Goal: Task Accomplishment & Management: Manage account settings

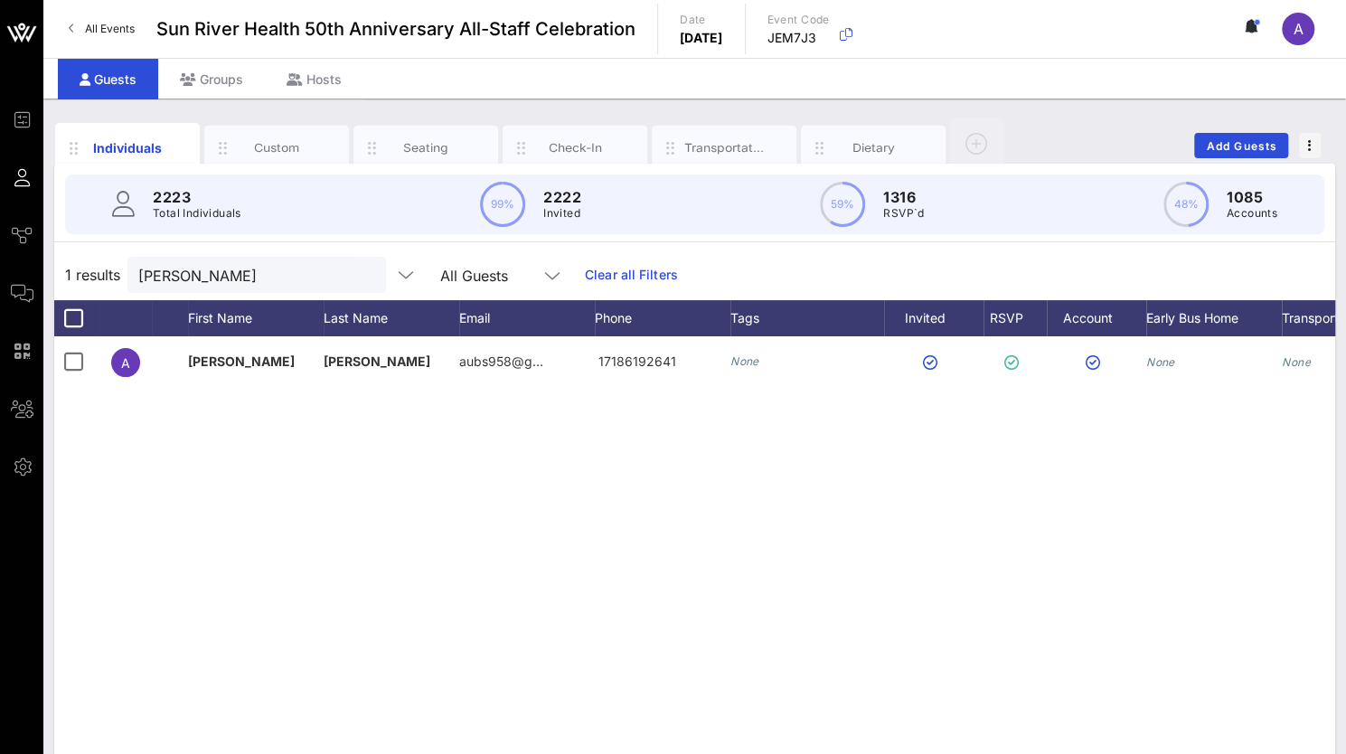
scroll to position [0, 127]
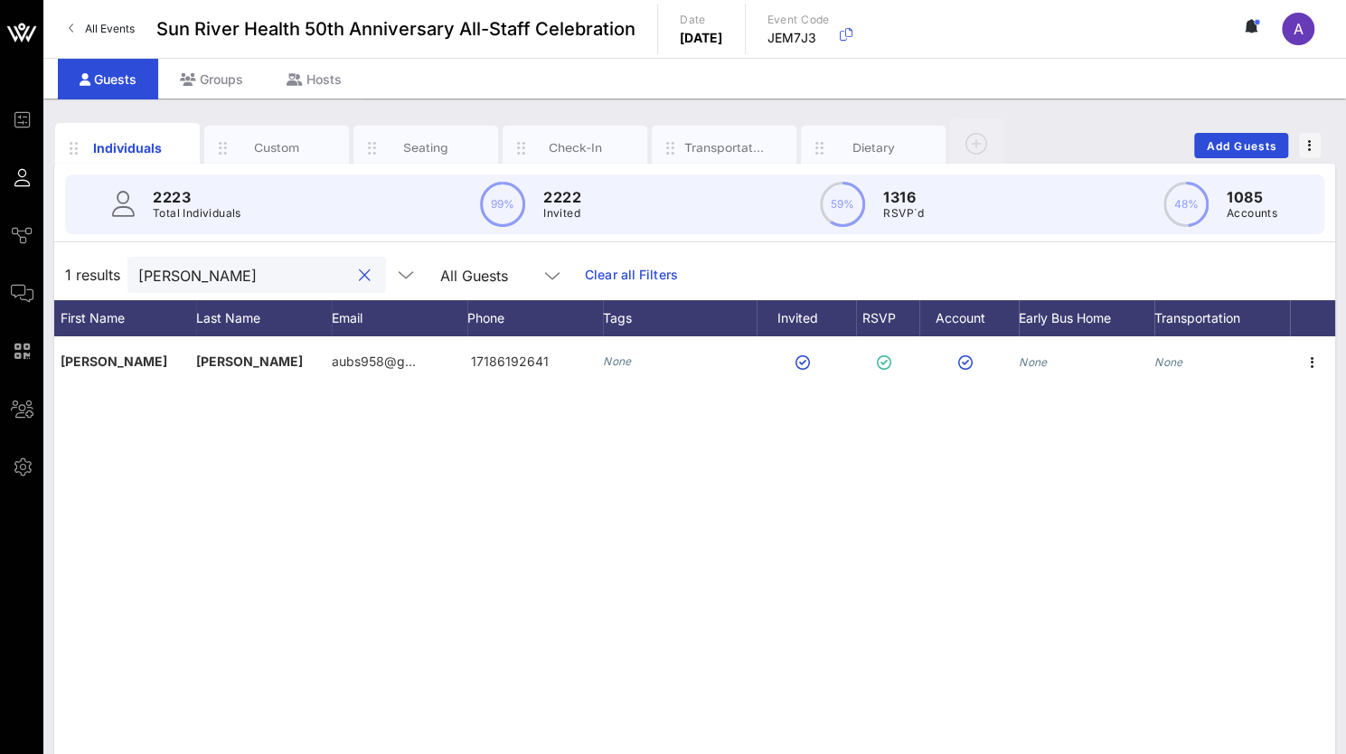
drag, startPoint x: 215, startPoint y: 279, endPoint x: 52, endPoint y: 272, distance: 163.8
click at [52, 272] on div "Individuals Custom Seating Check-In Transportation Dietary Add Guests 2223 Tota…" at bounding box center [694, 498] width 1303 height 798
paste input "Adriana Bernal"
drag, startPoint x: 256, startPoint y: 282, endPoint x: 57, endPoint y: 281, distance: 198.9
click at [57, 281] on div "1 results Adriana Bernal All Guests Clear all Filters" at bounding box center [694, 274] width 1281 height 51
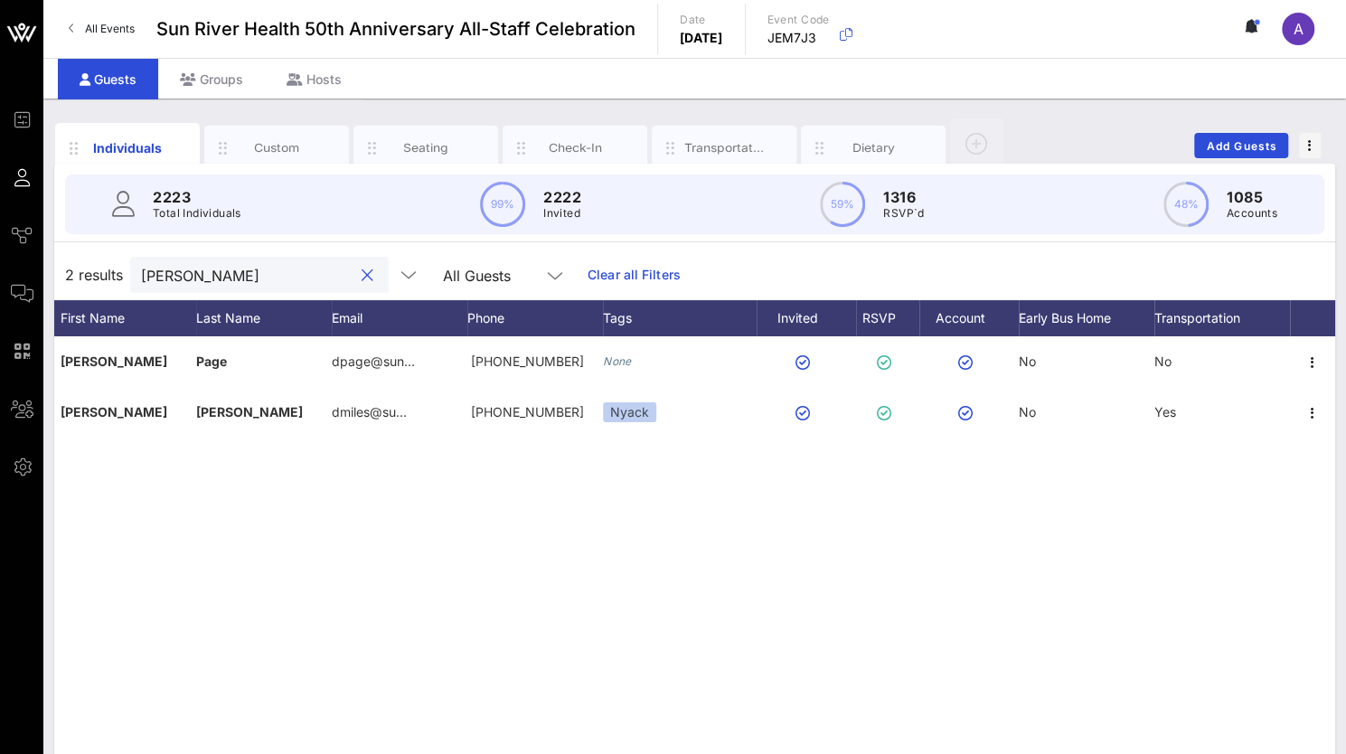
drag, startPoint x: 205, startPoint y: 272, endPoint x: 76, endPoint y: 273, distance: 129.3
click at [76, 273] on div "2 results deon All Guests Clear all Filters" at bounding box center [694, 274] width 1281 height 51
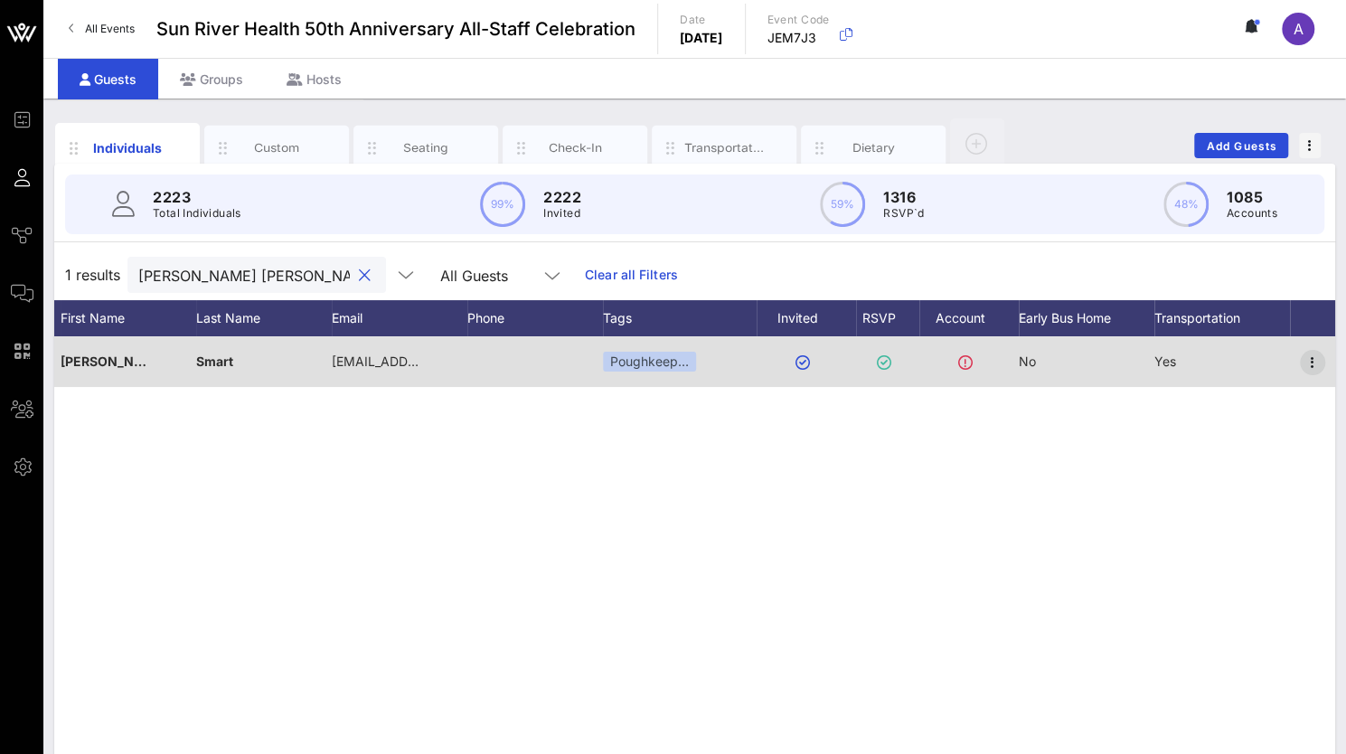
type input "gina sm"
click at [1320, 359] on icon "button" at bounding box center [1313, 363] width 22 height 22
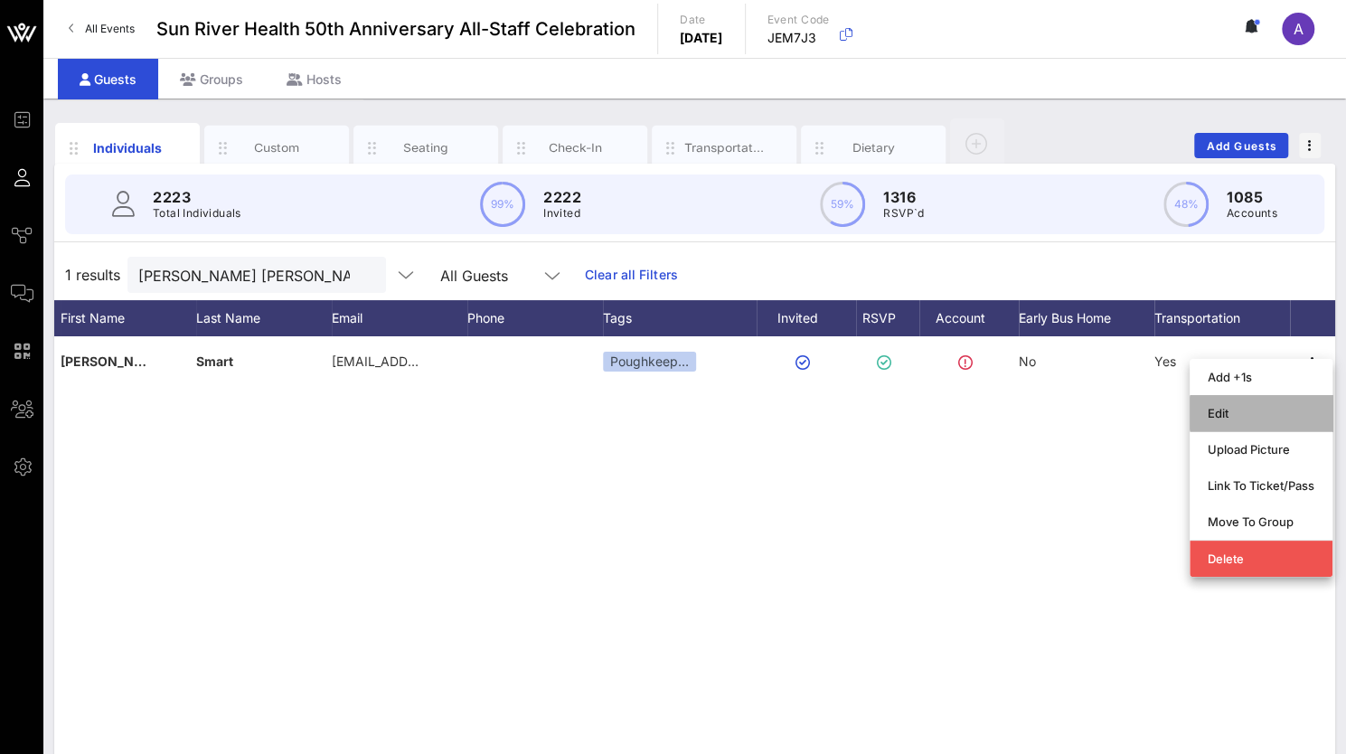
click at [1200, 410] on div "Edit" at bounding box center [1261, 413] width 143 height 36
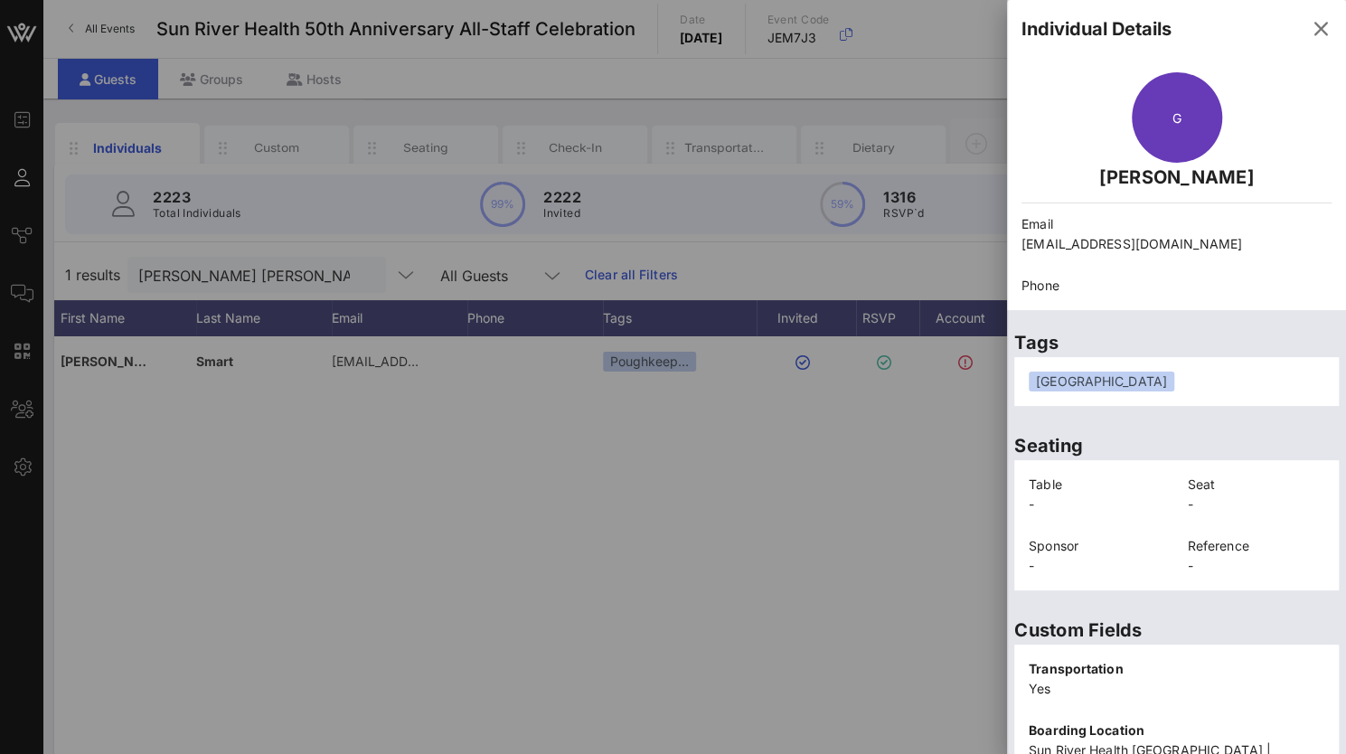
click at [1262, 380] on div "[GEOGRAPHIC_DATA]" at bounding box center [1177, 382] width 296 height 20
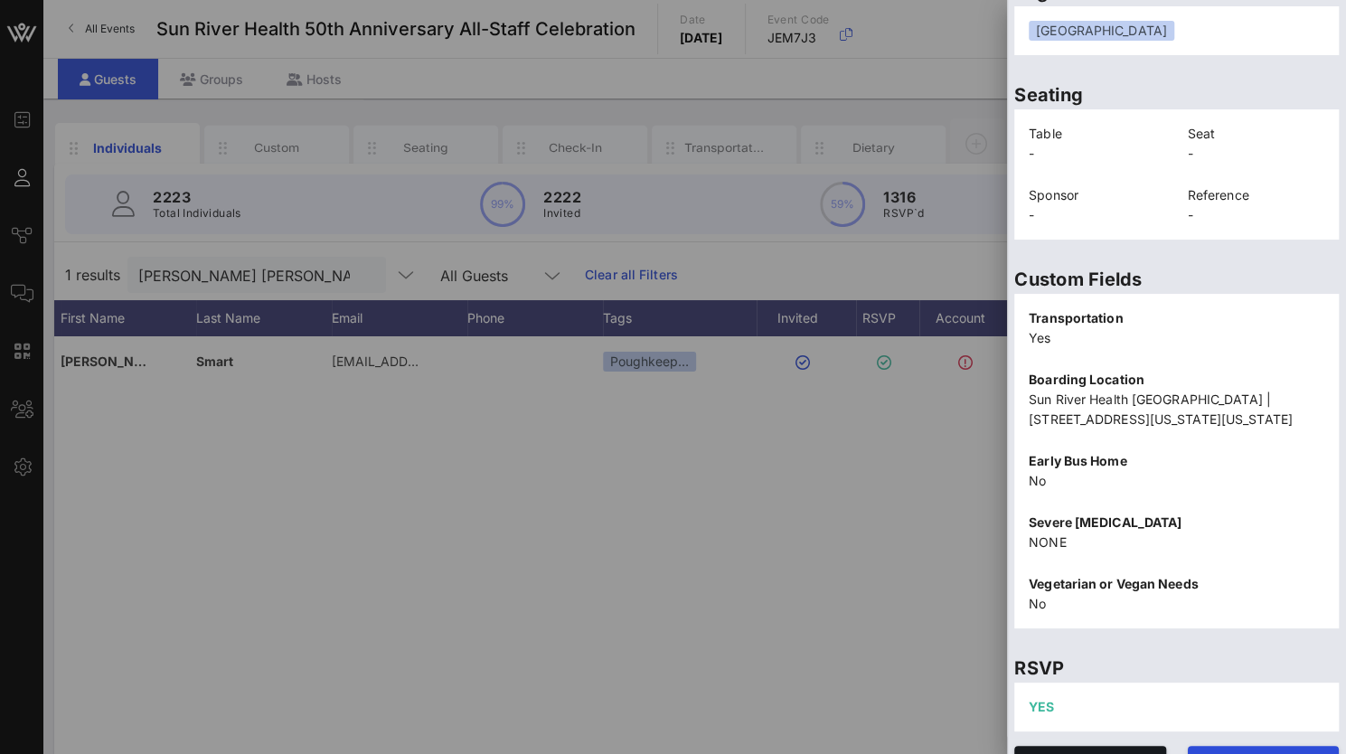
scroll to position [405, 0]
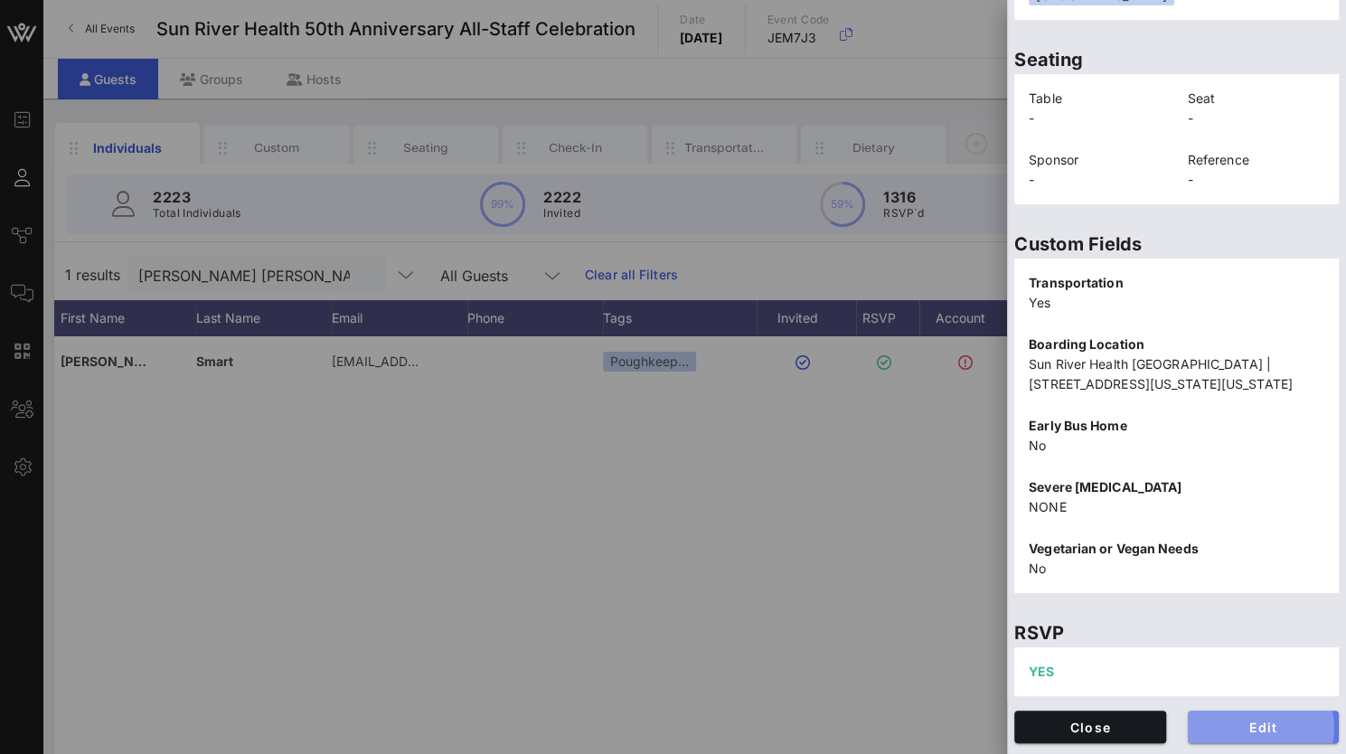
click at [1239, 726] on span "Edit" at bounding box center [1263, 727] width 123 height 15
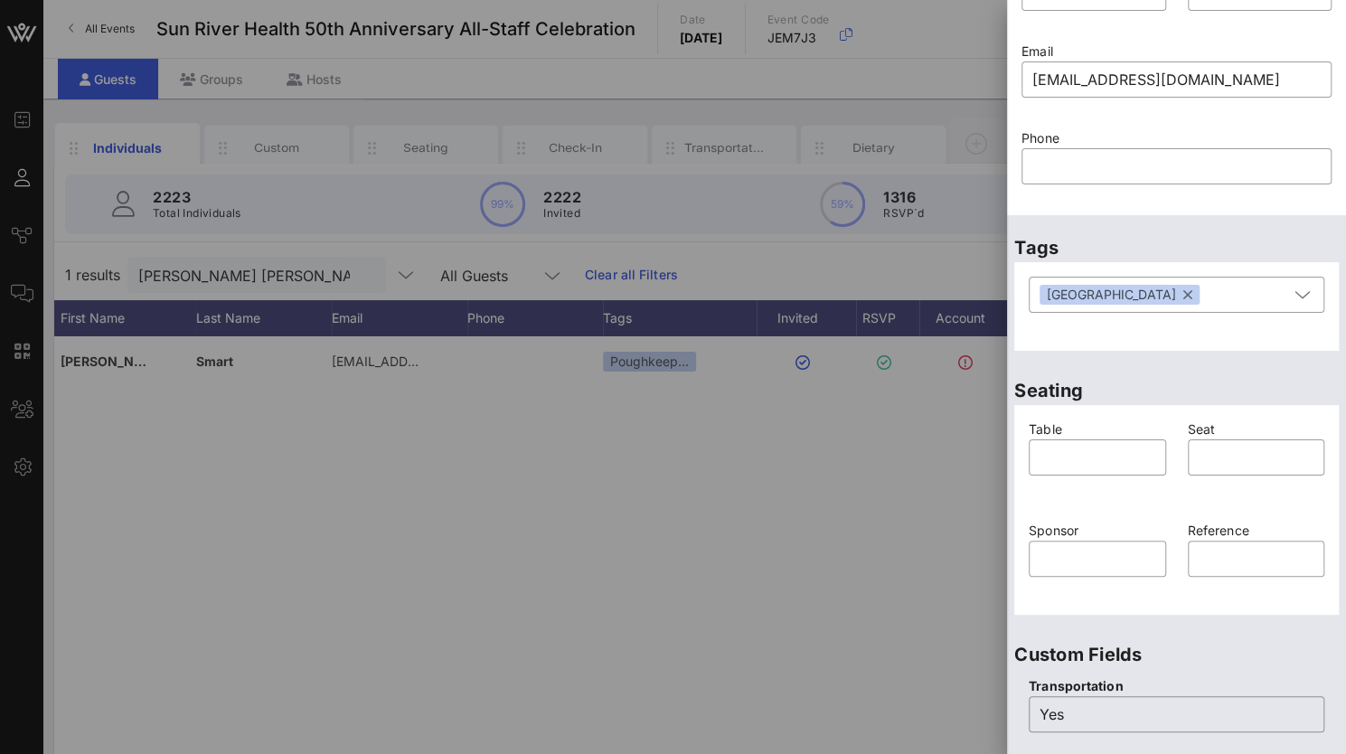
scroll to position [0, 0]
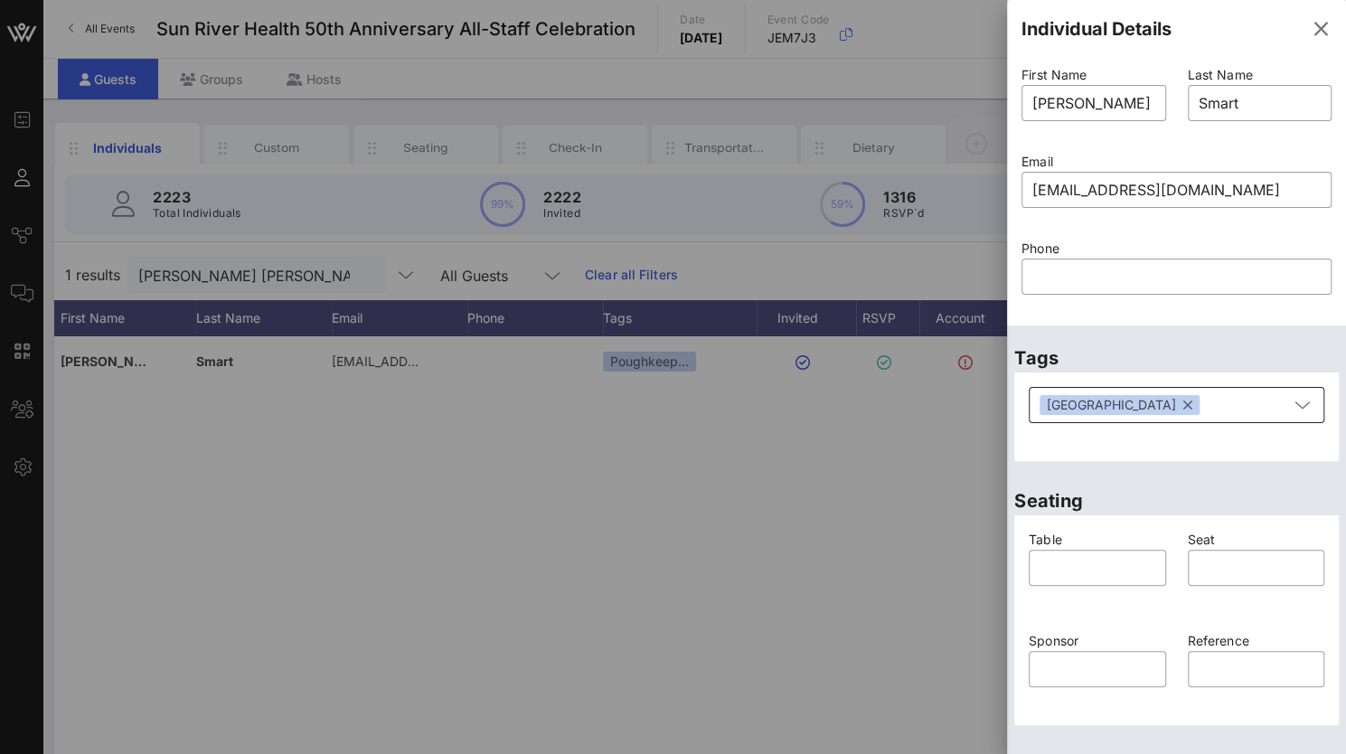
click at [1183, 409] on button "button" at bounding box center [1187, 405] width 9 height 20
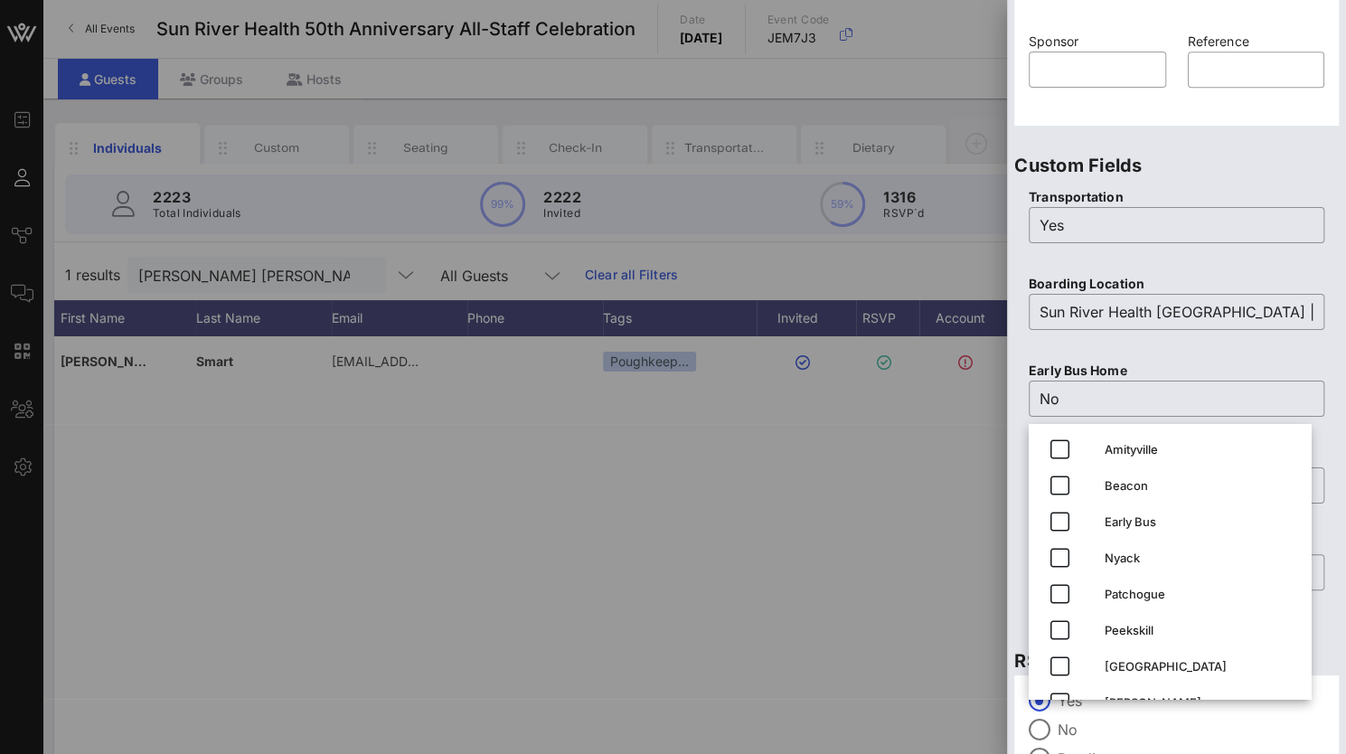
scroll to position [707, 0]
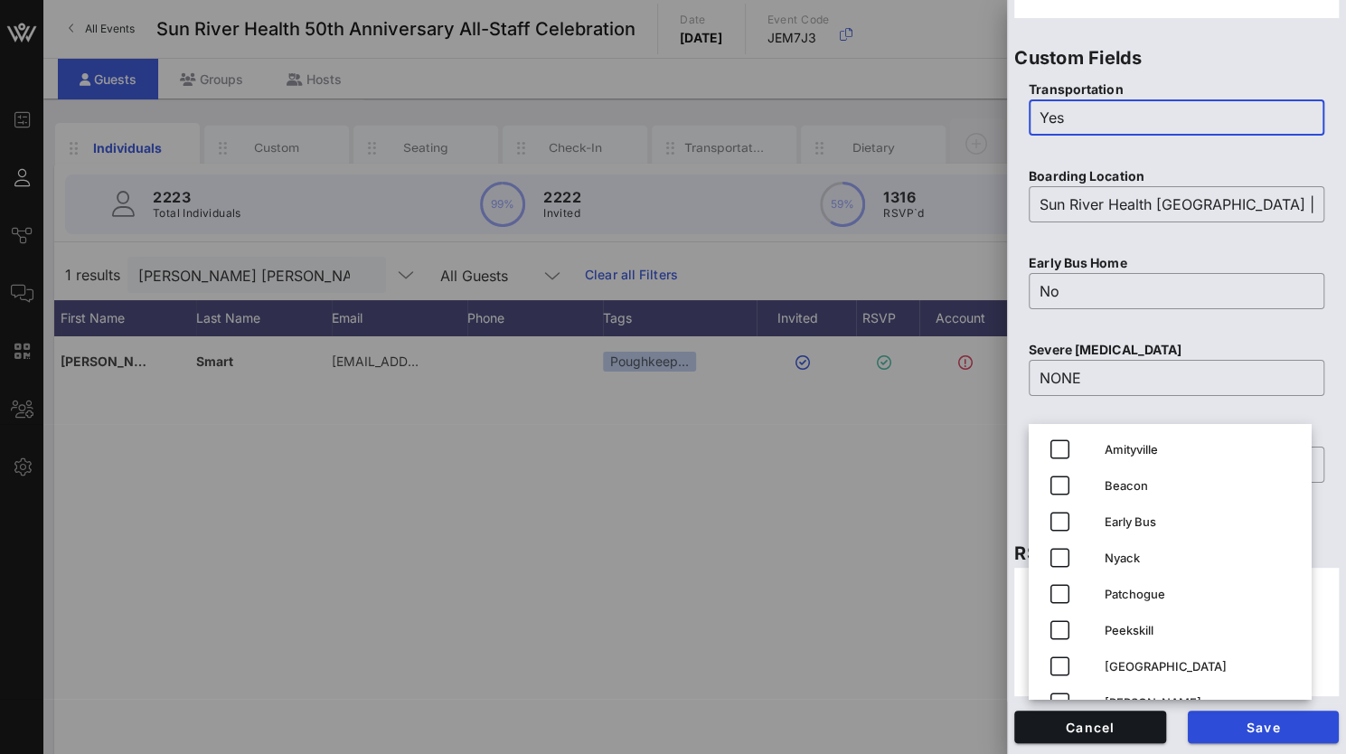
drag, startPoint x: 1029, startPoint y: 121, endPoint x: 930, endPoint y: 110, distance: 99.1
click at [930, 110] on div "Event Builder Guests Journeys Comms QR Scanner Team Settings Sun River Health 5…" at bounding box center [673, 448] width 1346 height 897
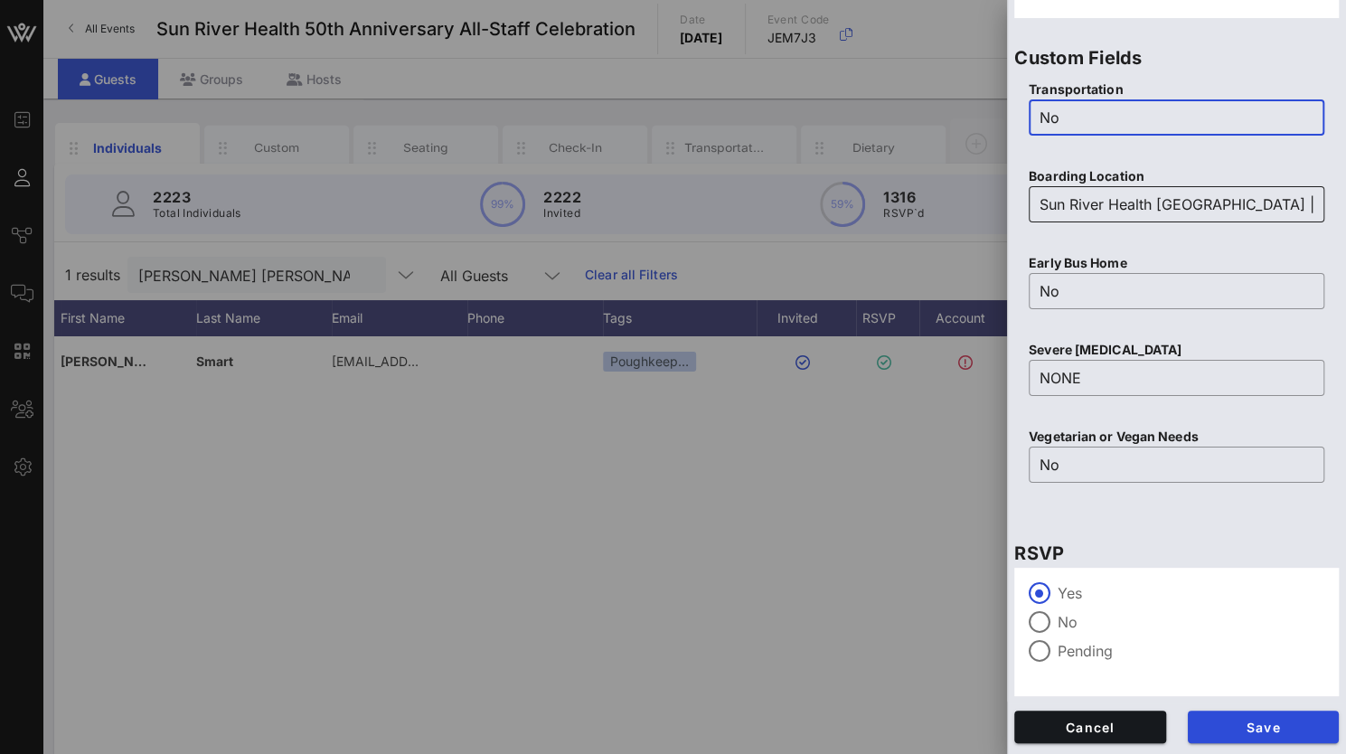
type input "No"
click at [1043, 205] on input "Sun River Health Poughkeepsie | 75 Washington Street, Poughkeepsie, New York, 1…" at bounding box center [1177, 204] width 274 height 29
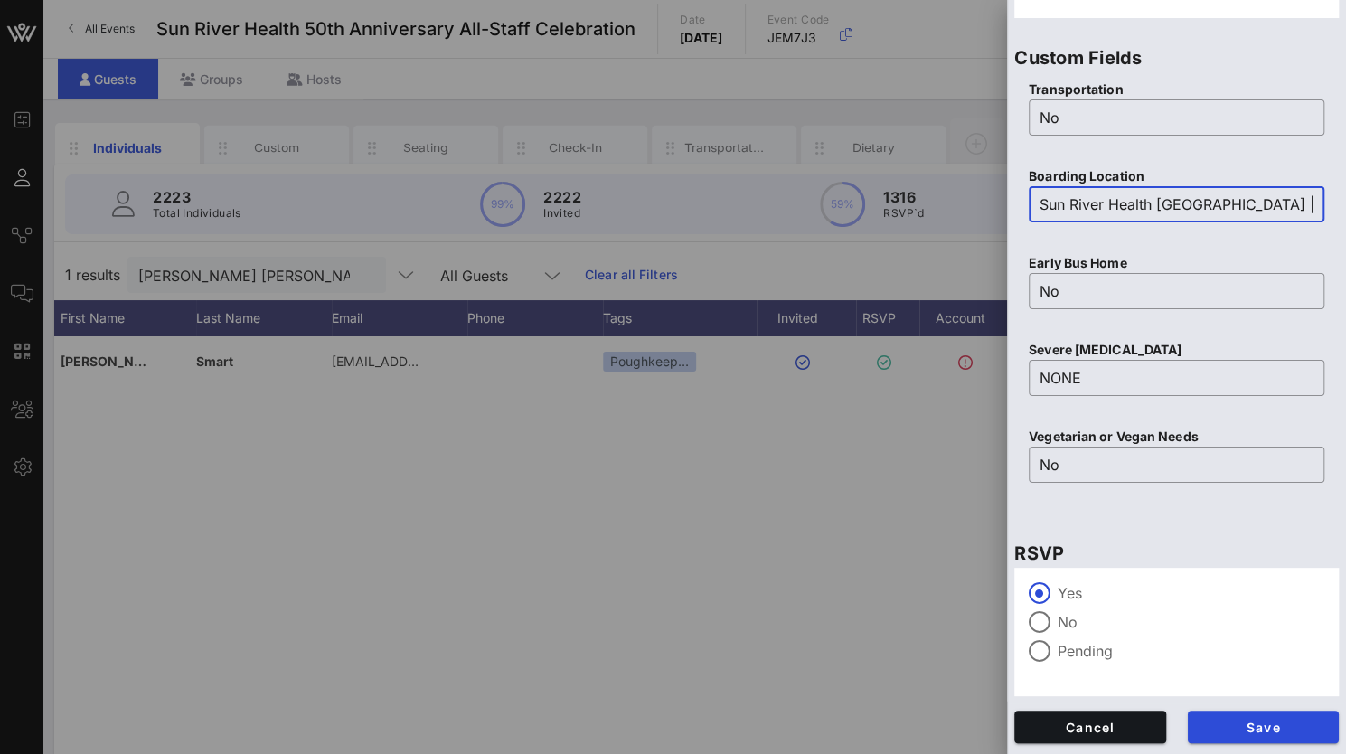
scroll to position [0, 339]
drag, startPoint x: 1043, startPoint y: 205, endPoint x: 1477, endPoint y: 164, distance: 435.9
click at [1345, 164] on html "Event Builder Guests Journeys Comms QR Scanner Team Settings Sun River Health 5…" at bounding box center [673, 377] width 1346 height 754
click at [1038, 625] on div at bounding box center [1039, 622] width 31 height 31
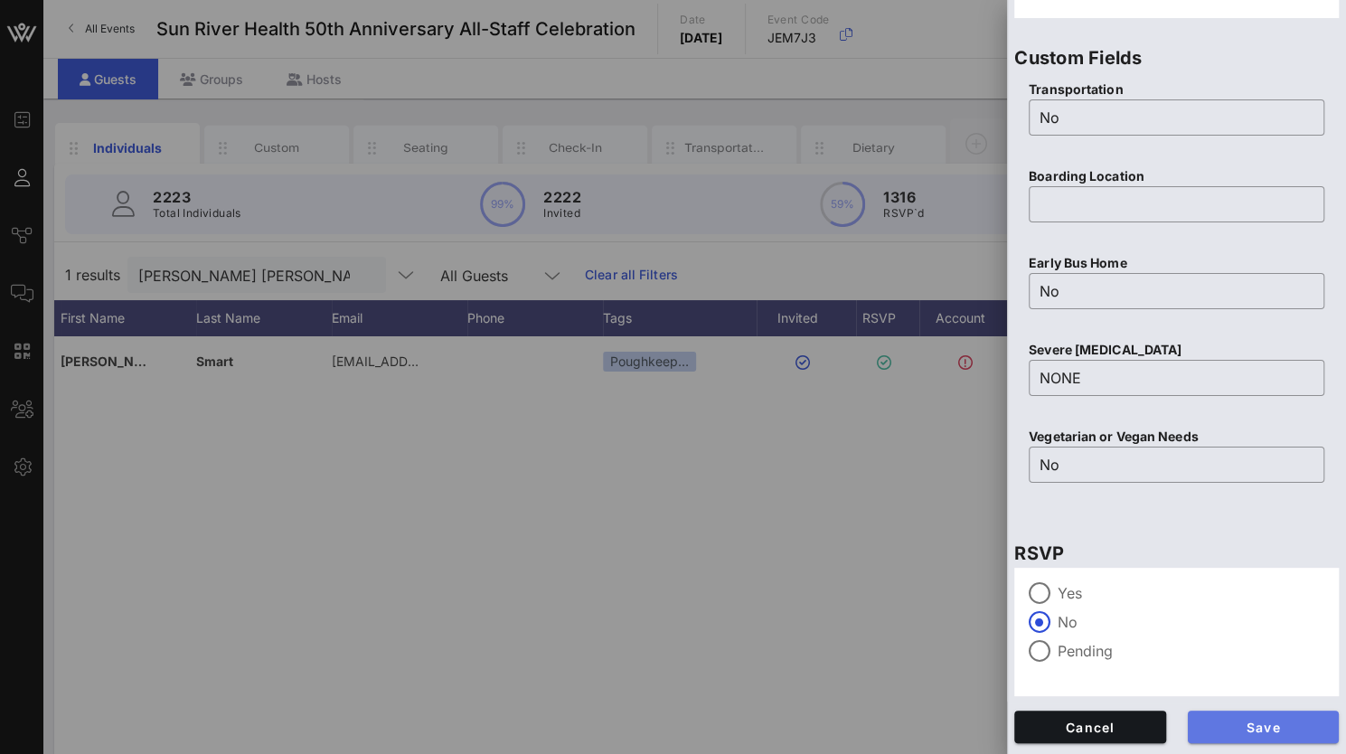
click at [1263, 731] on span "Save" at bounding box center [1263, 727] width 123 height 15
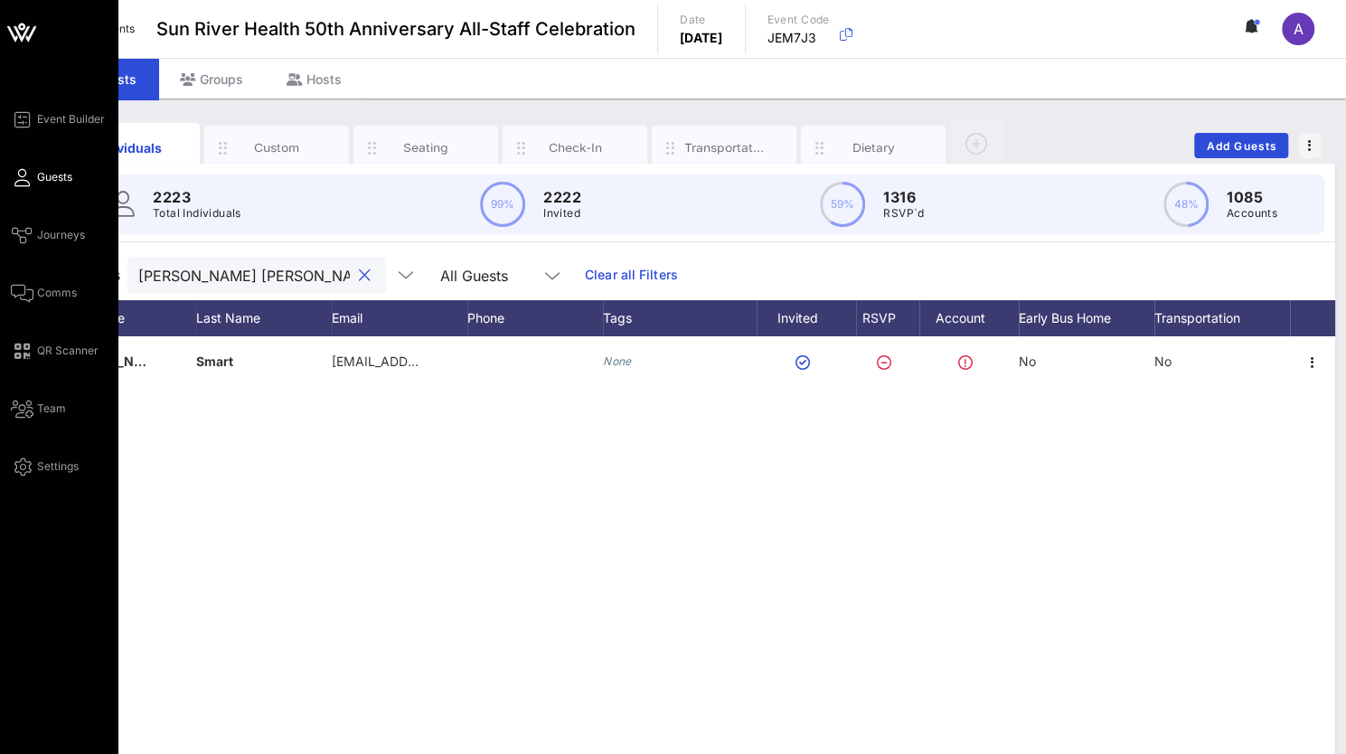
drag, startPoint x: 148, startPoint y: 278, endPoint x: 35, endPoint y: 271, distance: 113.2
click at [35, 271] on div "Event Builder Guests Journeys Comms QR Scanner Team Settings Sun River Health 5…" at bounding box center [673, 448] width 1346 height 897
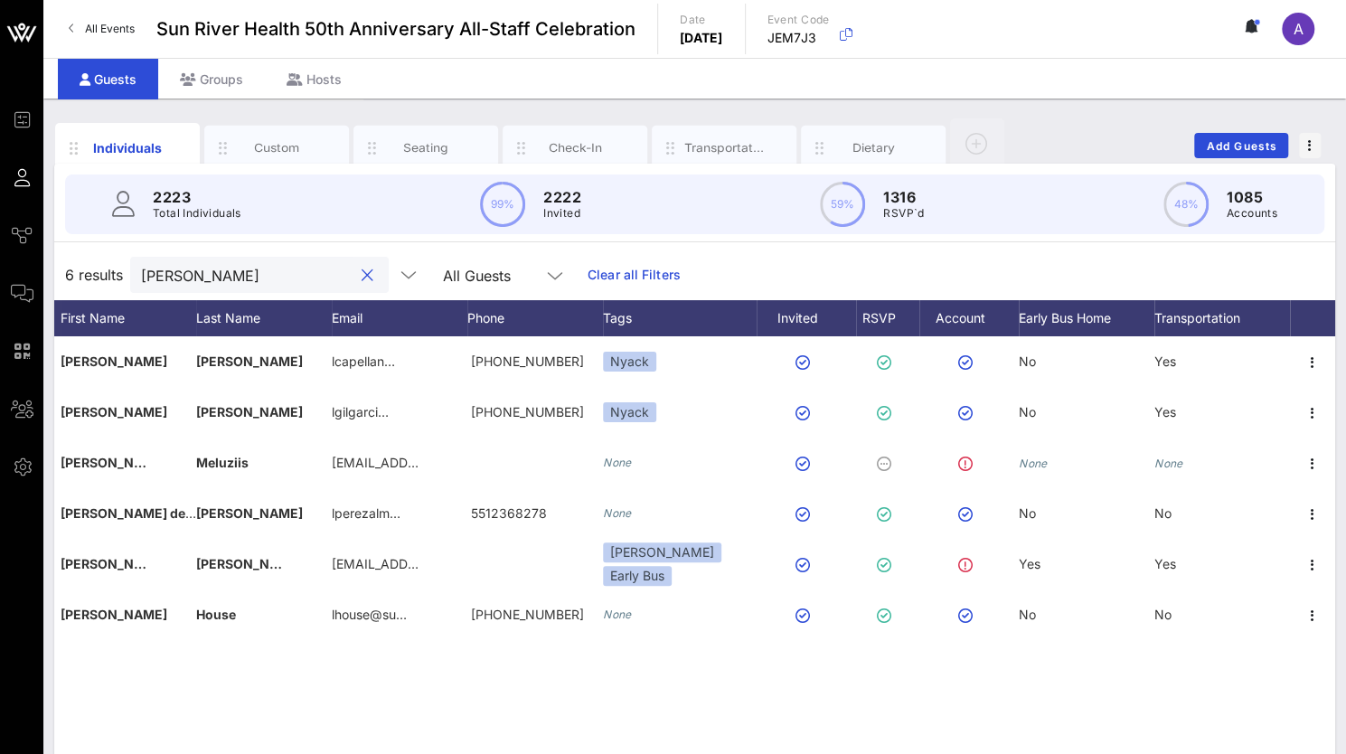
drag, startPoint x: 169, startPoint y: 281, endPoint x: 103, endPoint y: 278, distance: 66.1
click at [103, 278] on div "6 results luz All Guests Clear all Filters" at bounding box center [694, 274] width 1281 height 51
paste input "Elisha White <ewhite@sunriver.org>"
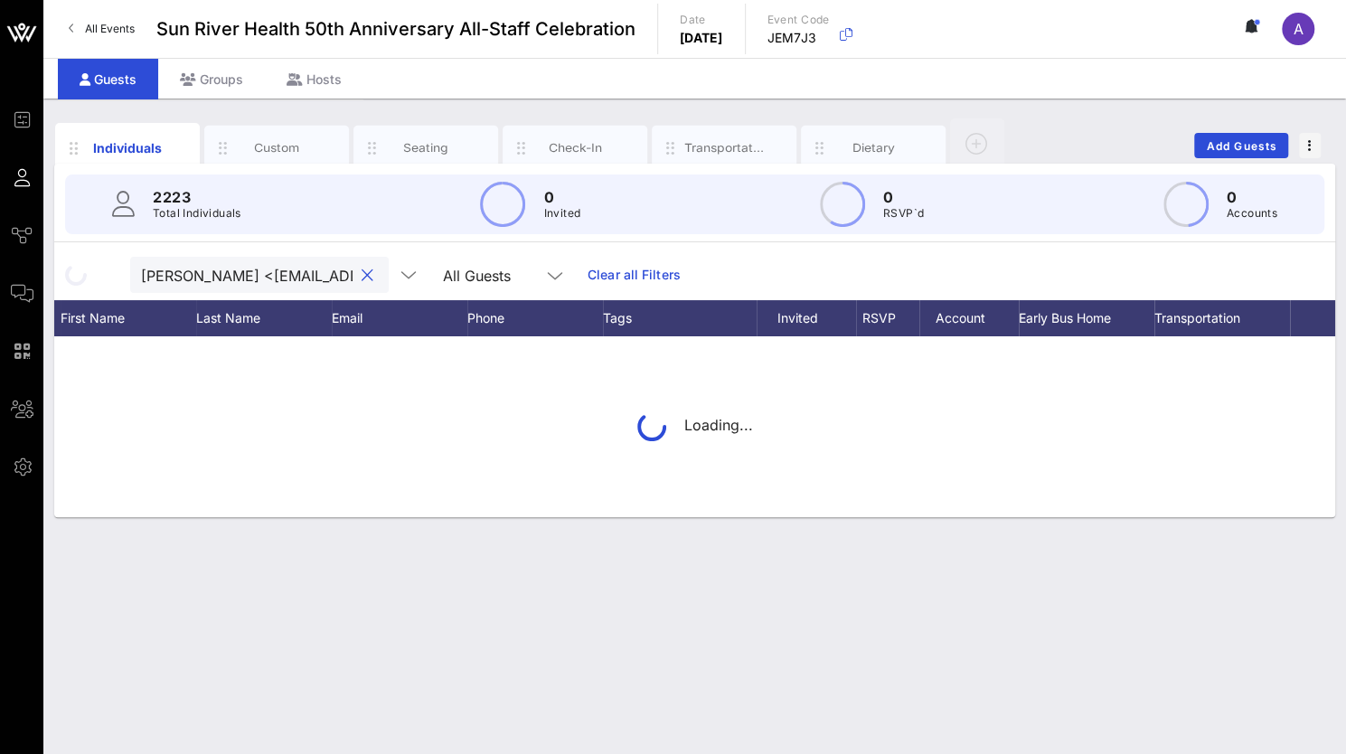
scroll to position [0, 56]
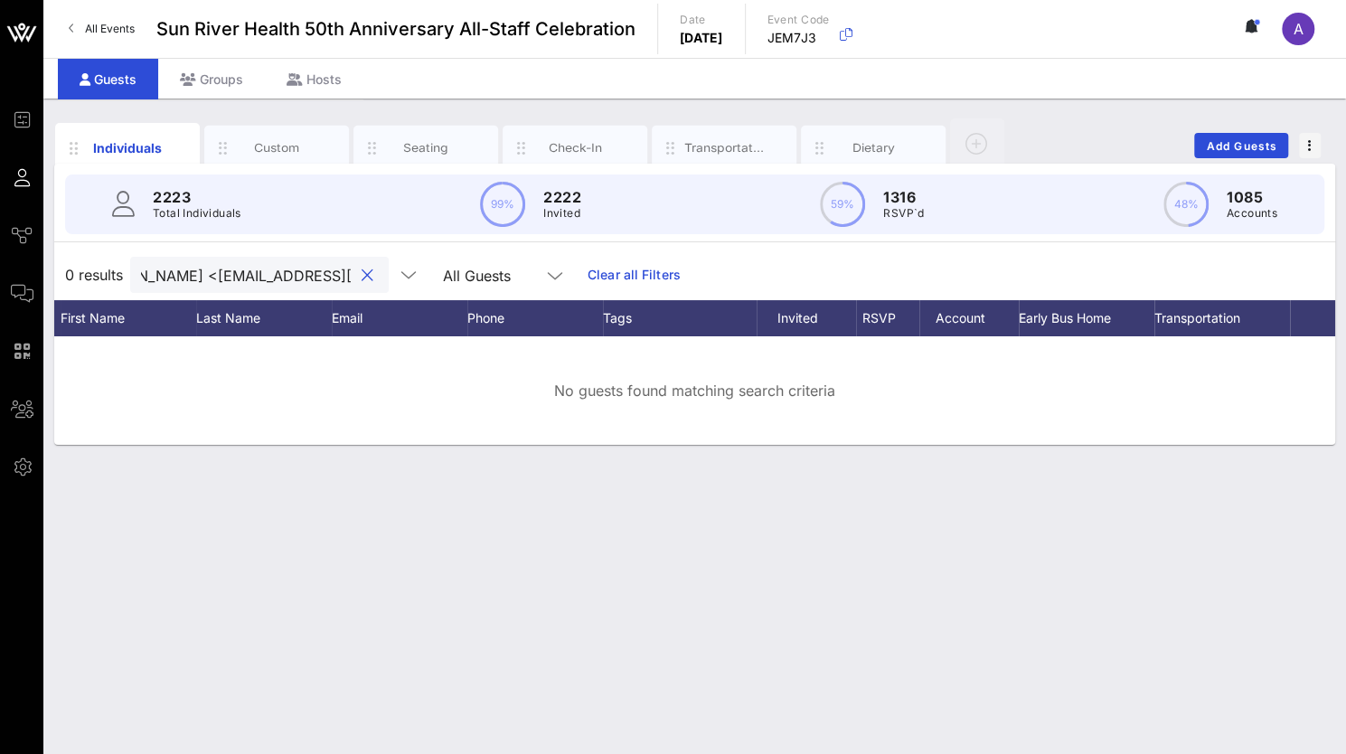
click at [174, 274] on input "Elisha White <ewhite@sunriver.org>" at bounding box center [247, 275] width 212 height 24
drag, startPoint x: 175, startPoint y: 274, endPoint x: 334, endPoint y: 279, distance: 159.2
click at [334, 279] on div "Elisha White <ewhite@sunriver.org>" at bounding box center [259, 275] width 259 height 36
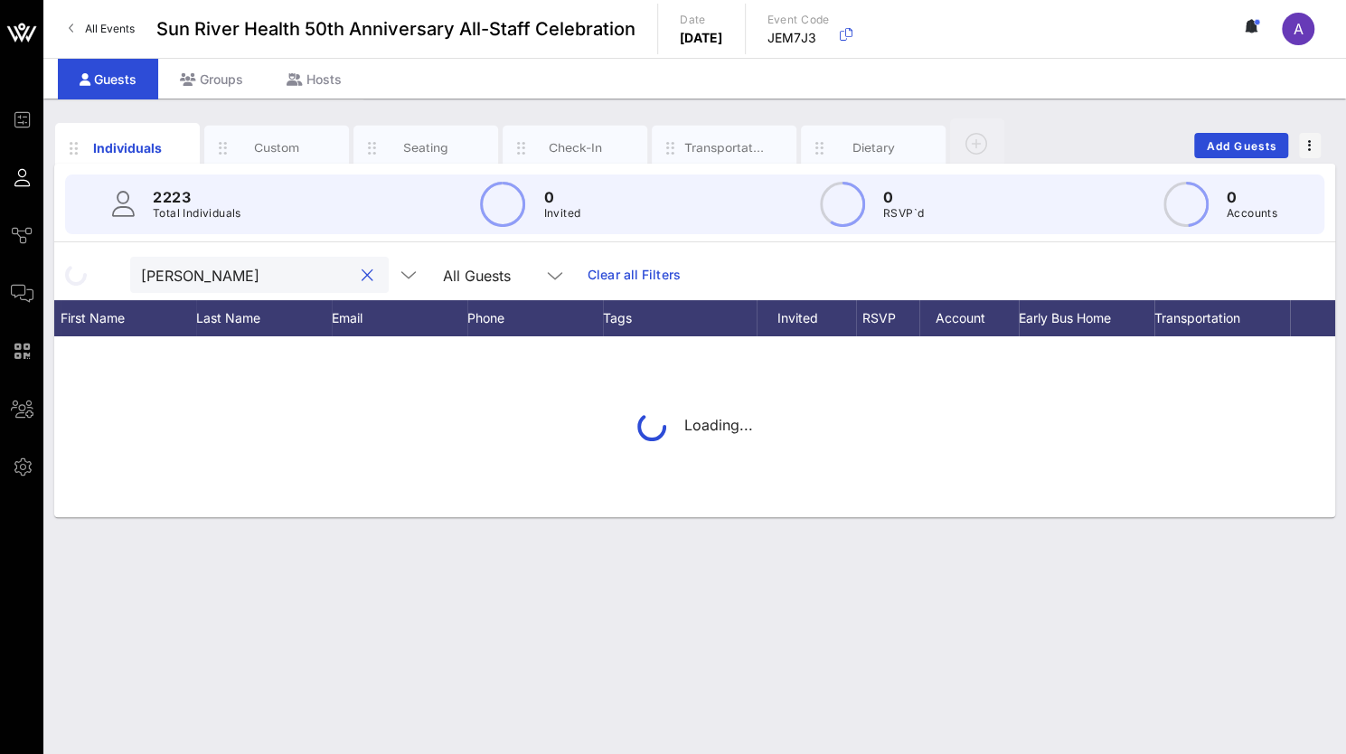
scroll to position [0, 0]
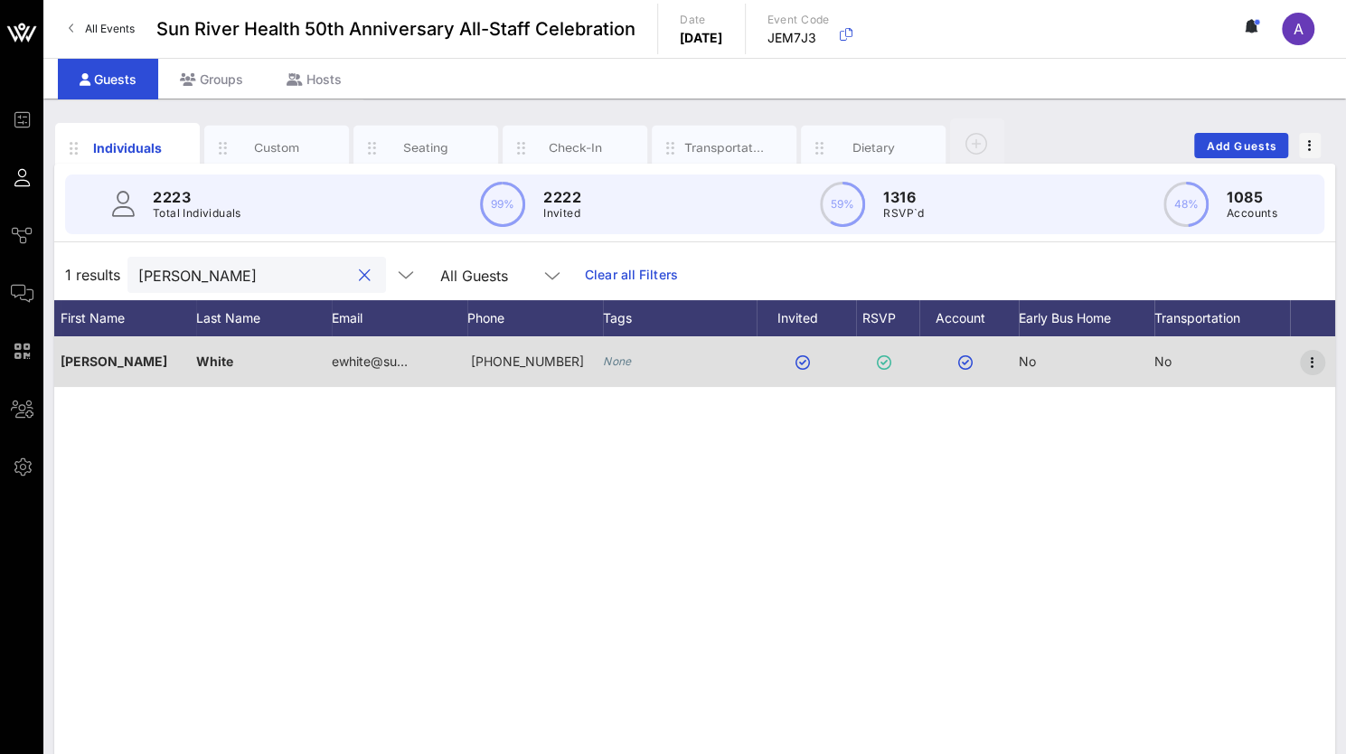
type input "Elisha White"
click at [1316, 359] on icon "button" at bounding box center [1313, 363] width 22 height 22
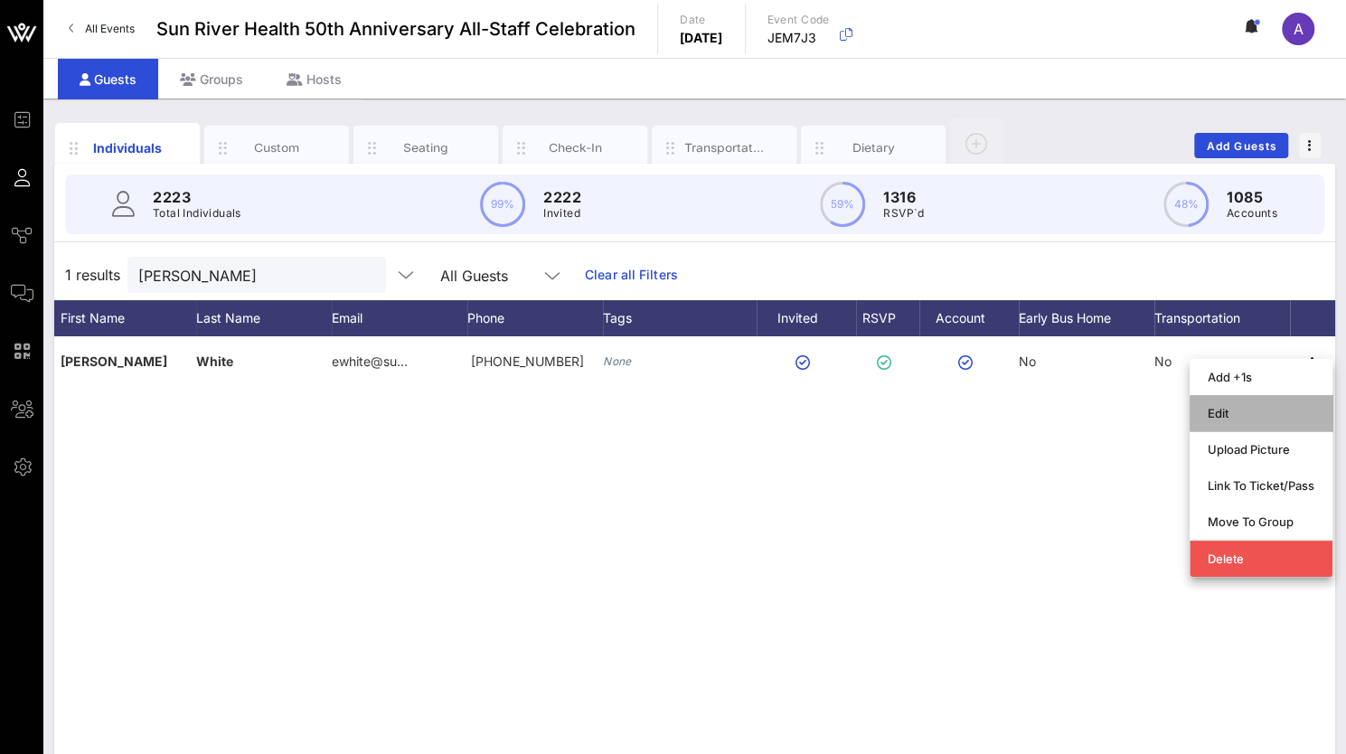
click at [1217, 408] on div "Edit" at bounding box center [1261, 413] width 107 height 14
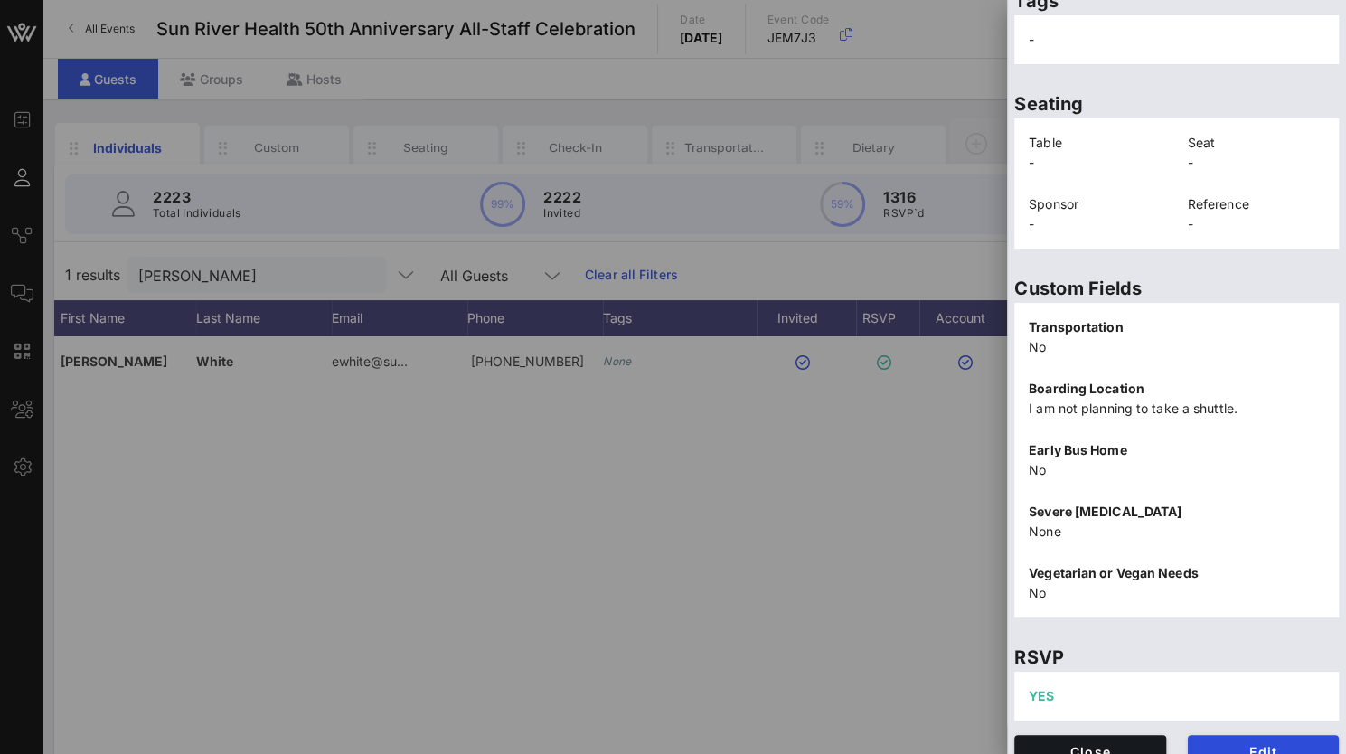
scroll to position [385, 0]
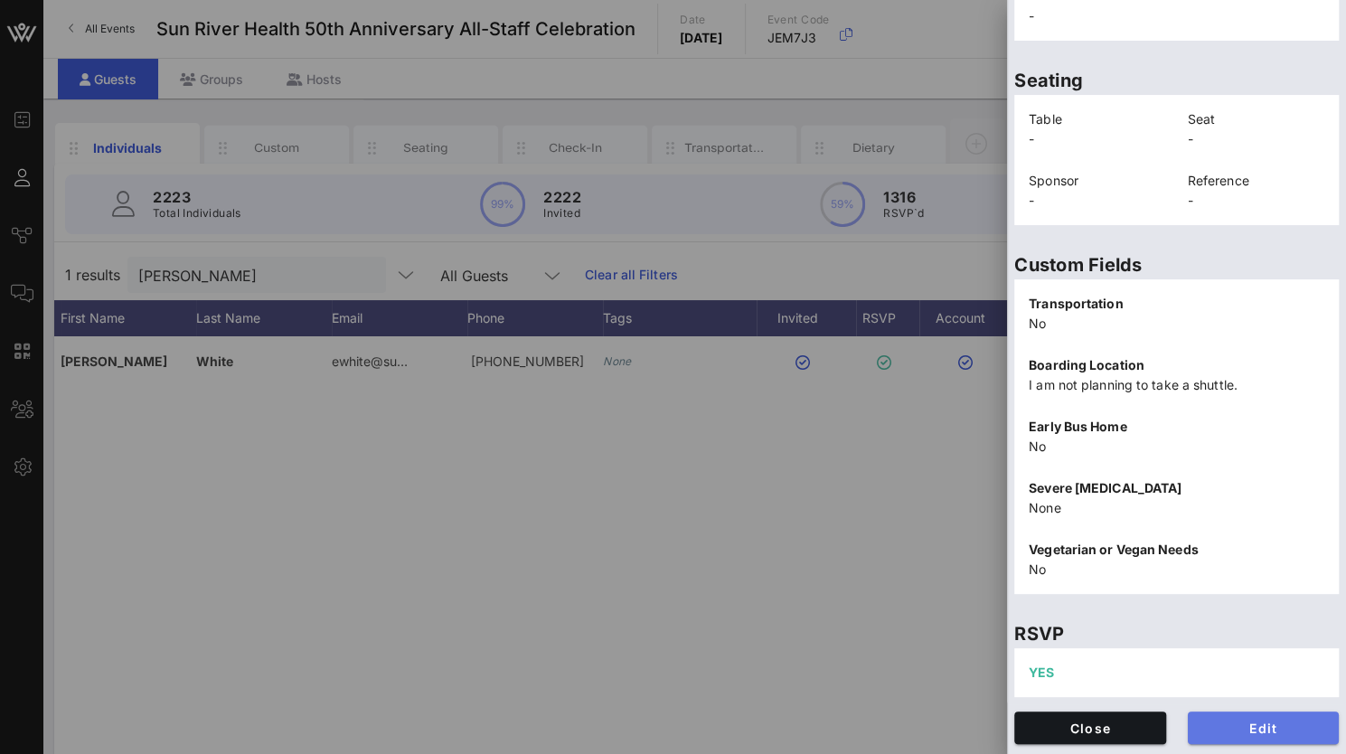
click at [1215, 737] on button "Edit" at bounding box center [1264, 727] width 152 height 33
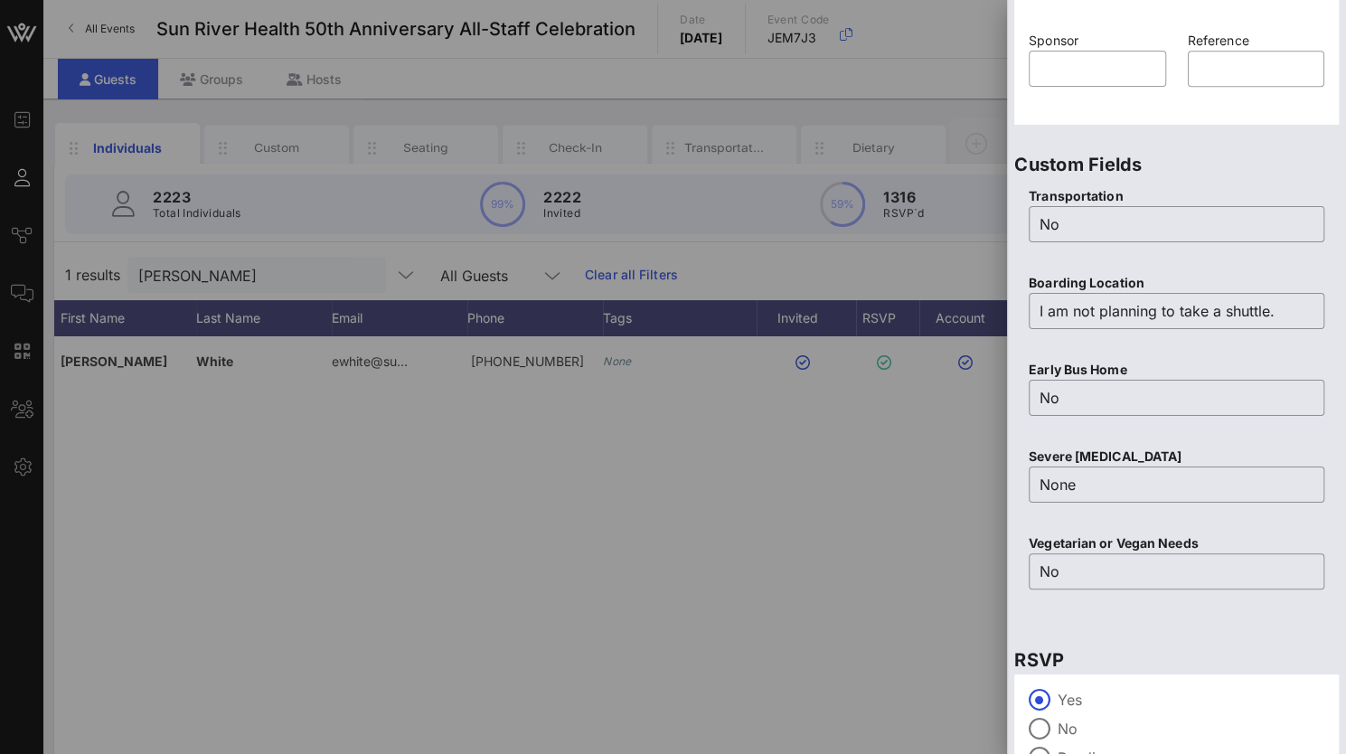
scroll to position [707, 0]
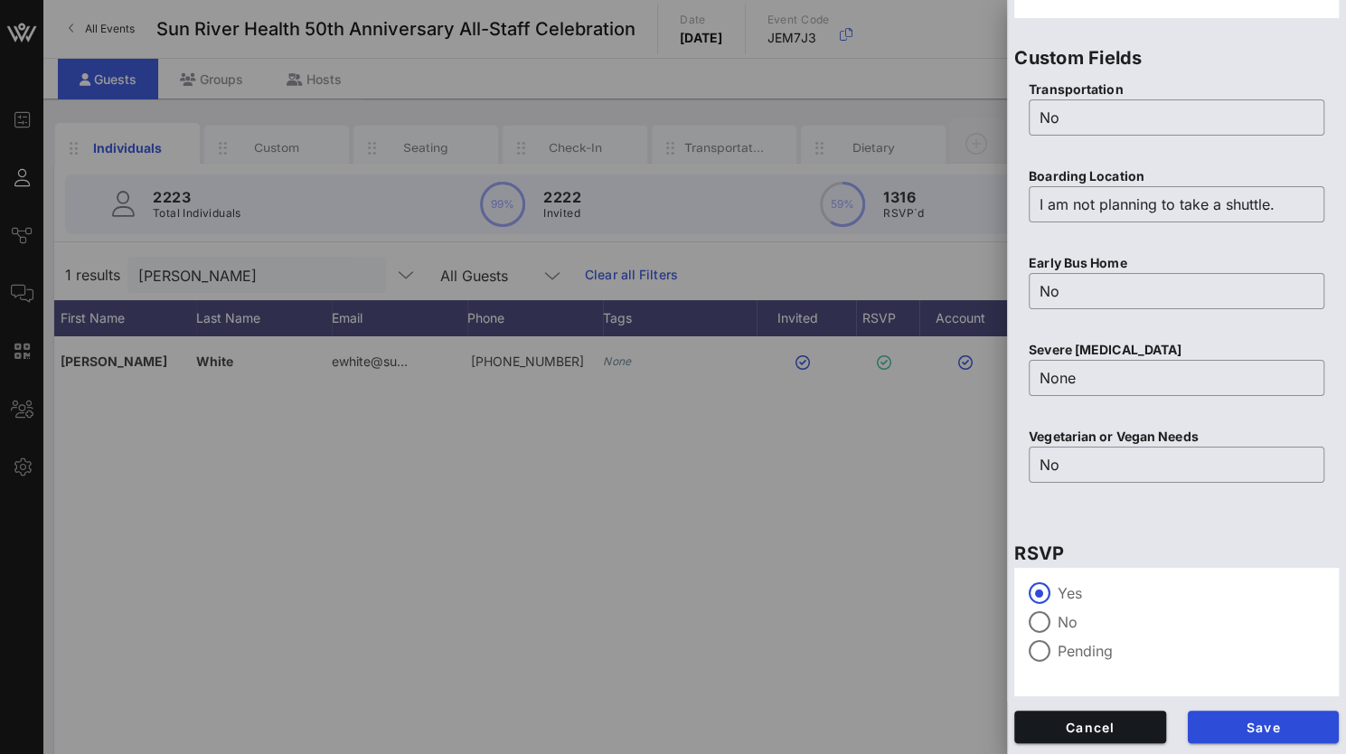
drag, startPoint x: 1303, startPoint y: 205, endPoint x: 911, endPoint y: 223, distance: 391.8
click at [911, 223] on div "Event Builder Guests Journeys Comms QR Scanner Team Settings Sun River Health 5…" at bounding box center [673, 448] width 1346 height 897
click at [1278, 198] on input "I am not planning to take a shuttle." at bounding box center [1177, 204] width 274 height 29
drag, startPoint x: 1284, startPoint y: 198, endPoint x: 932, endPoint y: 212, distance: 351.9
click at [932, 212] on div "Event Builder Guests Journeys Comms QR Scanner Team Settings Sun River Health 5…" at bounding box center [673, 448] width 1346 height 897
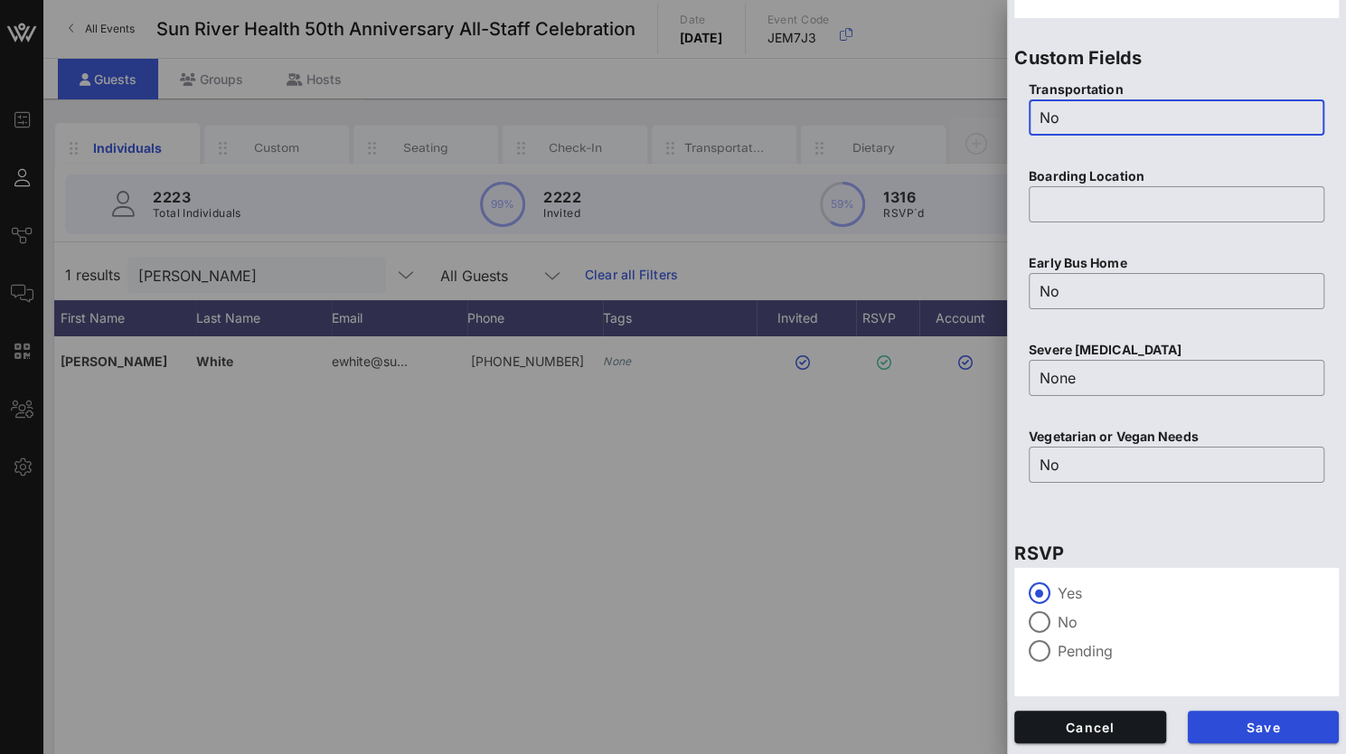
drag, startPoint x: 1050, startPoint y: 117, endPoint x: 1002, endPoint y: 122, distance: 48.2
click at [1002, 122] on div "Event Builder Guests Journeys Comms QR Scanner Team Settings Sun River Health 5…" at bounding box center [673, 448] width 1346 height 897
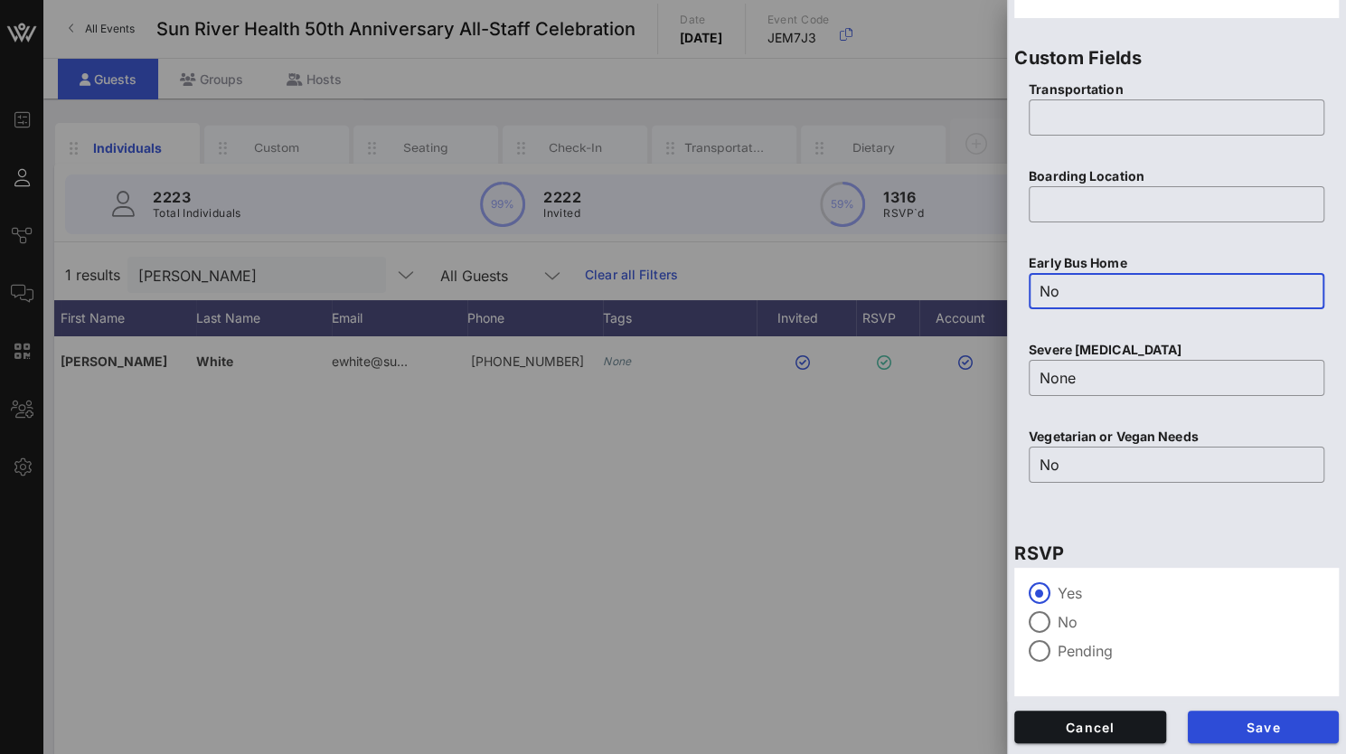
drag, startPoint x: 1079, startPoint y: 294, endPoint x: 983, endPoint y: 286, distance: 97.1
click at [983, 286] on div "Event Builder Guests Journeys Comms QR Scanner Team Settings Sun River Health 5…" at bounding box center [673, 448] width 1346 height 897
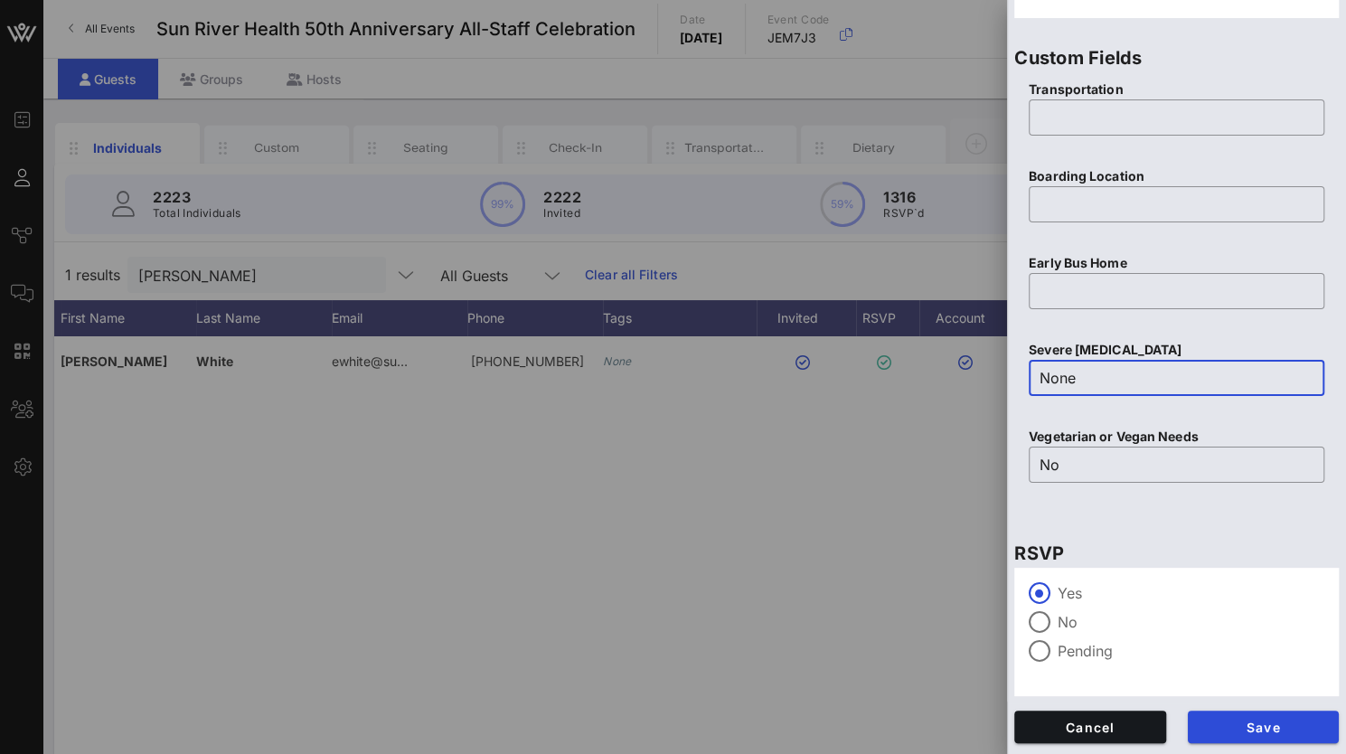
drag, startPoint x: 1032, startPoint y: 375, endPoint x: 958, endPoint y: 375, distance: 74.1
click at [958, 375] on div "Event Builder Guests Journeys Comms QR Scanner Team Settings Sun River Health 5…" at bounding box center [673, 448] width 1346 height 897
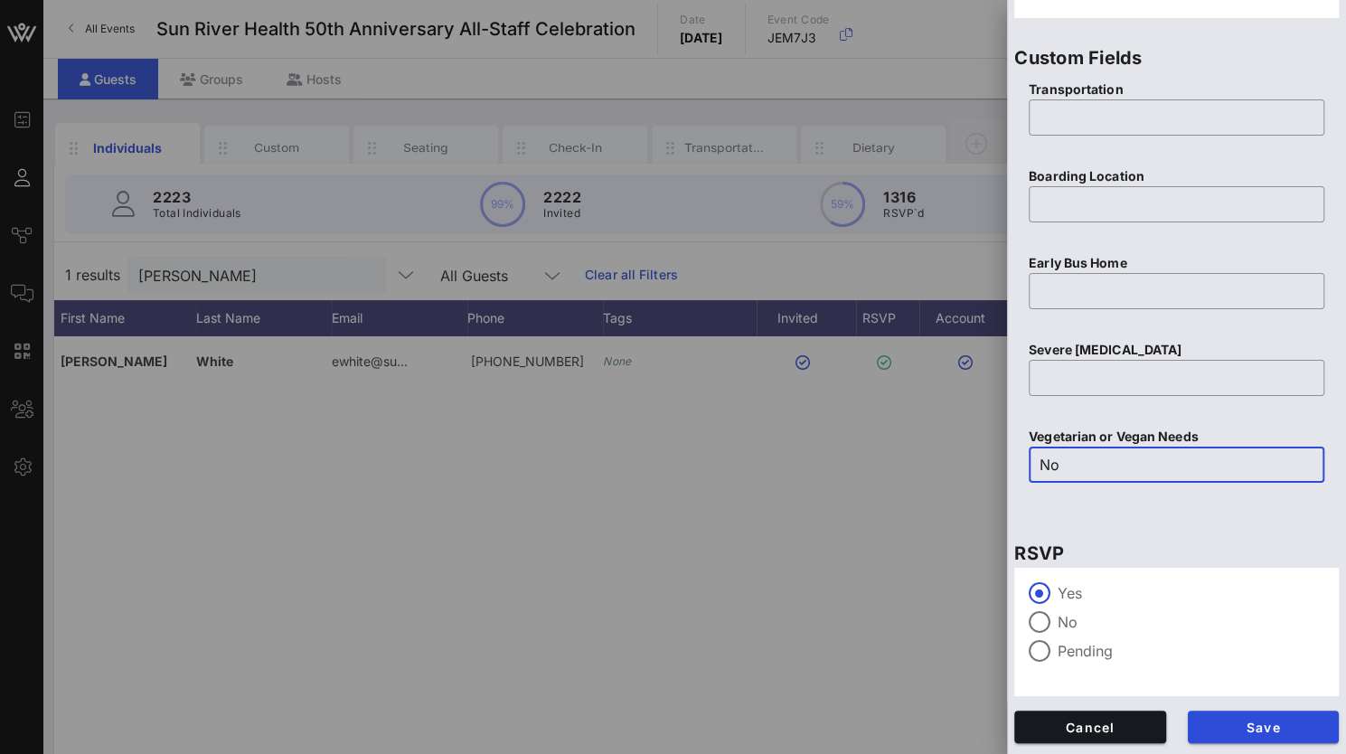
drag, startPoint x: 1070, startPoint y: 461, endPoint x: 1010, endPoint y: 461, distance: 60.6
click at [1010, 461] on div "Custom Fields Transportation ​ Boarding Location ​ Early Bus Home ​ Severe Food…" at bounding box center [1176, 272] width 339 height 495
click at [1039, 616] on div at bounding box center [1039, 622] width 31 height 31
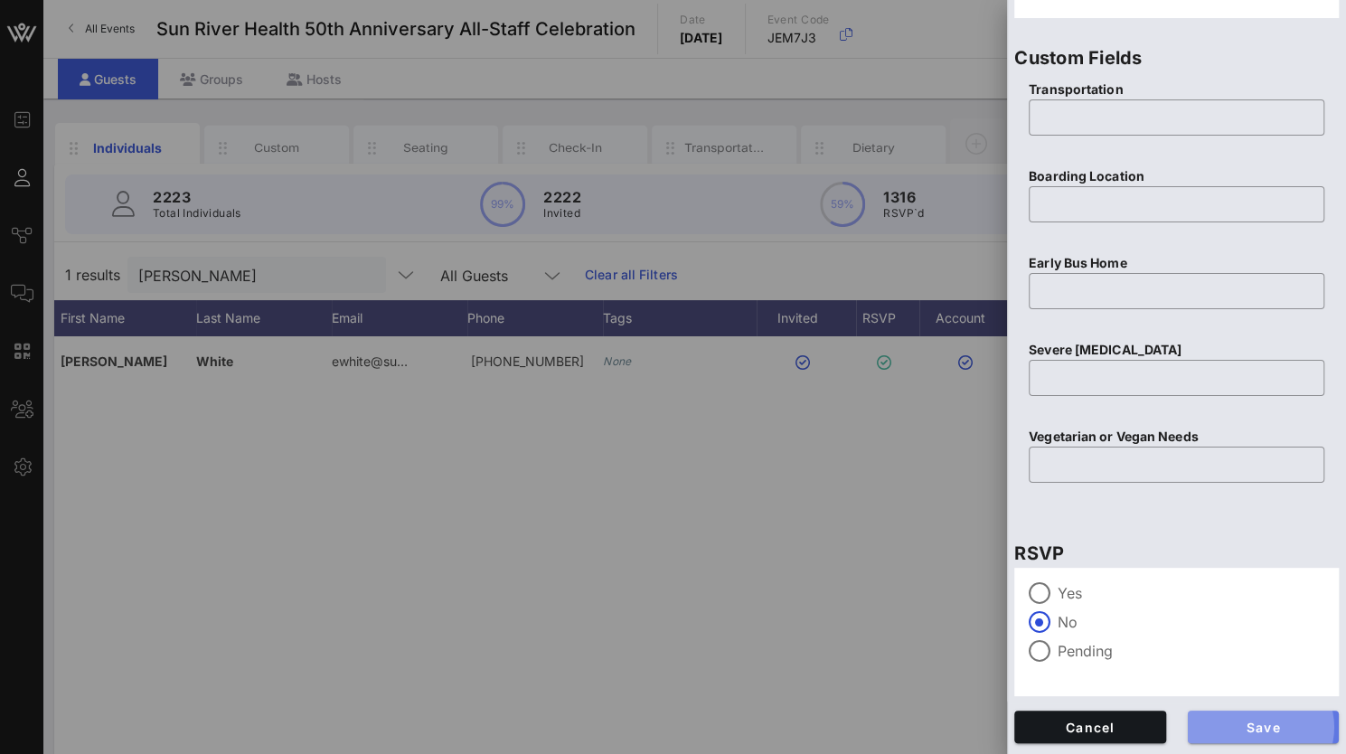
click at [1203, 717] on button "Save" at bounding box center [1264, 726] width 152 height 33
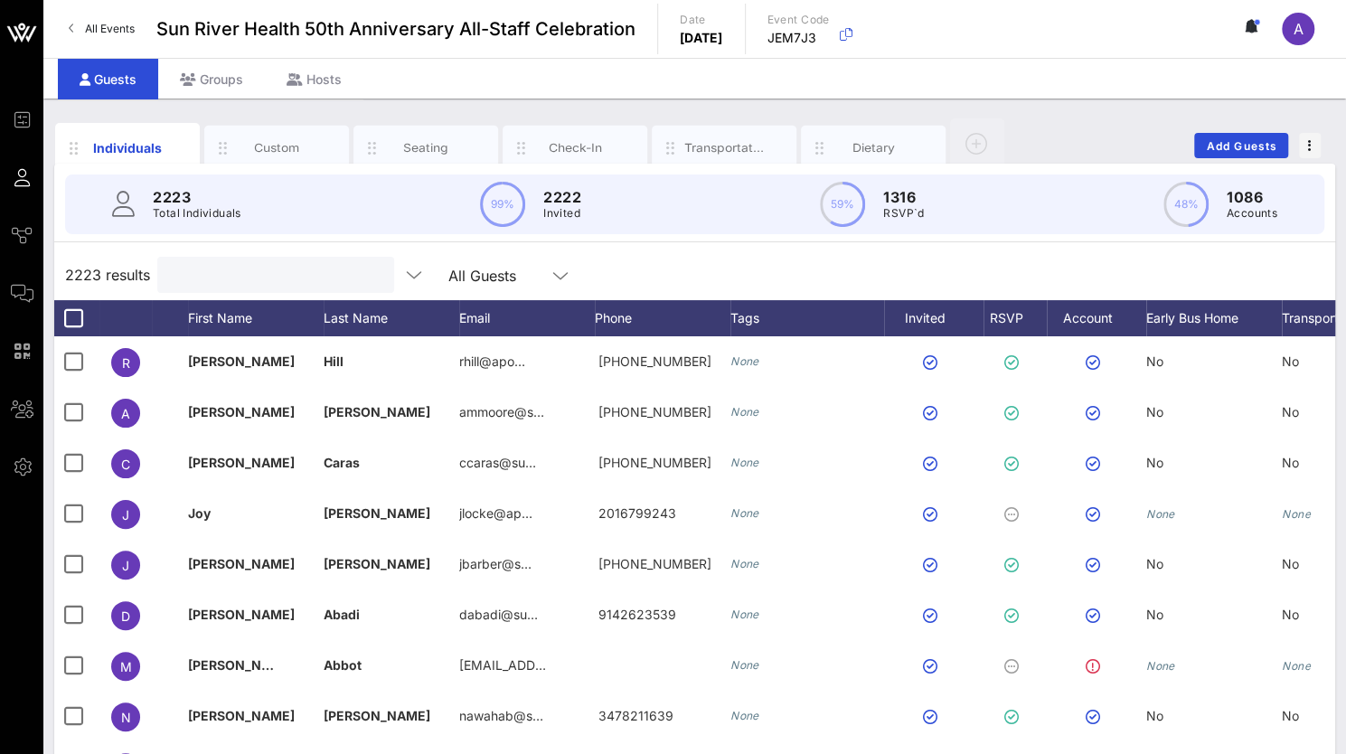
drag, startPoint x: 226, startPoint y: 275, endPoint x: 152, endPoint y: 275, distance: 74.1
click at [152, 275] on div "2223 results All Guests" at bounding box center [694, 274] width 1281 height 51
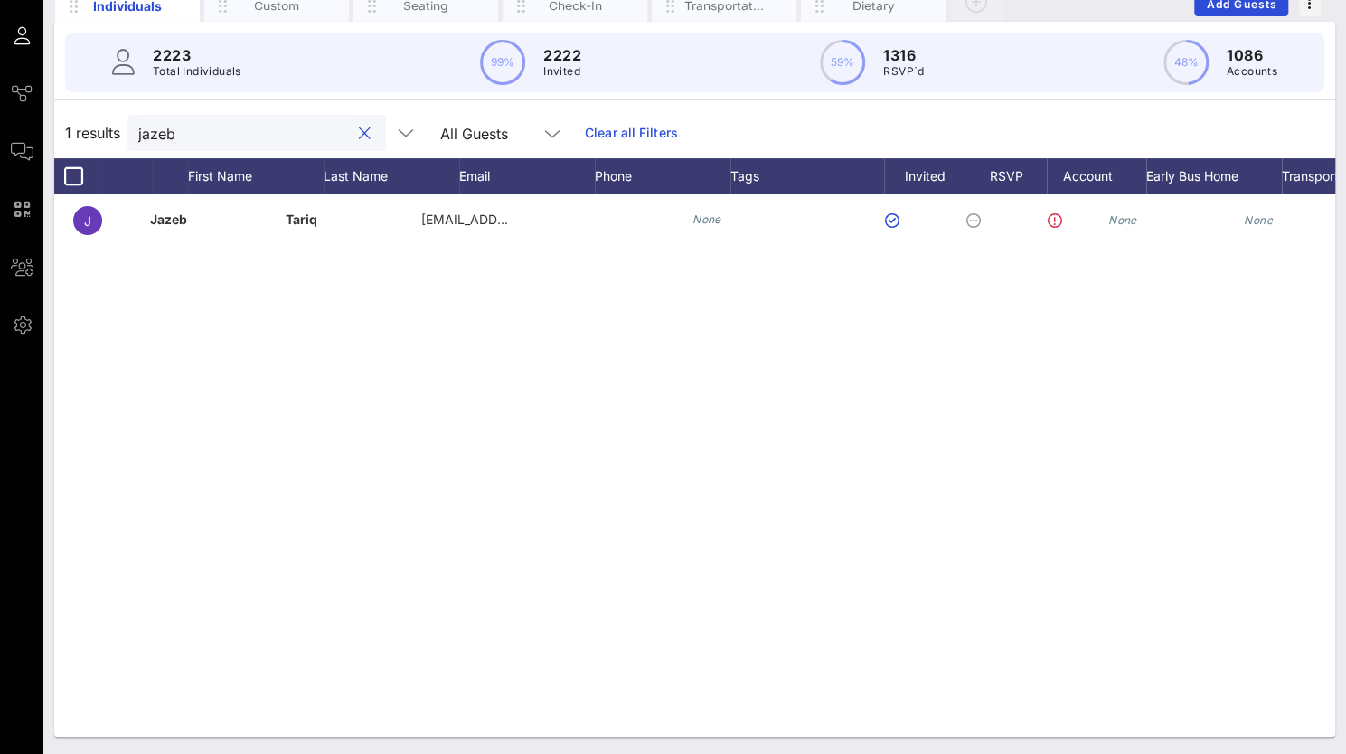
scroll to position [0, 127]
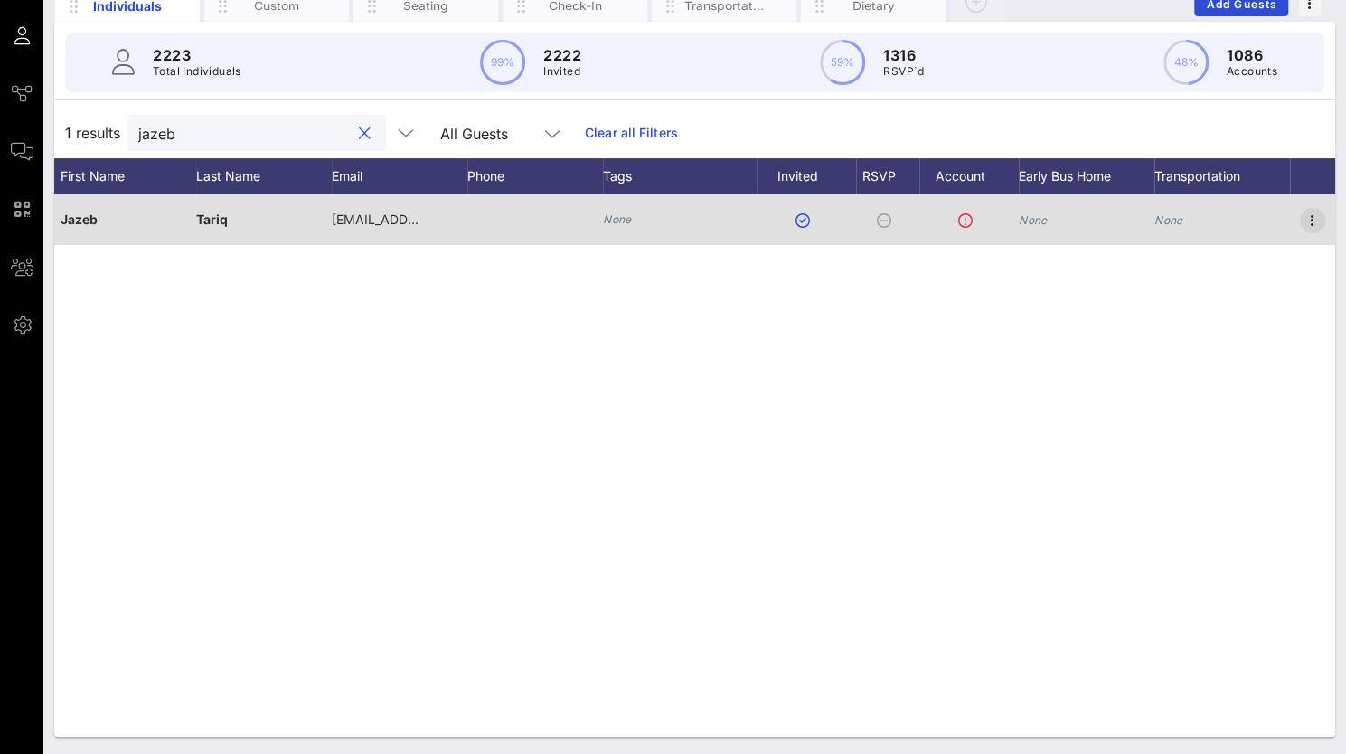
type input "jazeb"
drag, startPoint x: 1313, startPoint y: 224, endPoint x: 1288, endPoint y: 223, distance: 25.3
click at [1313, 223] on icon "button" at bounding box center [1313, 221] width 22 height 22
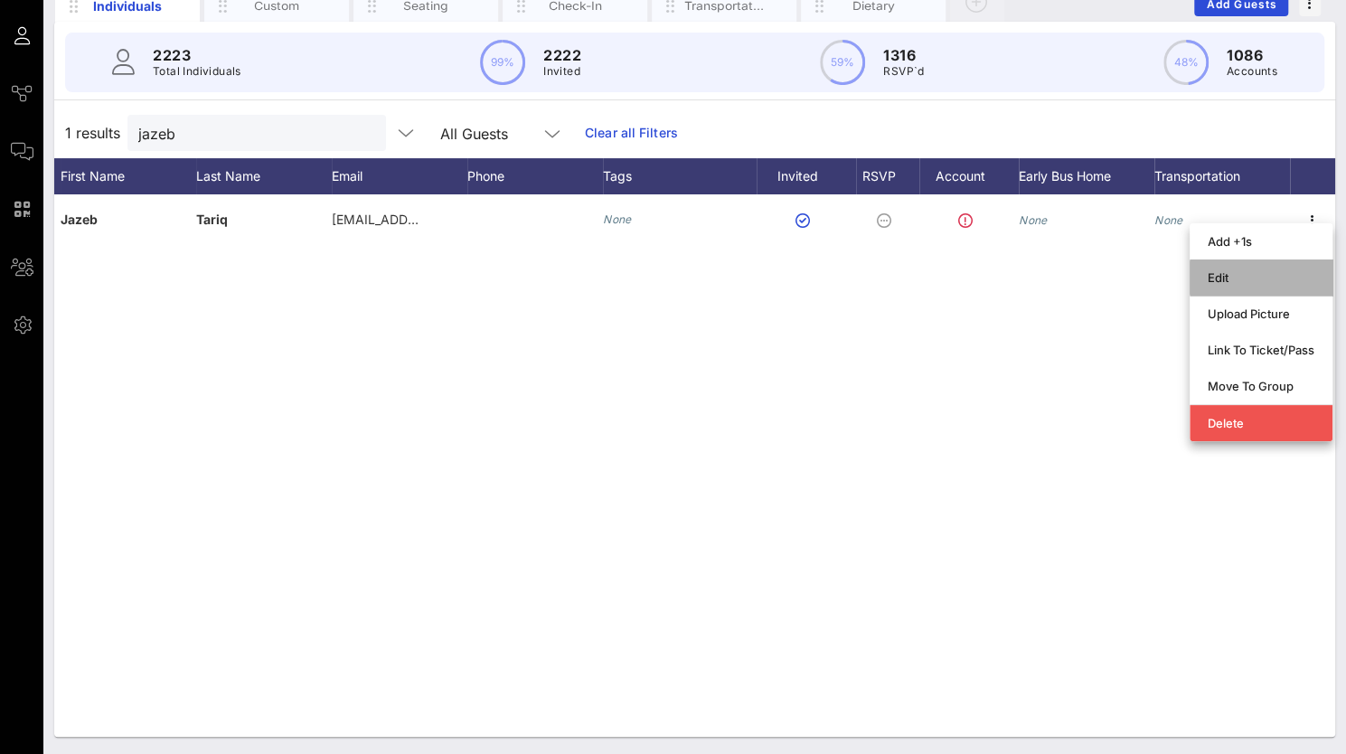
click at [1240, 263] on div "Edit" at bounding box center [1261, 277] width 107 height 29
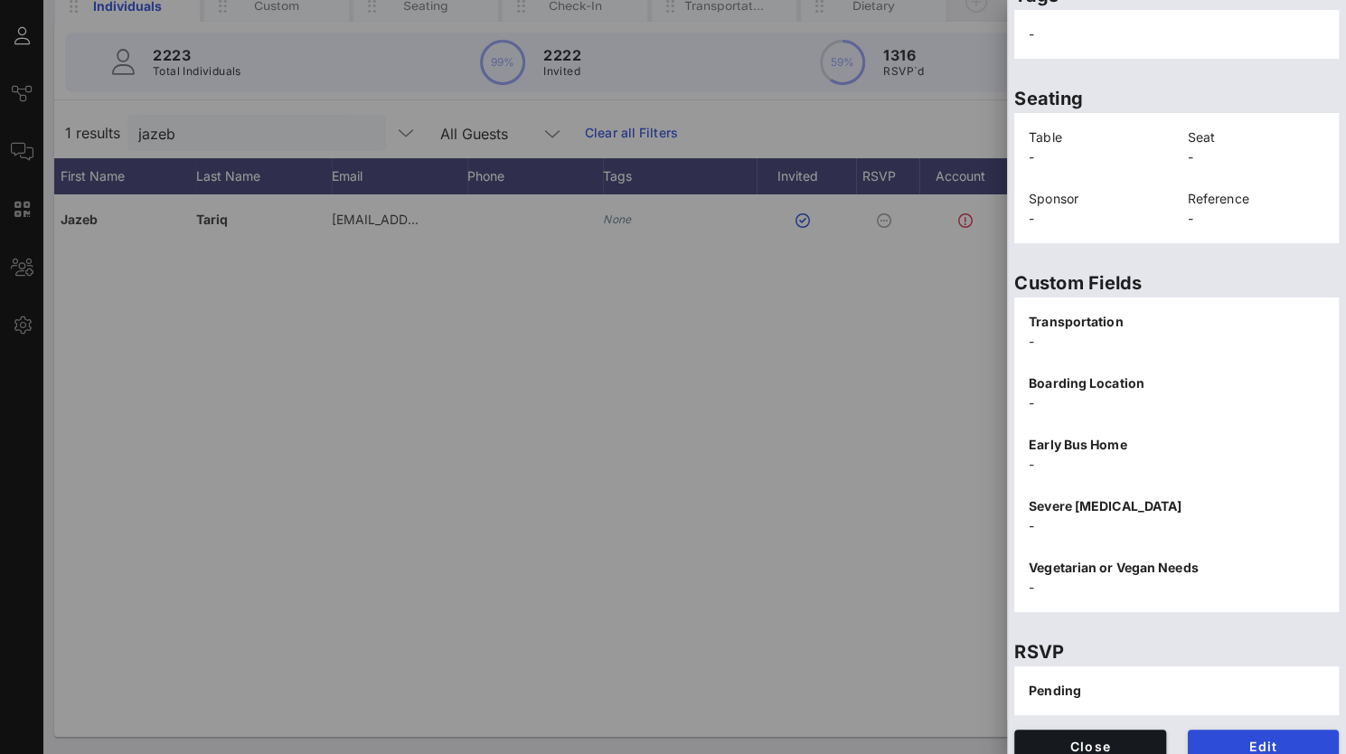
scroll to position [365, 0]
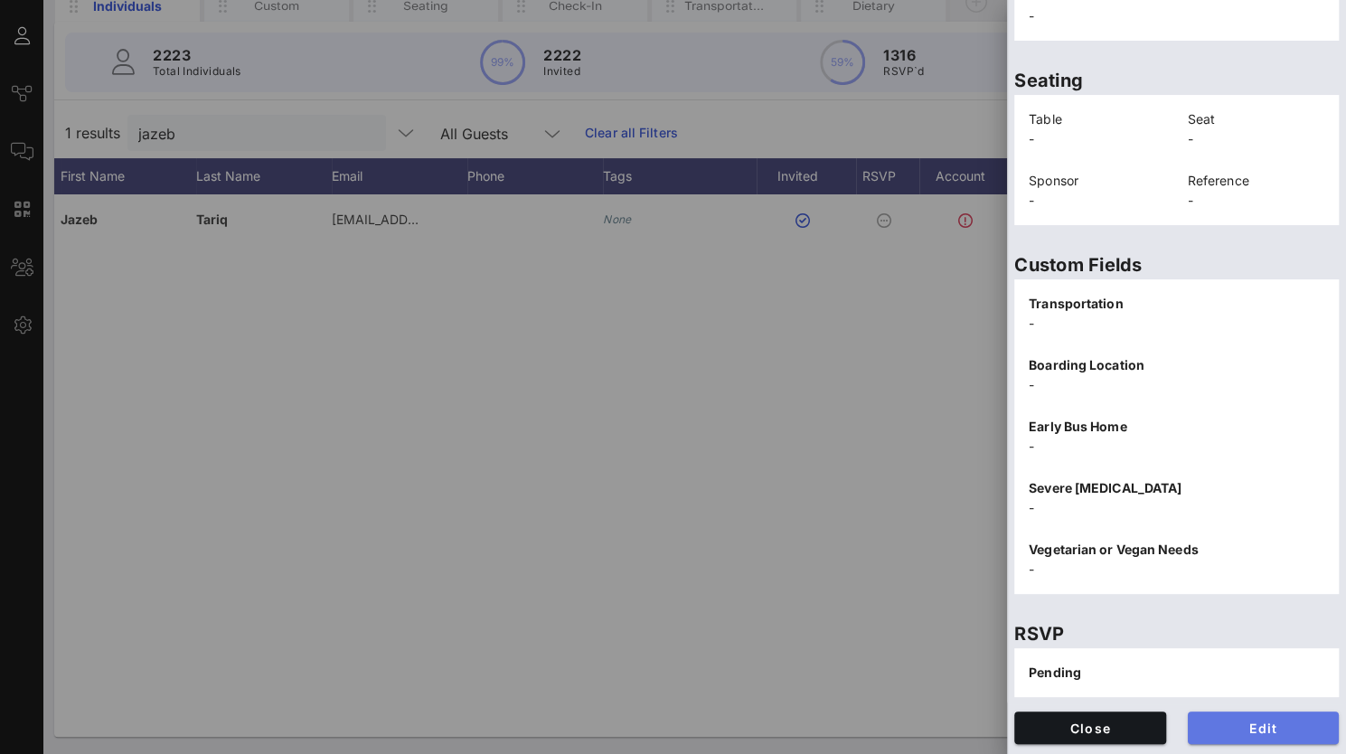
click at [1237, 722] on span "Edit" at bounding box center [1263, 727] width 123 height 15
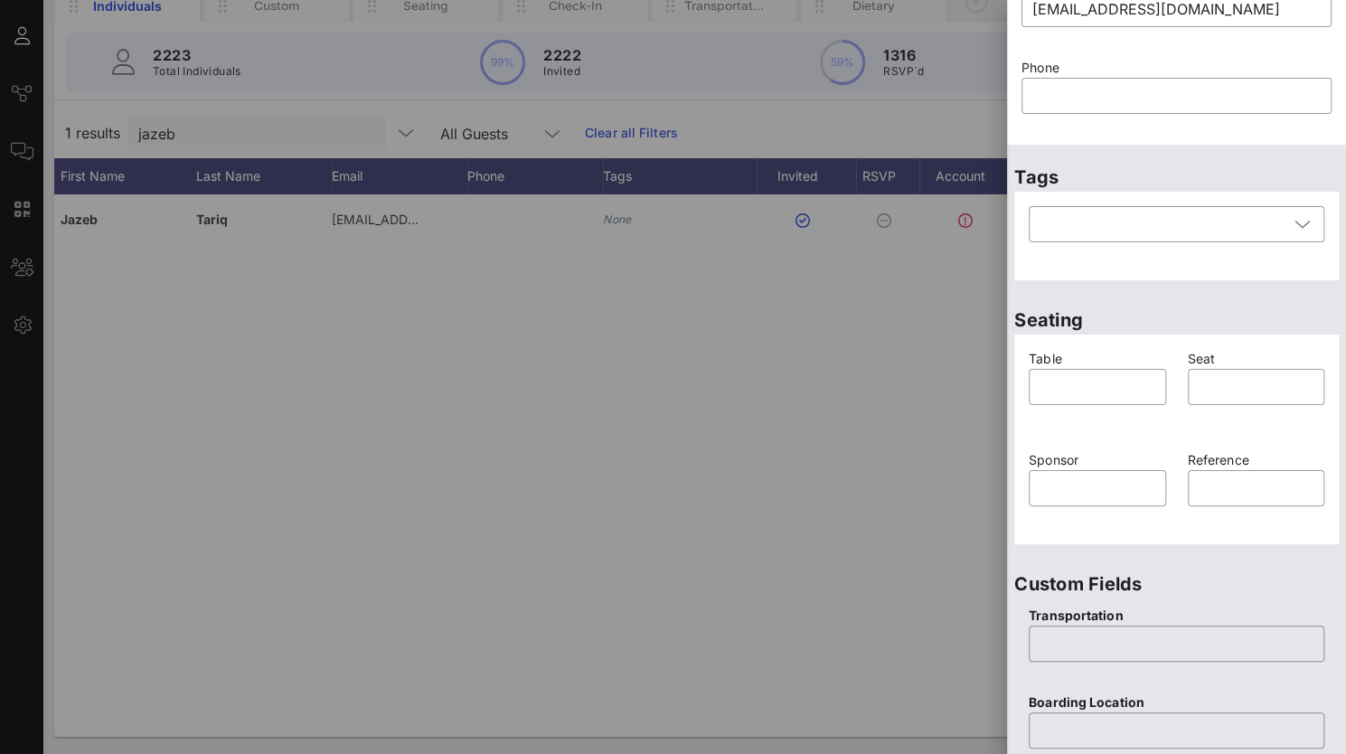
scroll to position [362, 0]
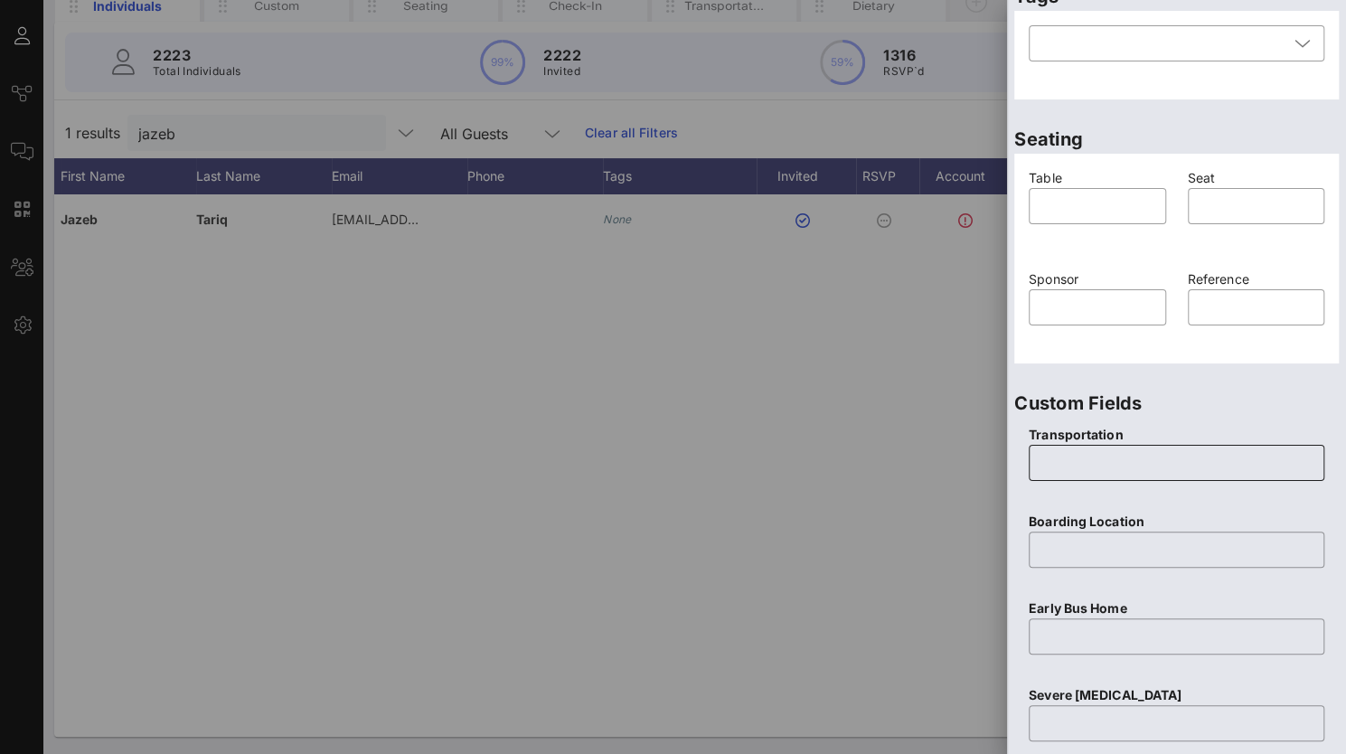
click at [1064, 467] on input "text" at bounding box center [1177, 462] width 274 height 29
type input "None"
type input "N/A"
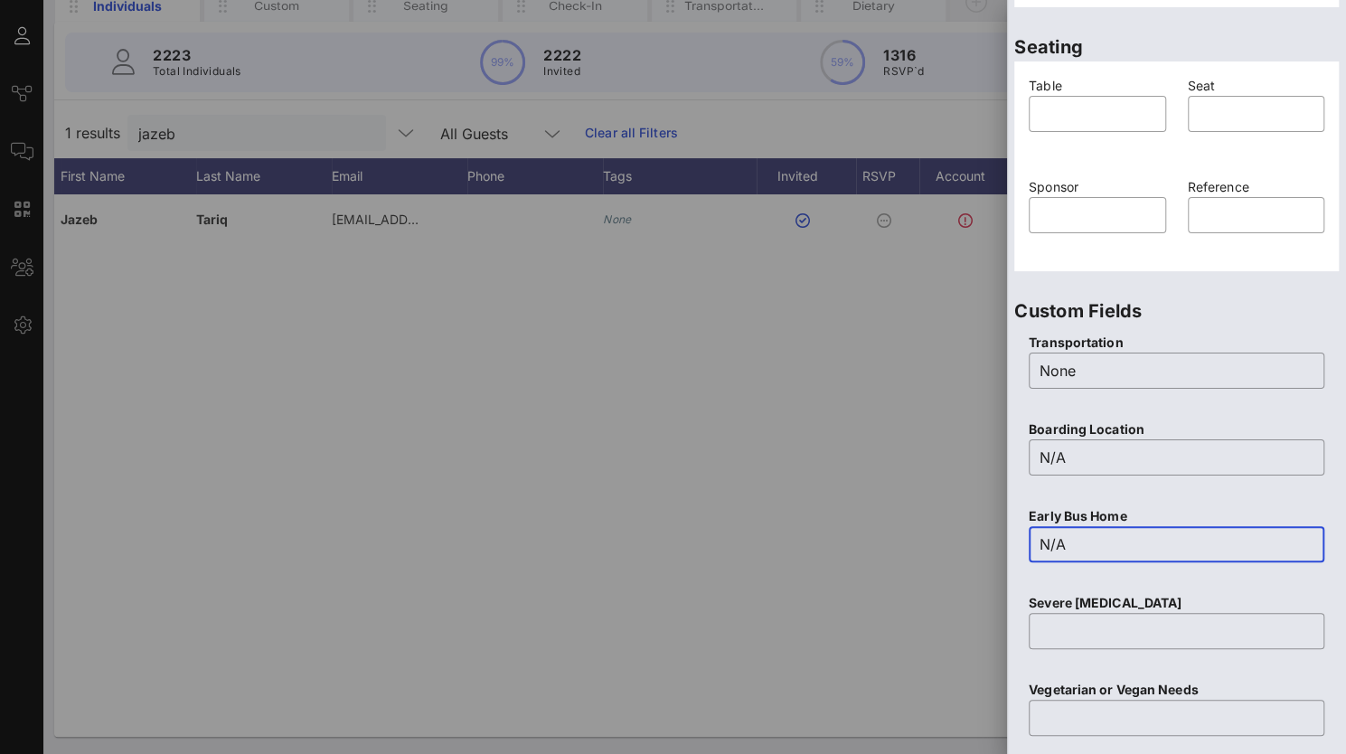
scroll to position [707, 0]
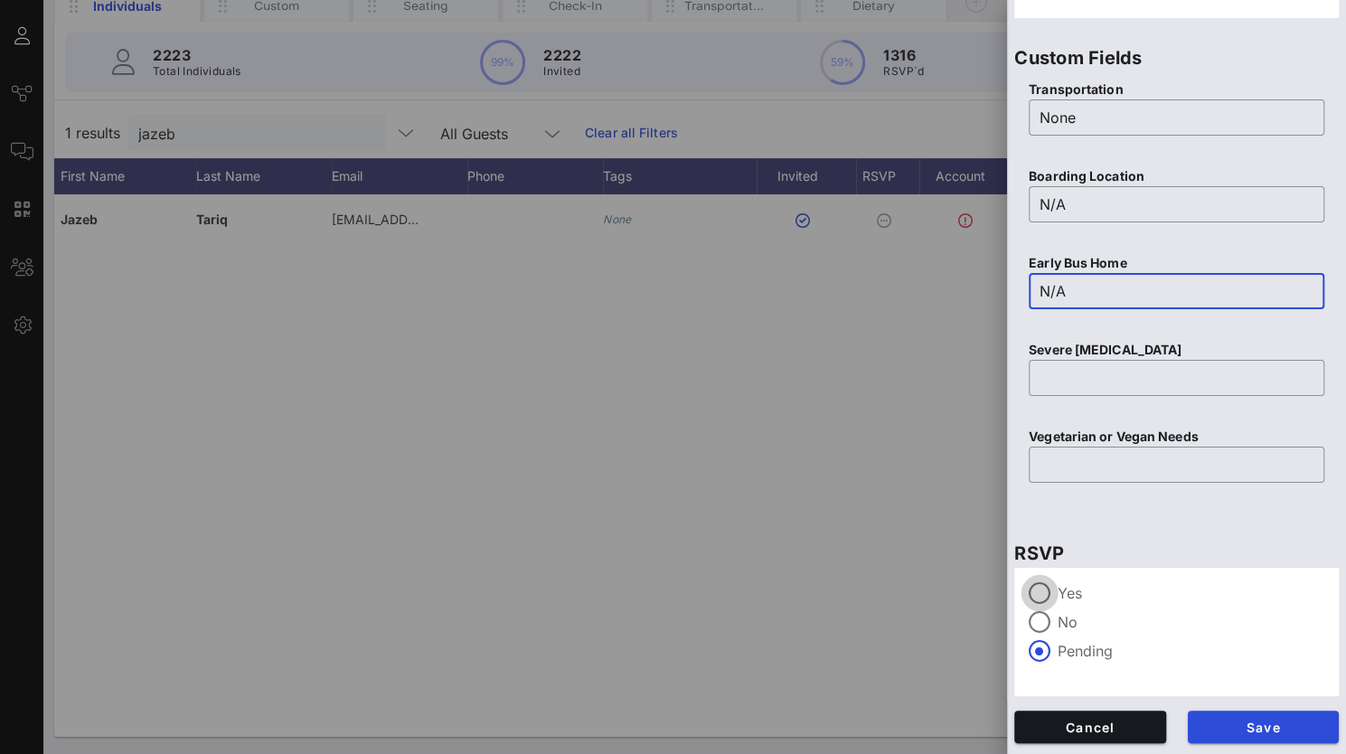
type input "N/A"
click at [1034, 586] on div at bounding box center [1039, 593] width 31 height 31
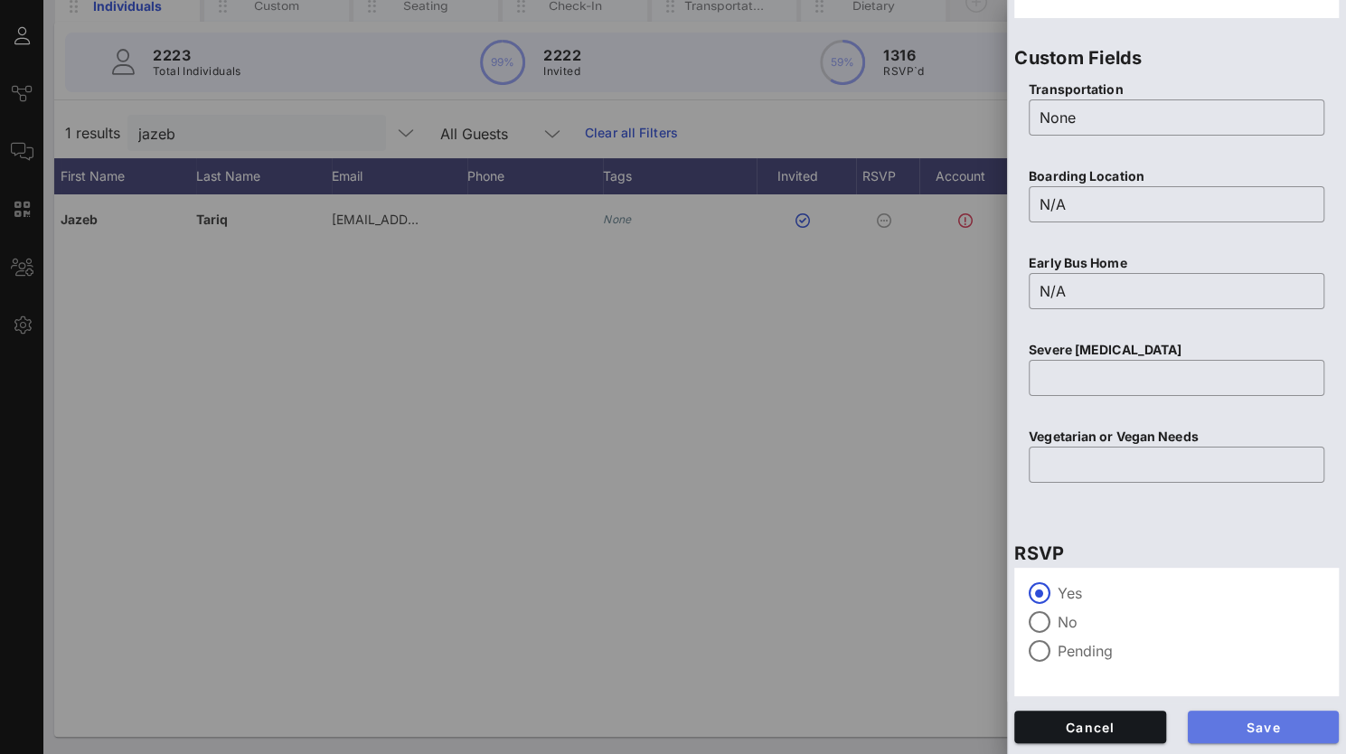
click at [1244, 729] on span "Save" at bounding box center [1263, 727] width 123 height 15
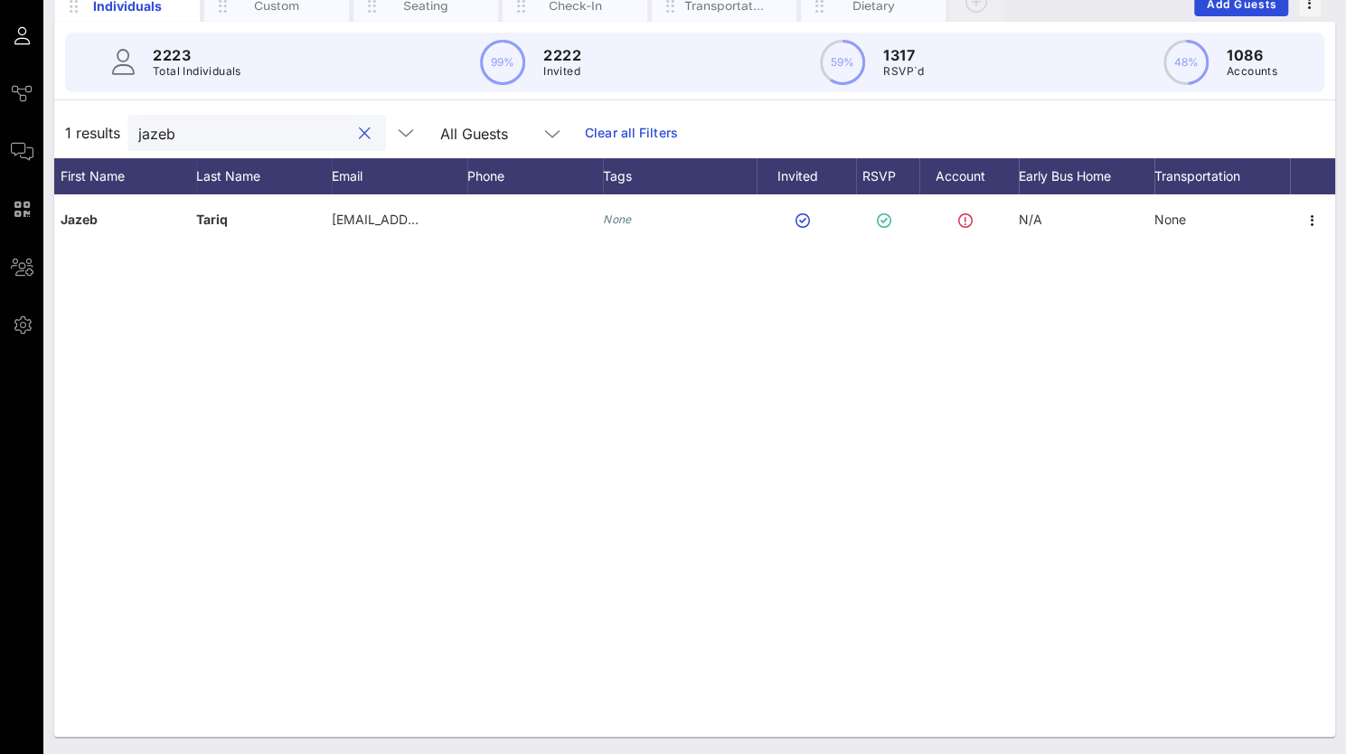
drag, startPoint x: 174, startPoint y: 133, endPoint x: 118, endPoint y: 135, distance: 56.1
click at [118, 135] on div "1 results jazeb All Guests Clear all Filters" at bounding box center [694, 133] width 1281 height 51
paste input "Giovannie"
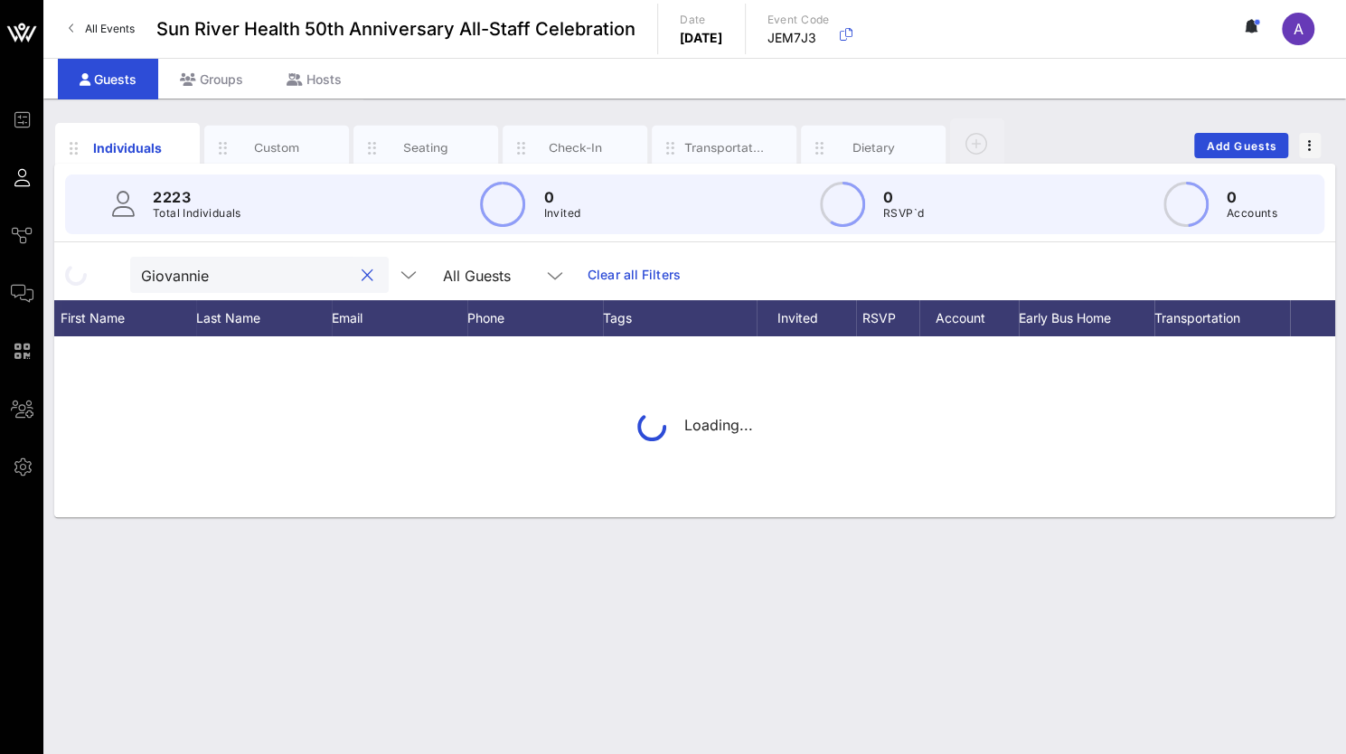
scroll to position [0, 0]
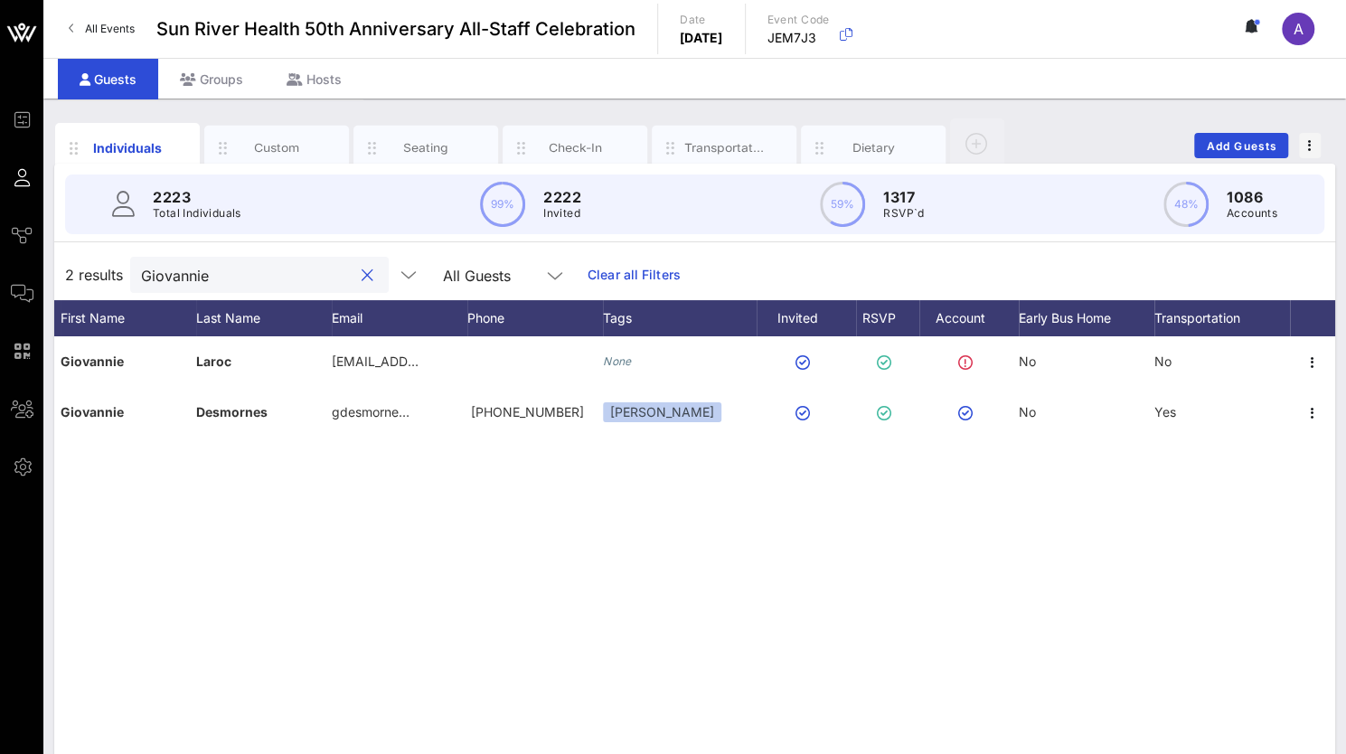
drag, startPoint x: 201, startPoint y: 268, endPoint x: 108, endPoint y: 265, distance: 92.3
click at [108, 265] on div "2 results [PERSON_NAME] All Guests Clear all Filters" at bounding box center [694, 274] width 1281 height 51
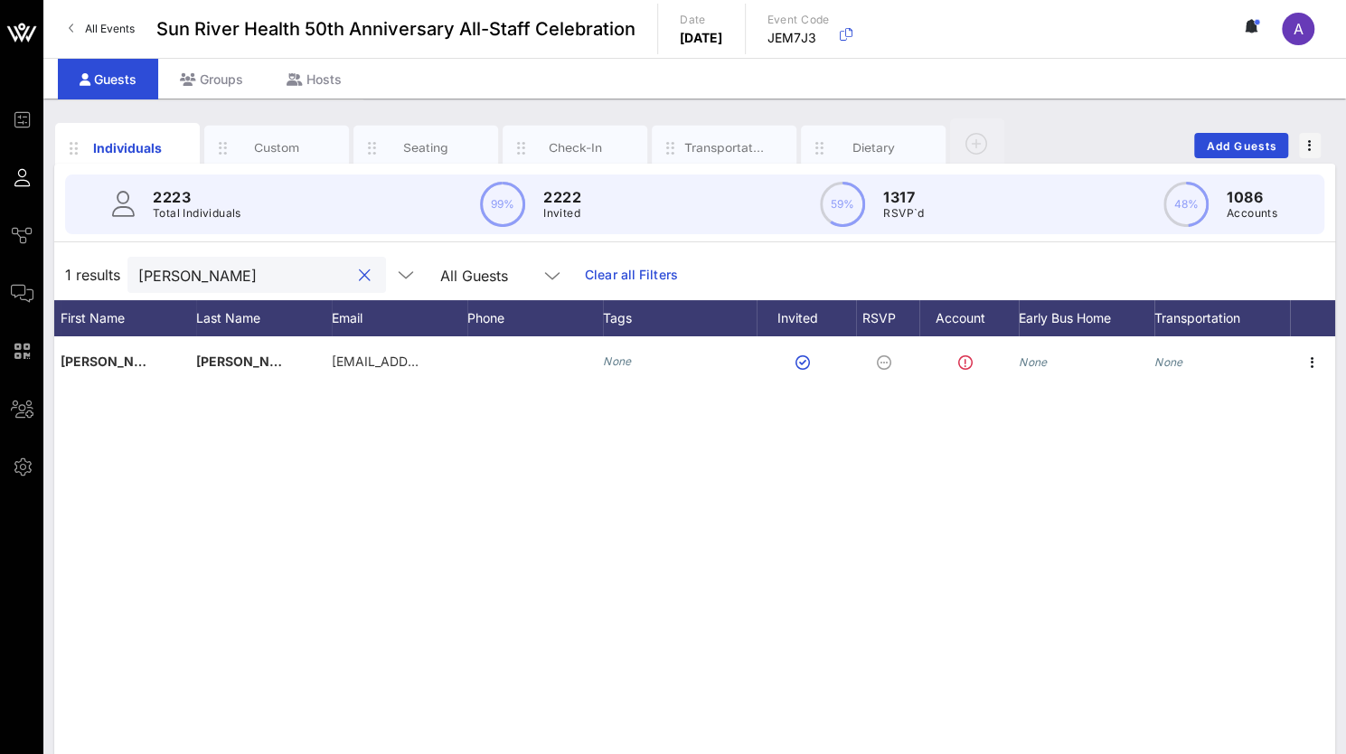
type input "[PERSON_NAME]"
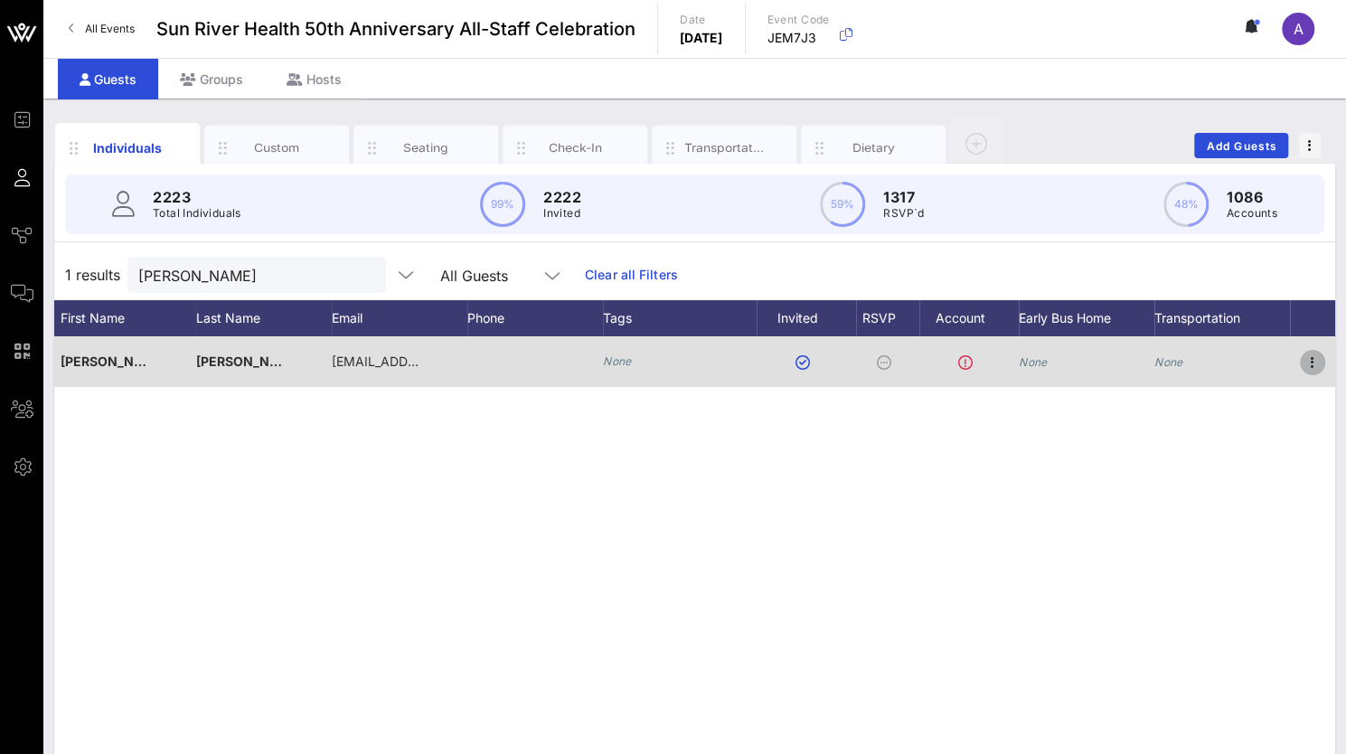
click at [1313, 362] on icon "button" at bounding box center [1313, 363] width 22 height 22
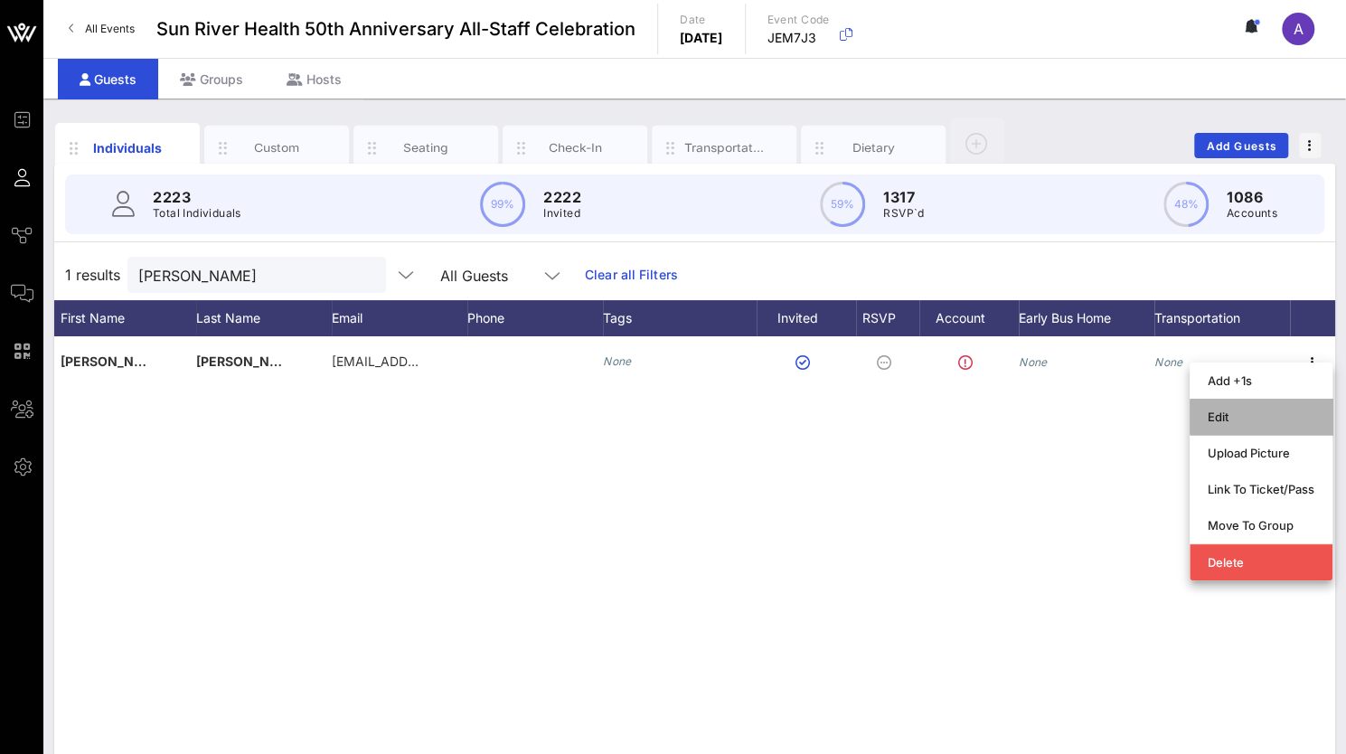
click at [1233, 424] on div "Edit" at bounding box center [1261, 416] width 107 height 29
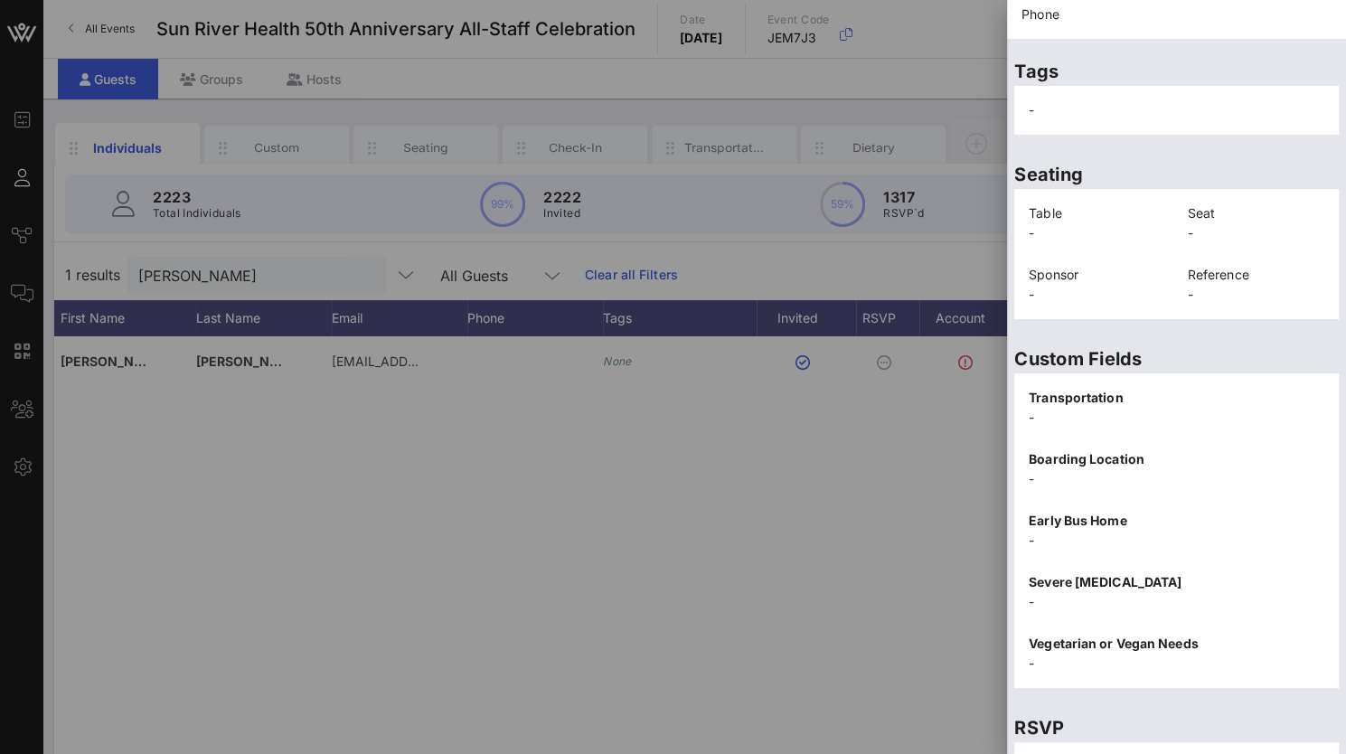
scroll to position [365, 0]
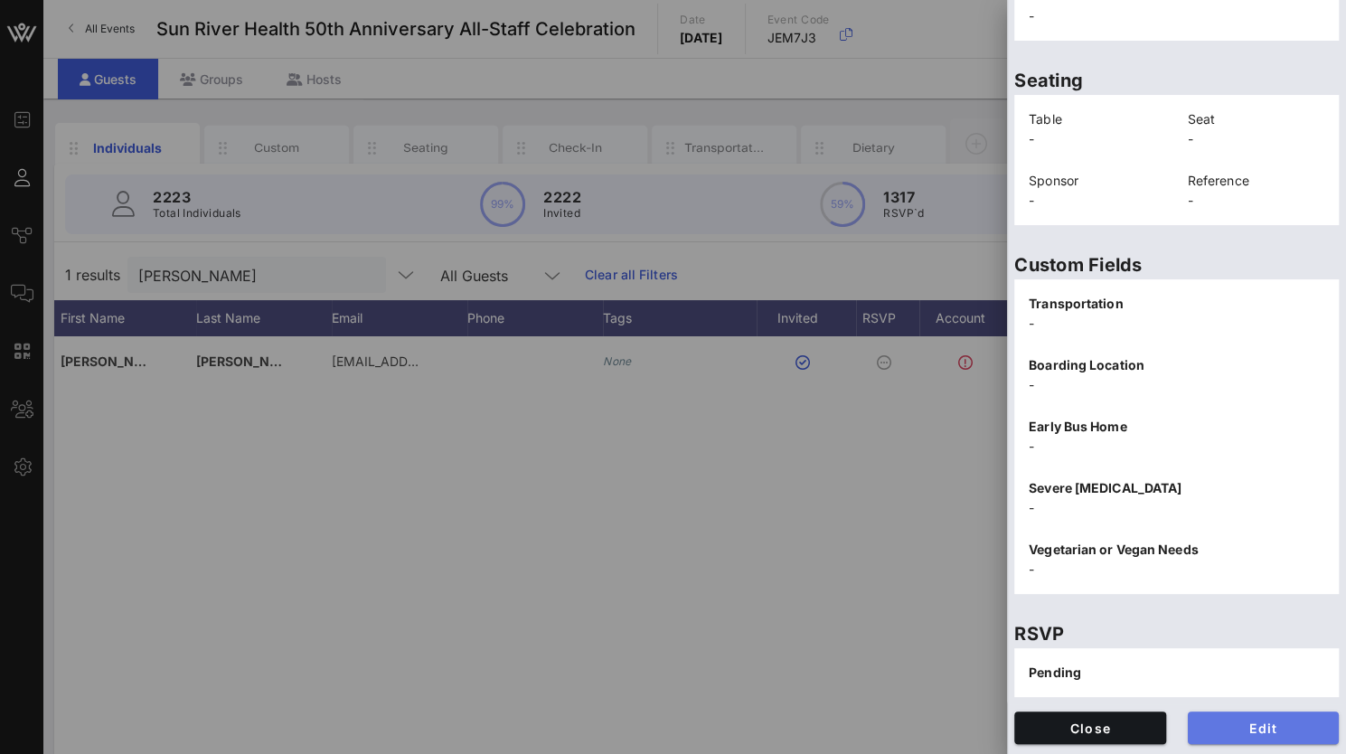
click at [1240, 728] on span "Edit" at bounding box center [1263, 727] width 123 height 15
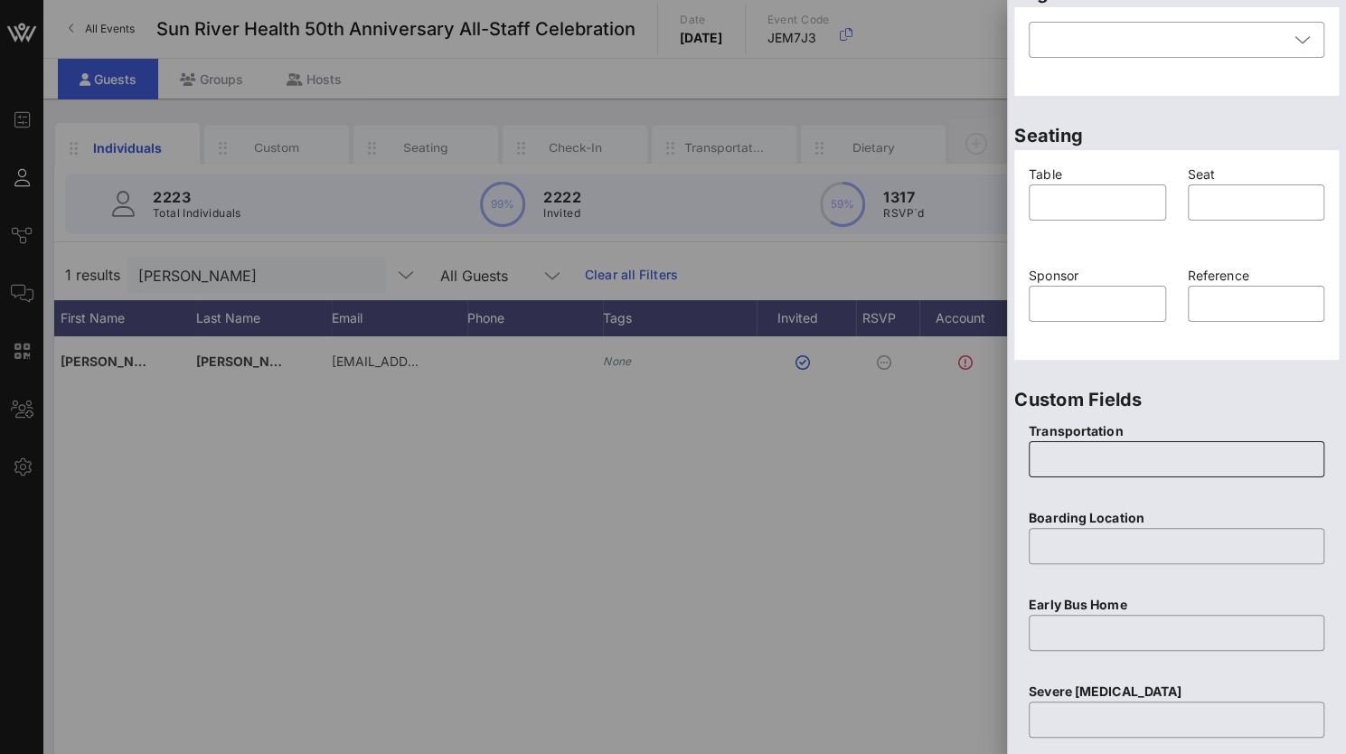
click at [1087, 451] on input "text" at bounding box center [1177, 459] width 274 height 29
type input "None"
type input "NA"
click at [1053, 540] on input "NA" at bounding box center [1177, 546] width 274 height 29
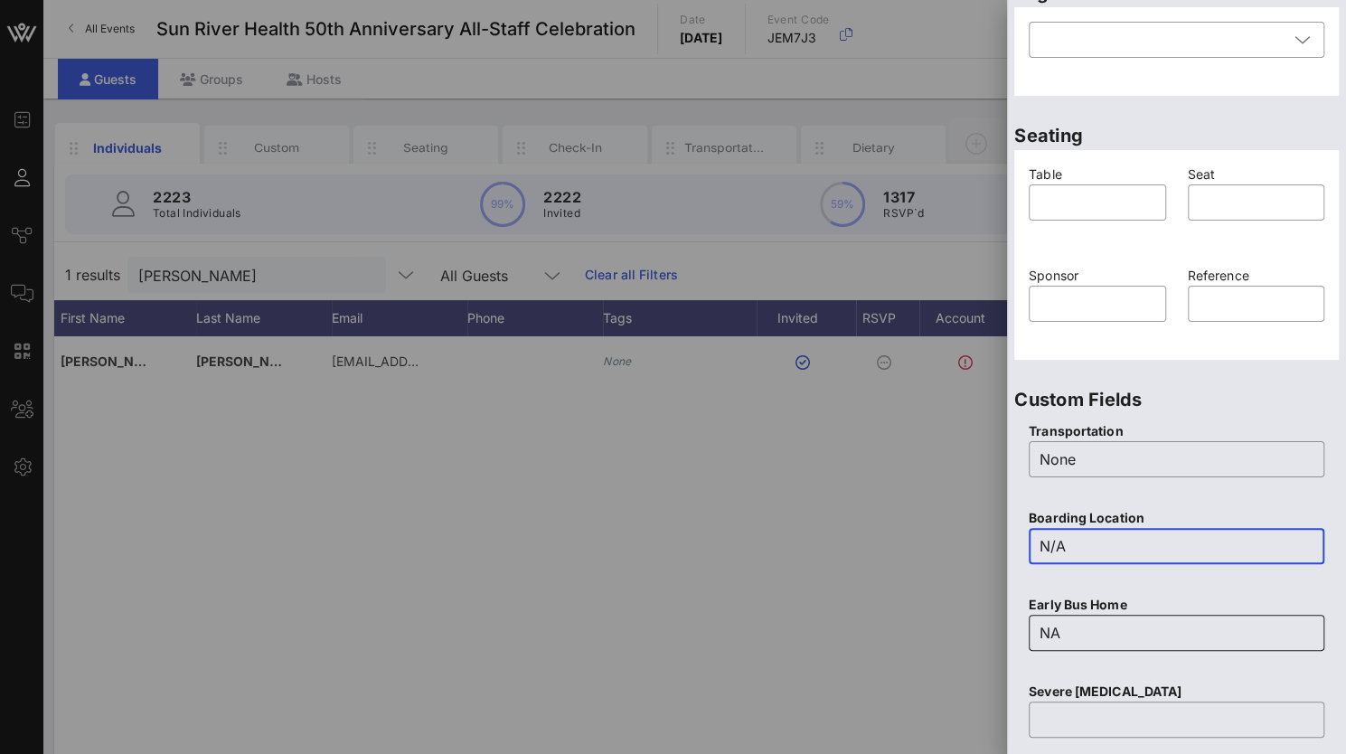
type input "N/A"
click at [1049, 630] on input "NA" at bounding box center [1177, 632] width 274 height 29
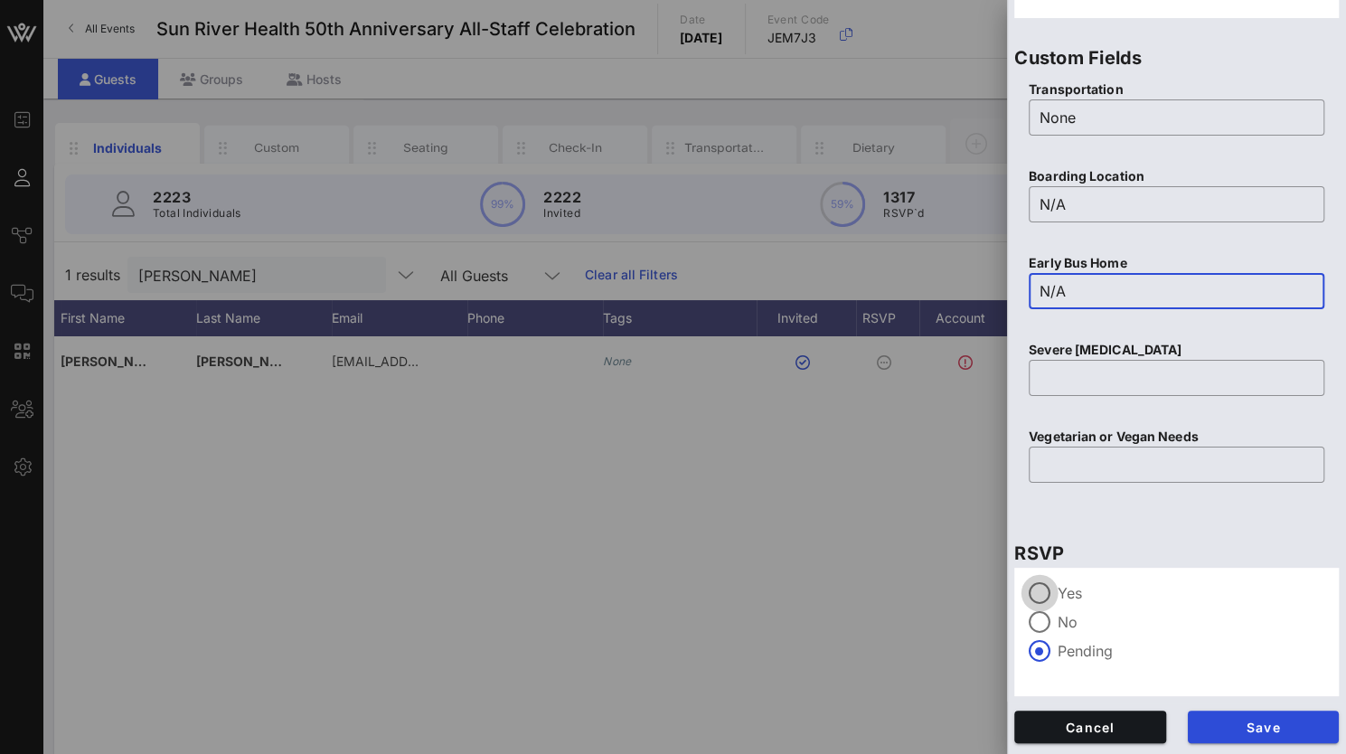
type input "N/A"
click at [1039, 585] on div at bounding box center [1039, 593] width 31 height 31
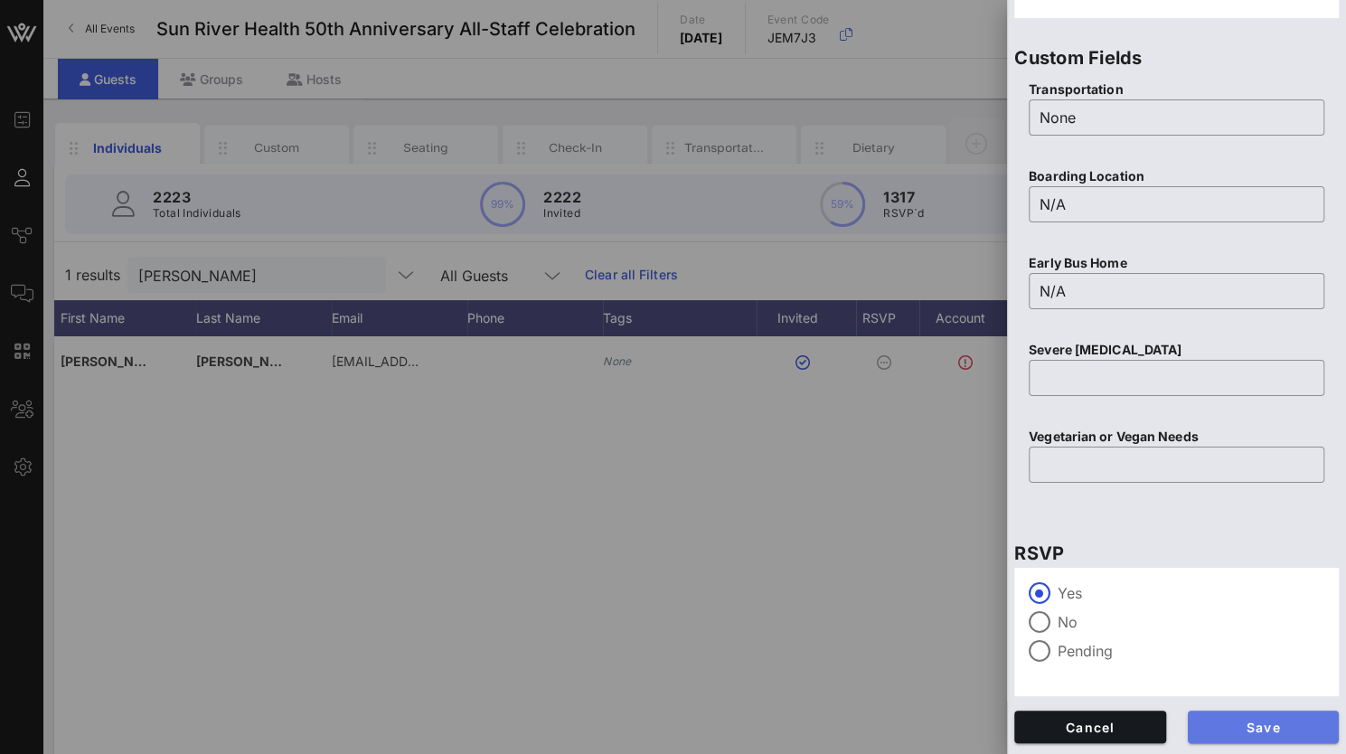
click at [1235, 729] on span "Save" at bounding box center [1263, 727] width 123 height 15
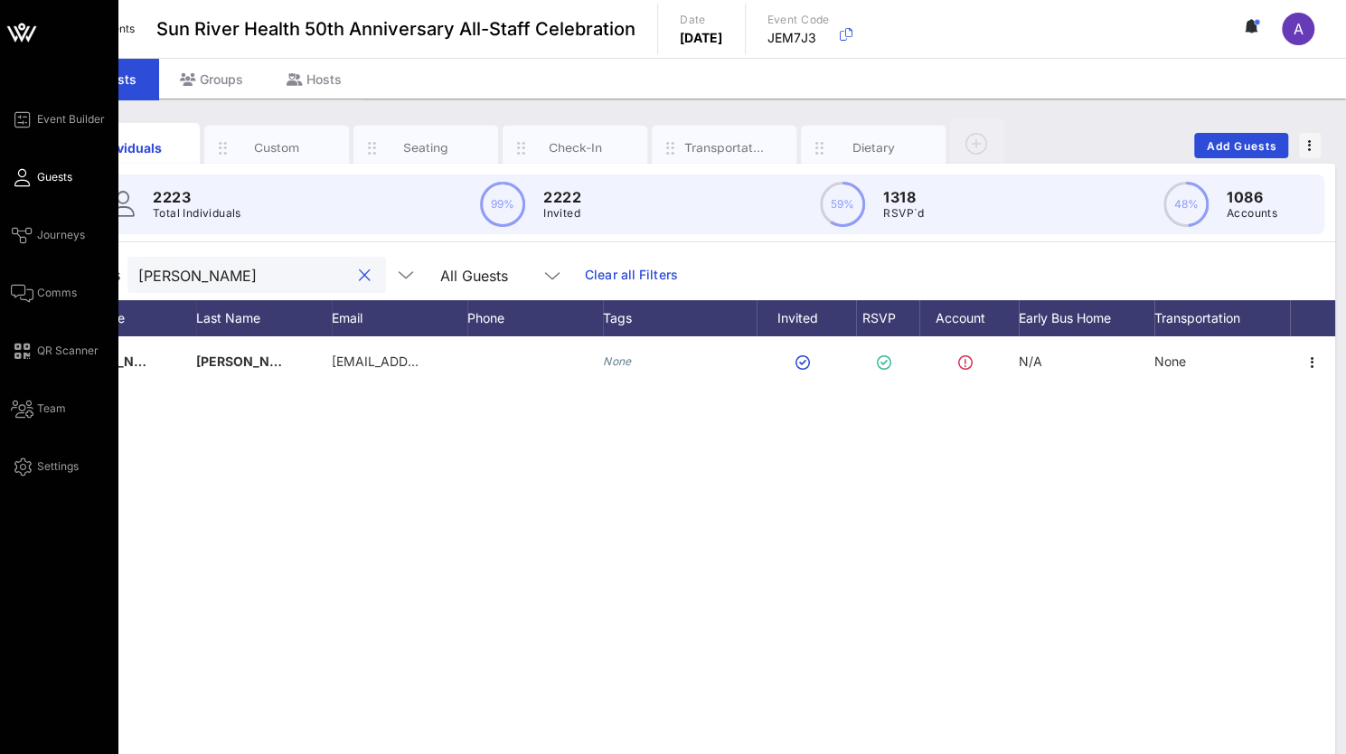
drag, startPoint x: 239, startPoint y: 279, endPoint x: 30, endPoint y: 258, distance: 209.9
click at [30, 258] on div "Event Builder Guests Journeys Comms QR Scanner Team Settings Sun River Health 5…" at bounding box center [673, 448] width 1346 height 897
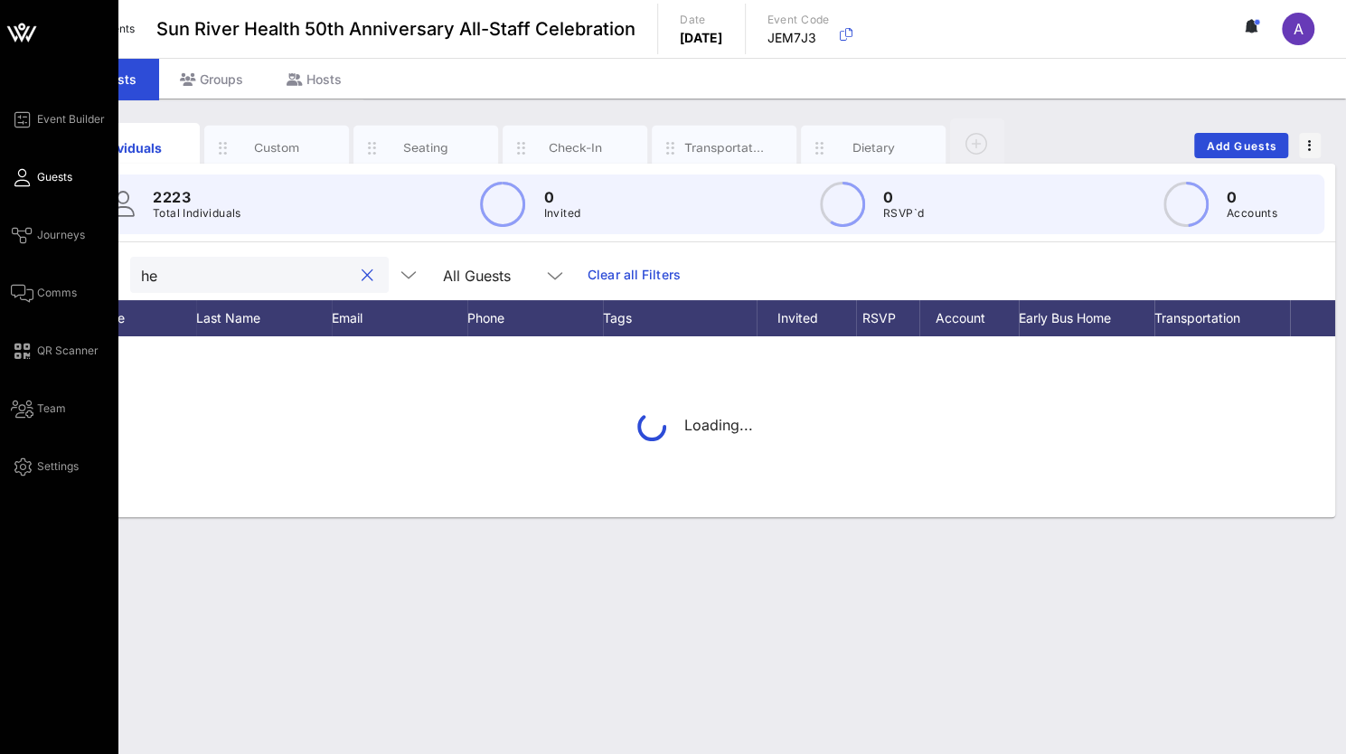
type input "h"
type input "j"
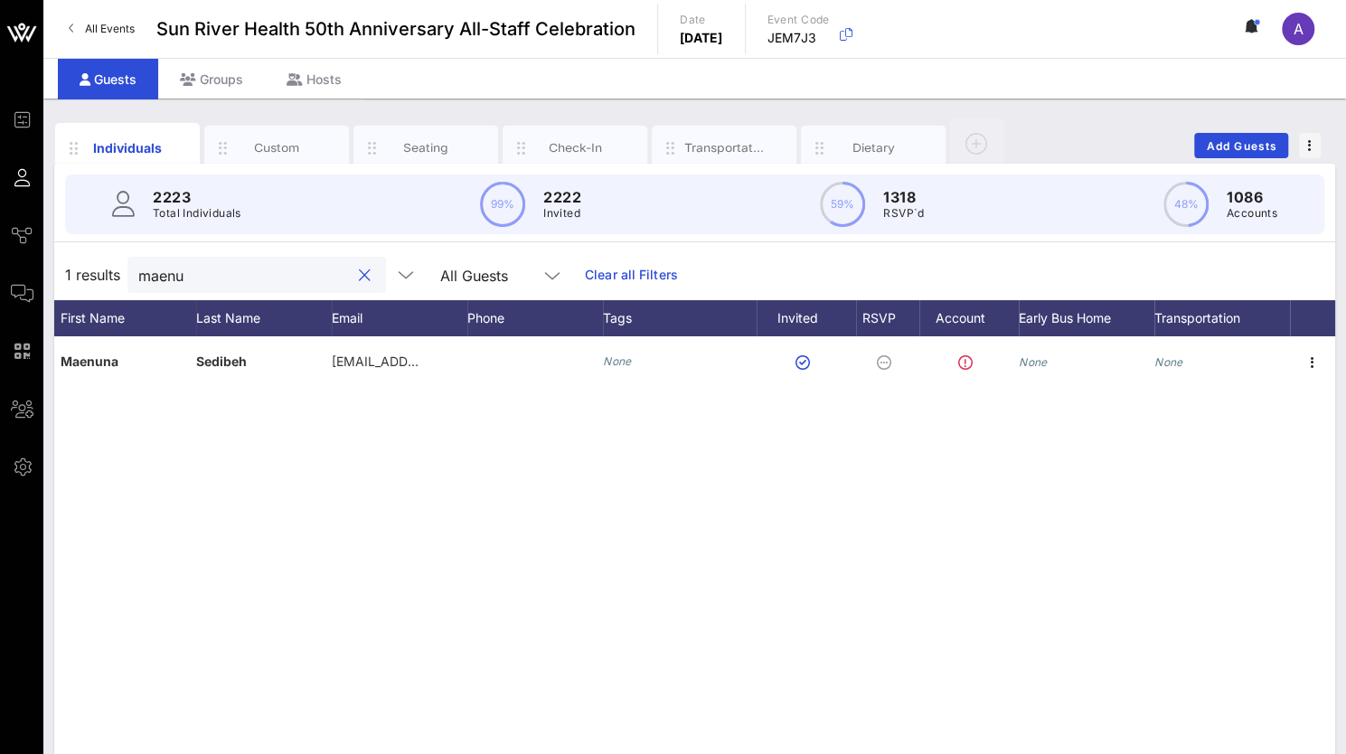
drag, startPoint x: 212, startPoint y: 276, endPoint x: 112, endPoint y: 275, distance: 99.4
click at [112, 275] on div "1 results maenu All Guests Clear all Filters" at bounding box center [694, 274] width 1281 height 51
drag, startPoint x: 201, startPoint y: 269, endPoint x: 56, endPoint y: 274, distance: 144.7
click at [56, 274] on div "1 results [PERSON_NAME] All Guests Clear all Filters" at bounding box center [694, 274] width 1281 height 51
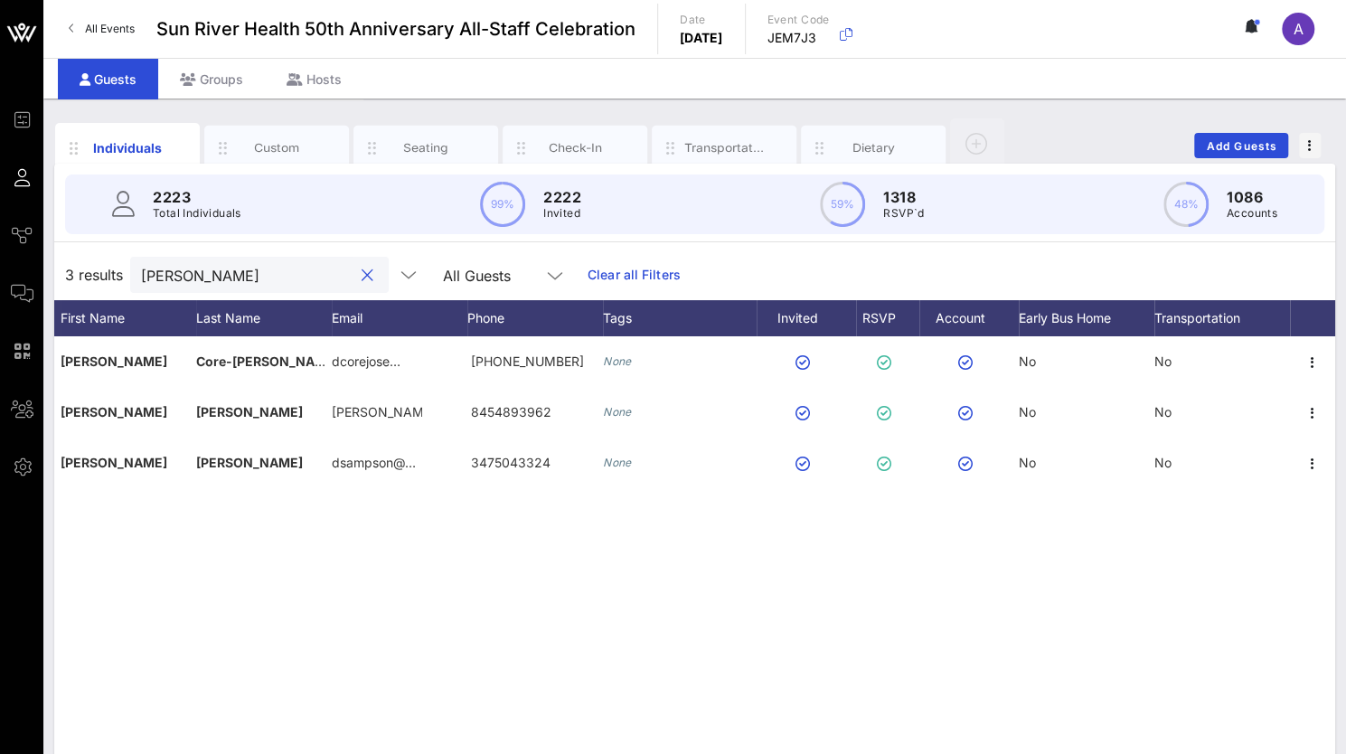
drag, startPoint x: 184, startPoint y: 275, endPoint x: 163, endPoint y: 275, distance: 21.7
click at [163, 275] on input "[PERSON_NAME]" at bounding box center [247, 275] width 212 height 24
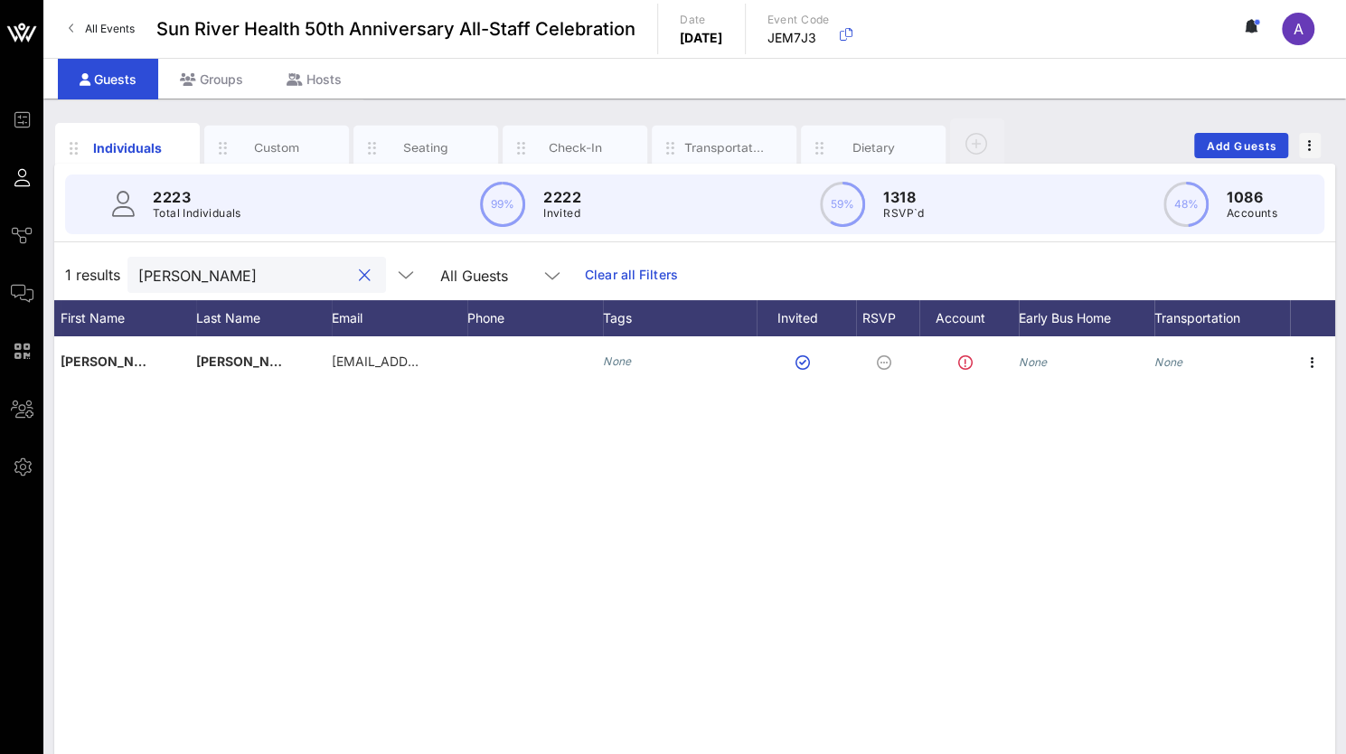
drag, startPoint x: 184, startPoint y: 273, endPoint x: 88, endPoint y: 273, distance: 96.7
click at [88, 273] on div "1 results [PERSON_NAME] All Guests Clear all Filters" at bounding box center [694, 274] width 1281 height 51
type input "f"
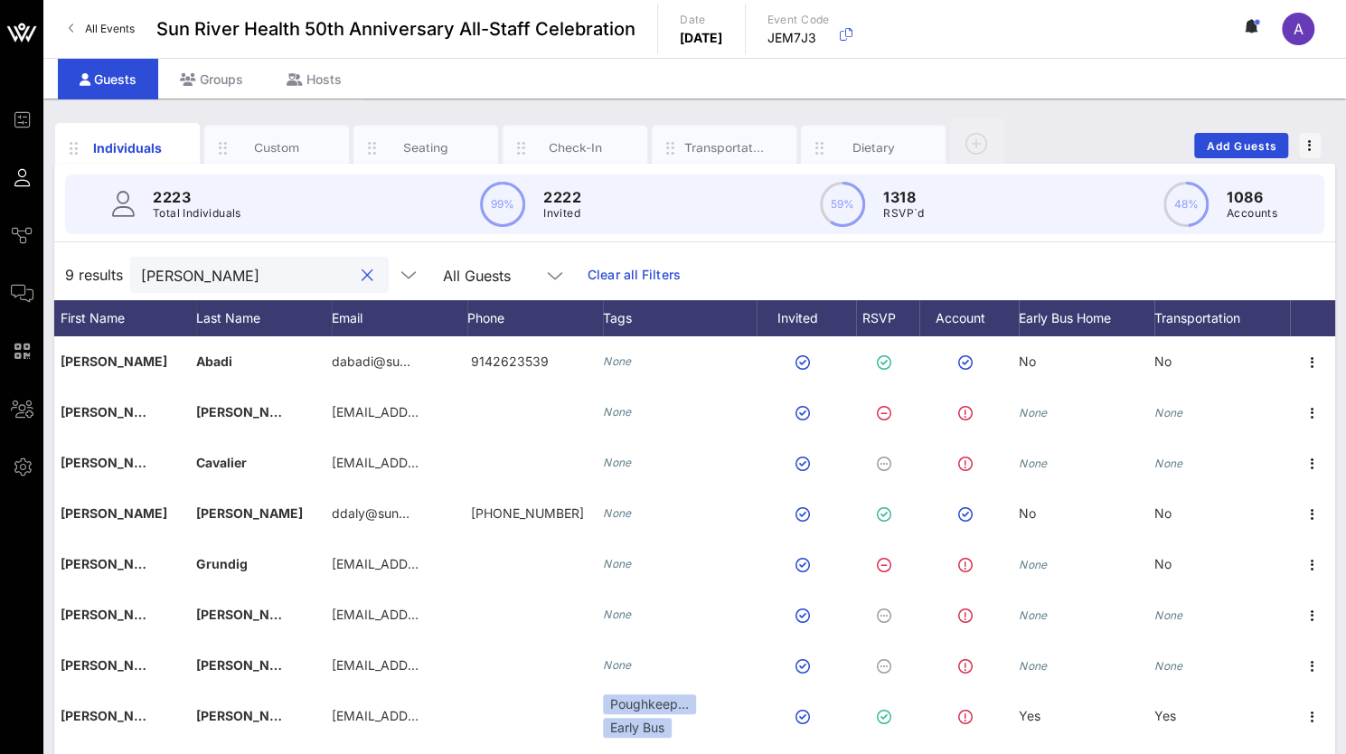
drag, startPoint x: 227, startPoint y: 263, endPoint x: 81, endPoint y: 272, distance: 145.8
click at [81, 272] on div "9 results [PERSON_NAME] All Guests Clear all Filters" at bounding box center [694, 274] width 1281 height 51
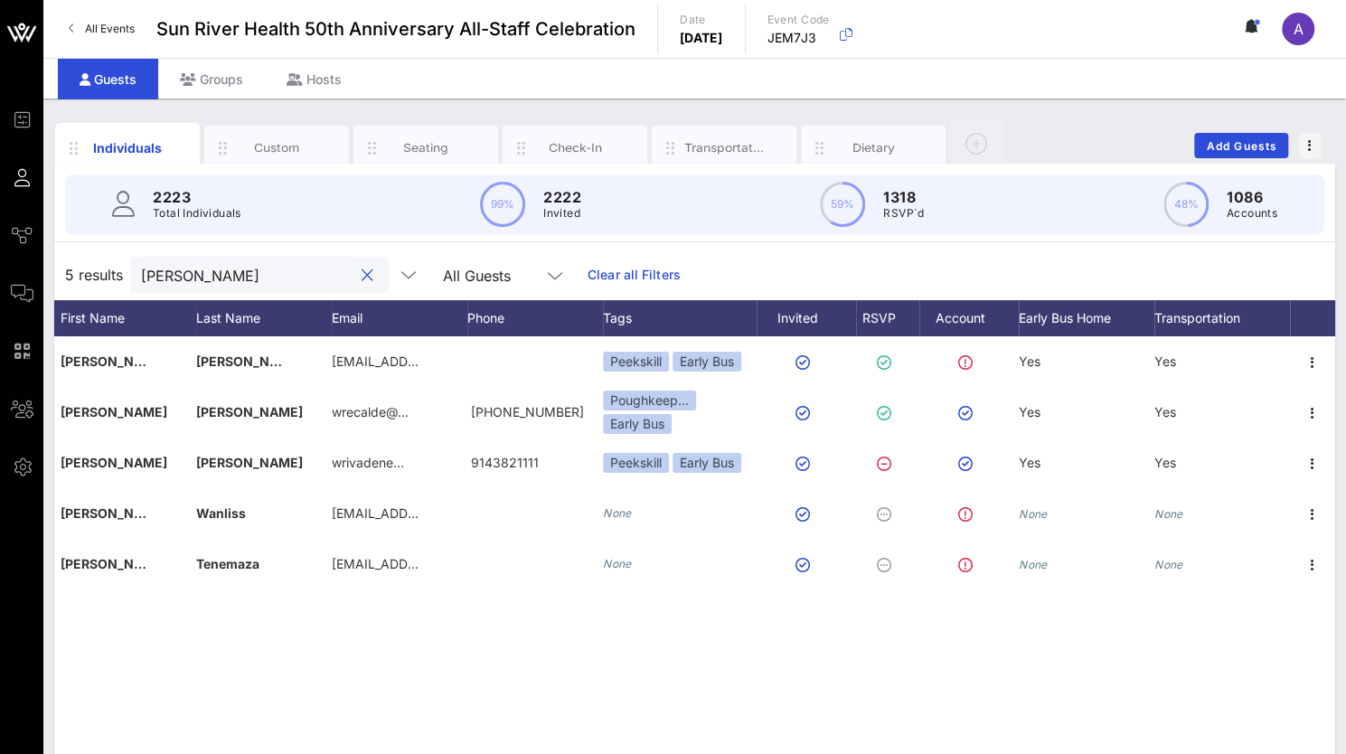
drag, startPoint x: 217, startPoint y: 274, endPoint x: 95, endPoint y: 274, distance: 122.0
click at [95, 274] on div "5 results [PERSON_NAME] All Guests Clear all Filters" at bounding box center [694, 274] width 1281 height 51
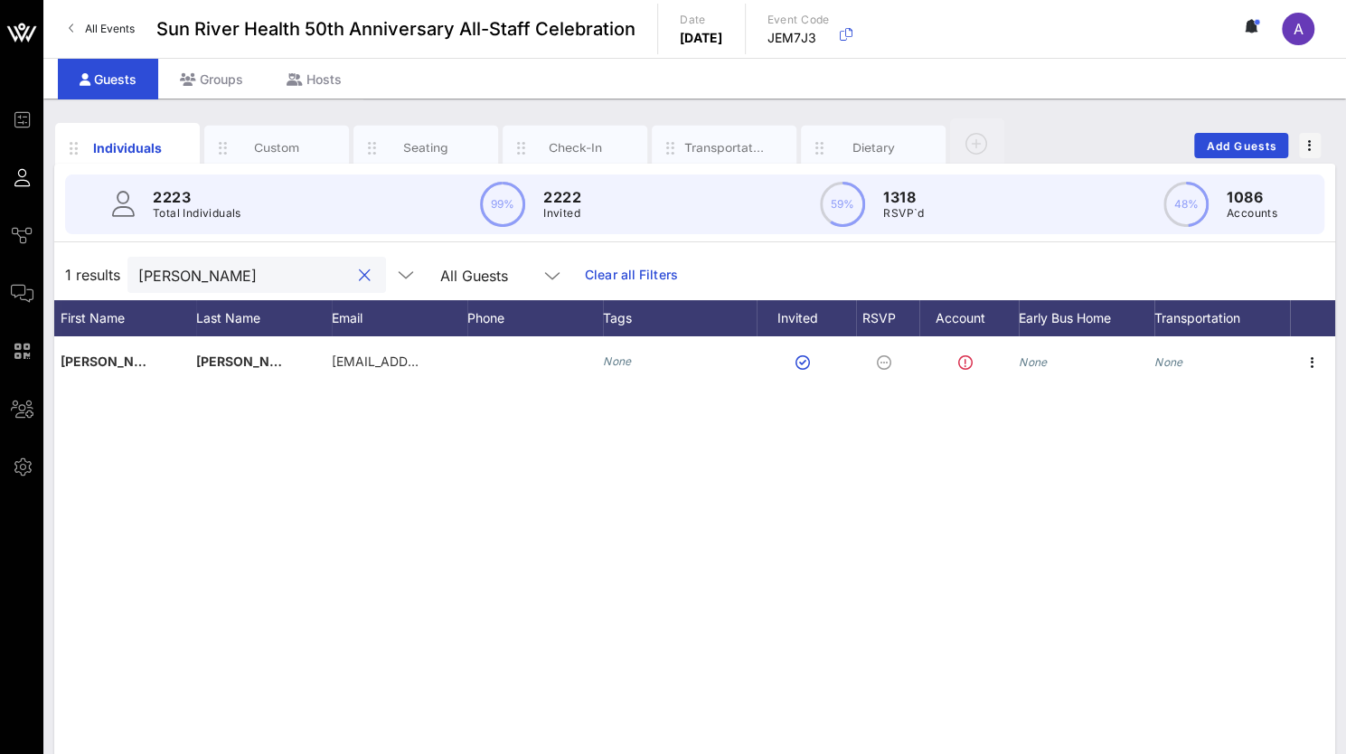
drag, startPoint x: 185, startPoint y: 270, endPoint x: 73, endPoint y: 274, distance: 112.1
click at [73, 274] on div "1 results [PERSON_NAME] All Guests Clear all Filters" at bounding box center [694, 274] width 1281 height 51
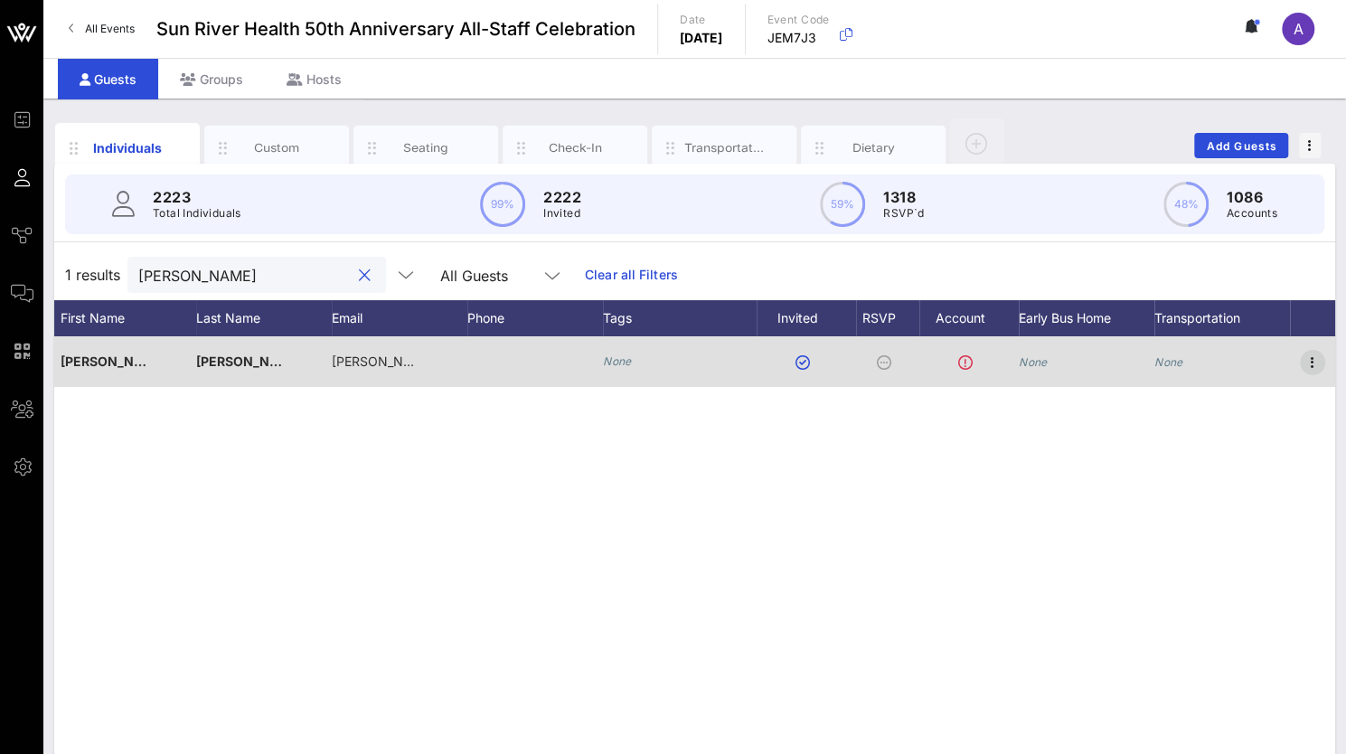
type input "[PERSON_NAME]"
click at [1316, 356] on icon "button" at bounding box center [1313, 363] width 22 height 22
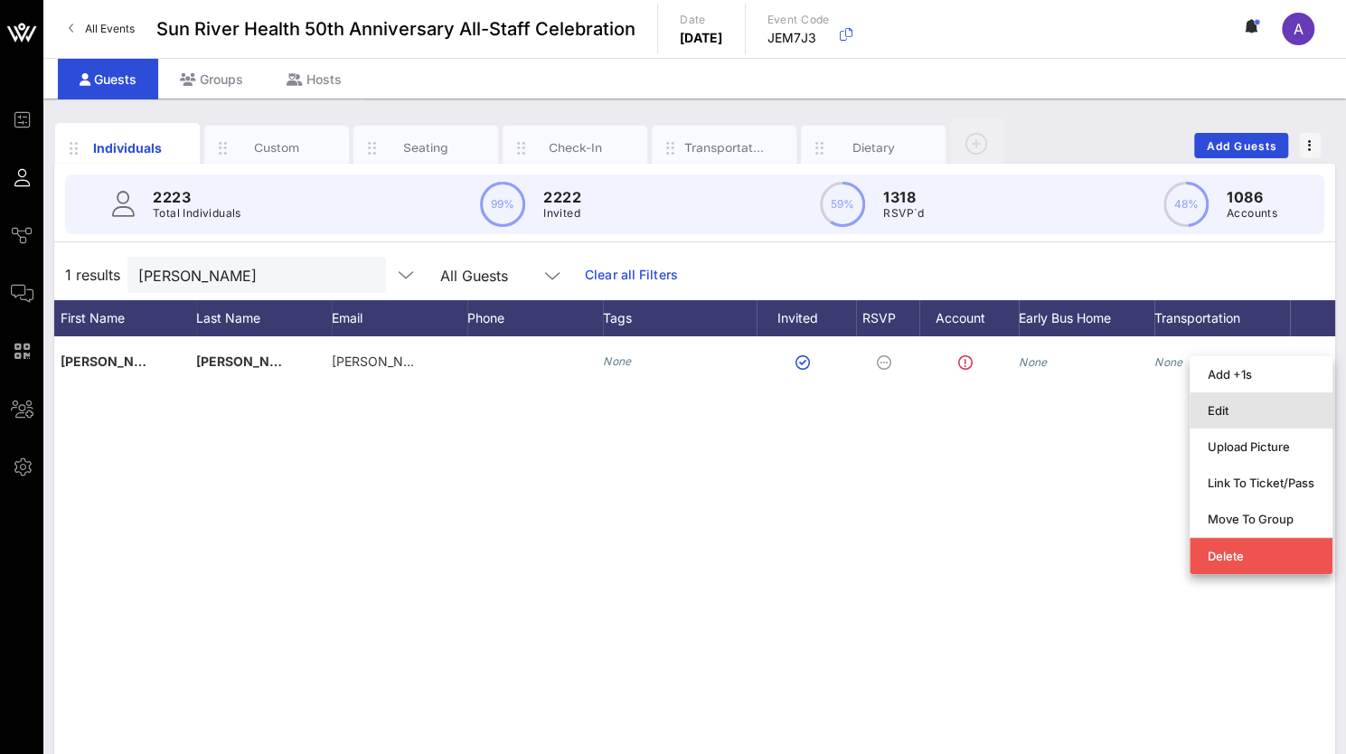
click at [1229, 408] on div "Edit" at bounding box center [1261, 410] width 107 height 14
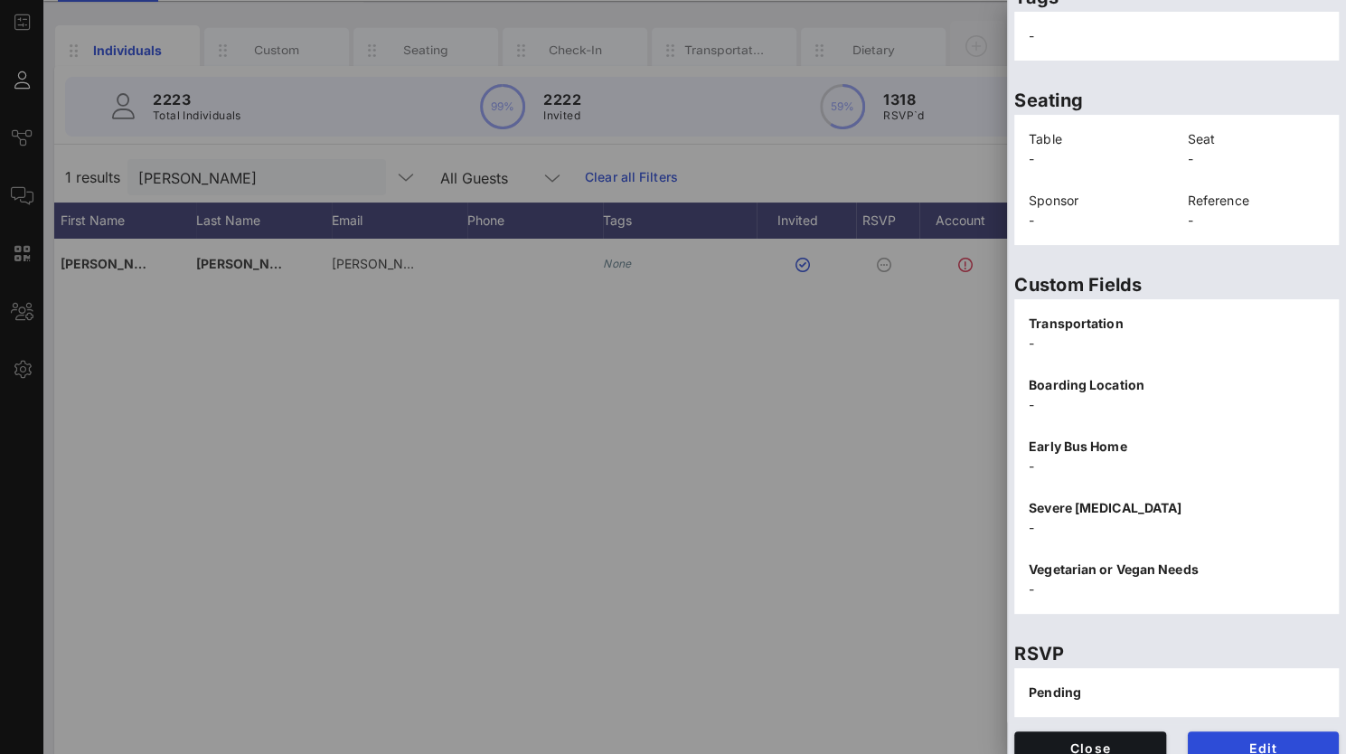
scroll to position [142, 0]
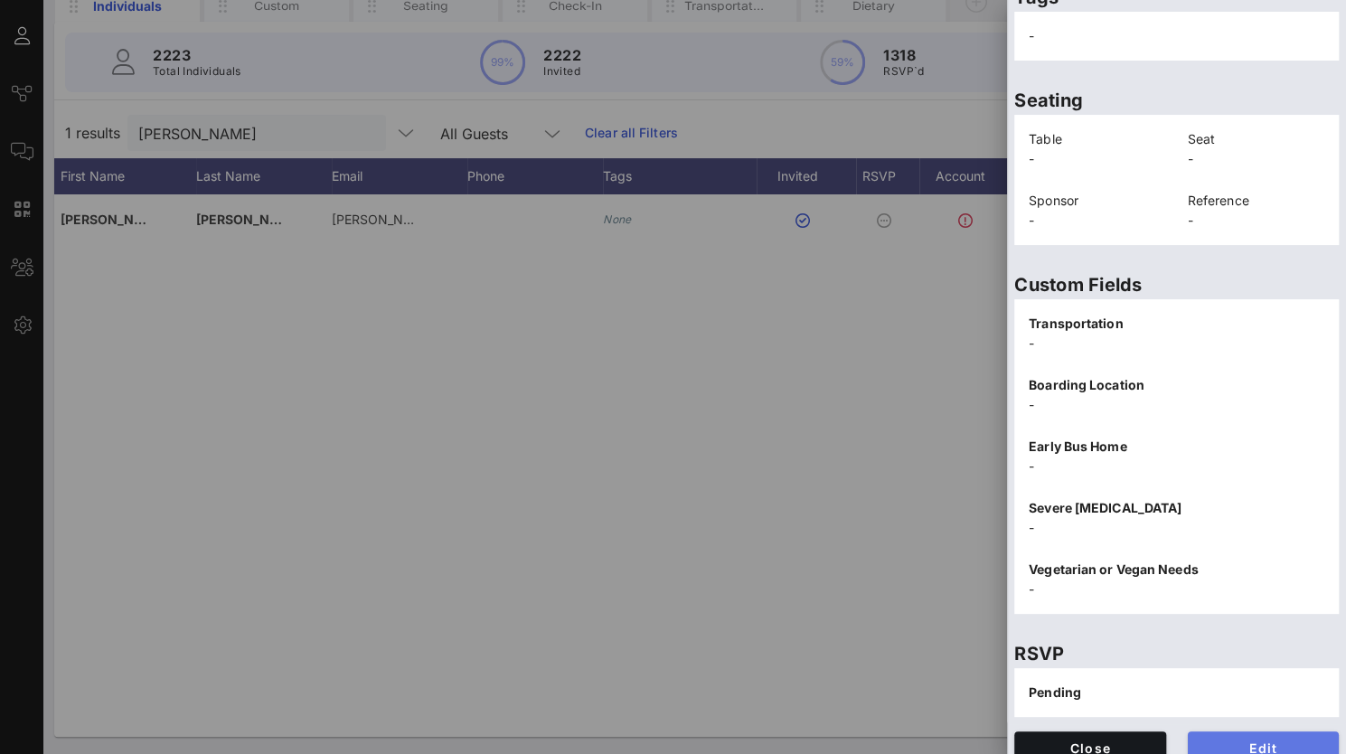
click at [1235, 740] on span "Edit" at bounding box center [1263, 747] width 123 height 15
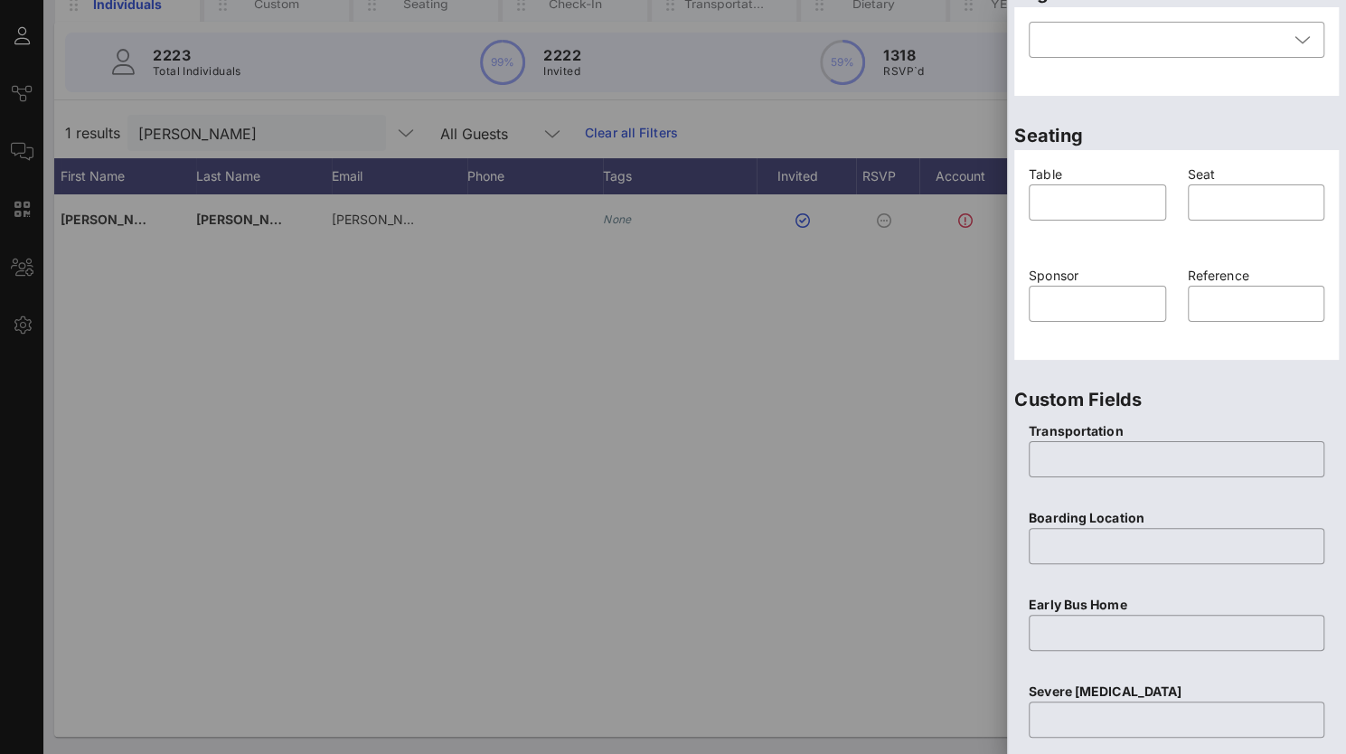
click at [617, 475] on div at bounding box center [673, 377] width 1346 height 754
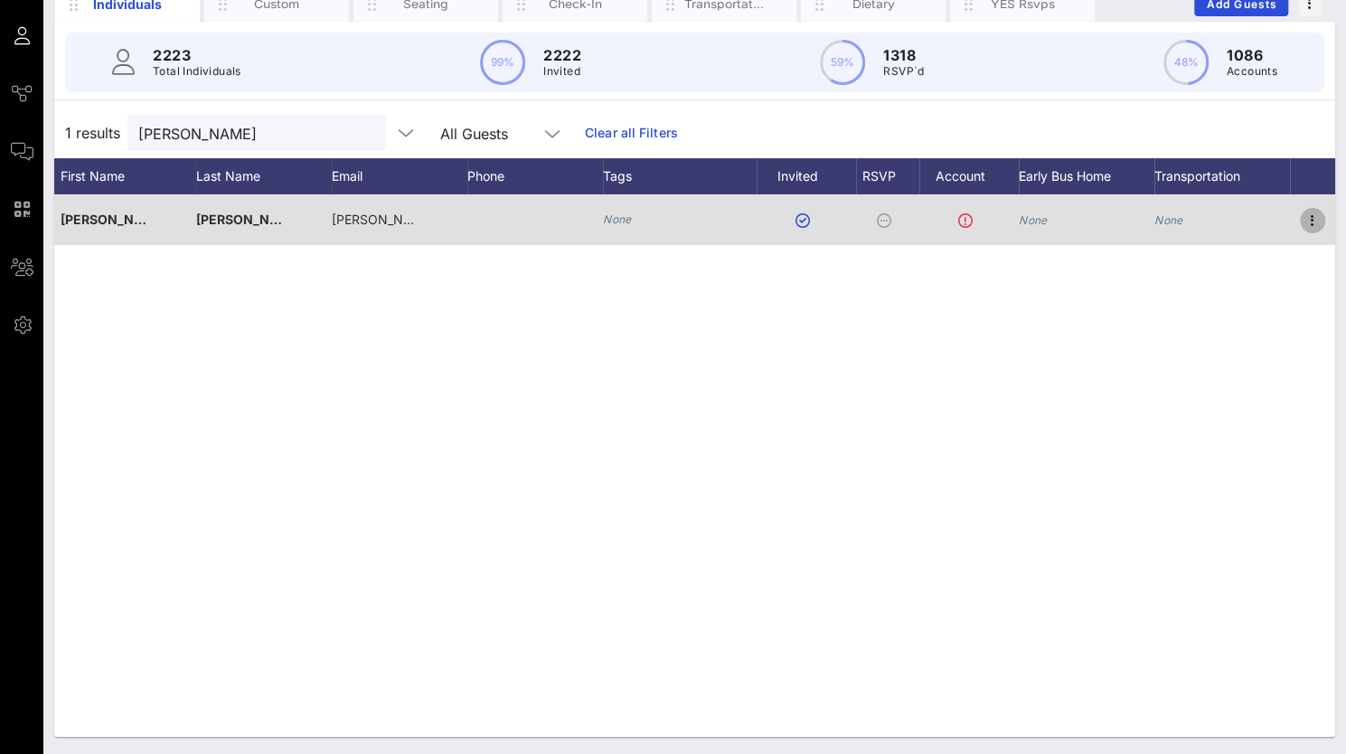
click at [1309, 217] on icon "button" at bounding box center [1313, 221] width 22 height 22
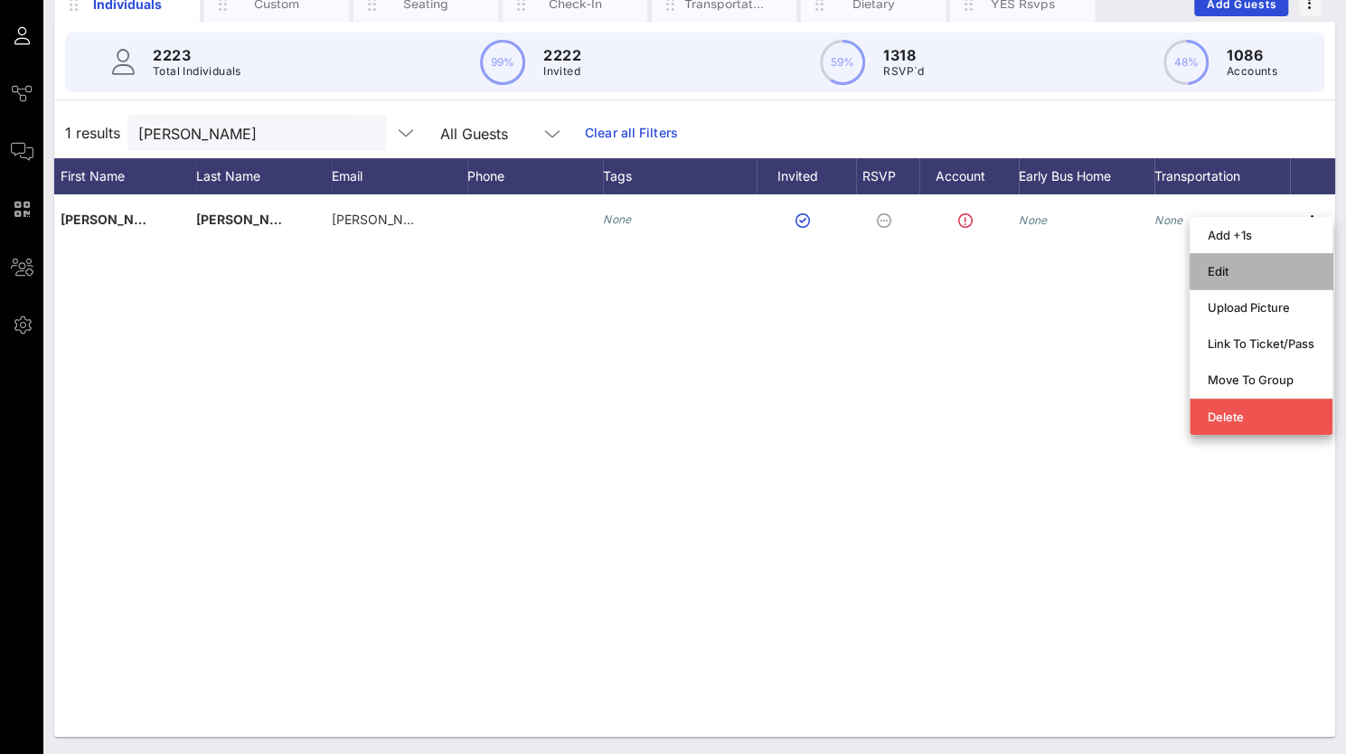
click at [1221, 273] on div "Edit" at bounding box center [1261, 271] width 107 height 14
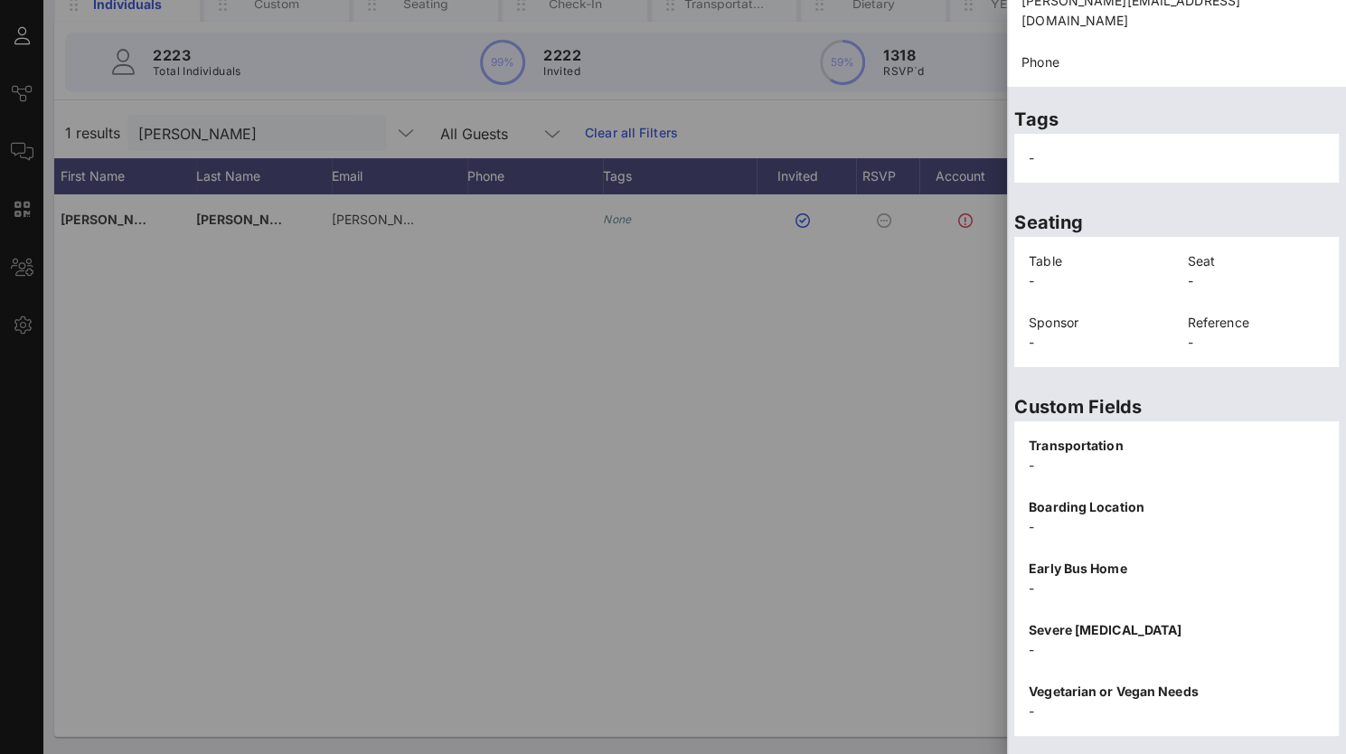
scroll to position [365, 0]
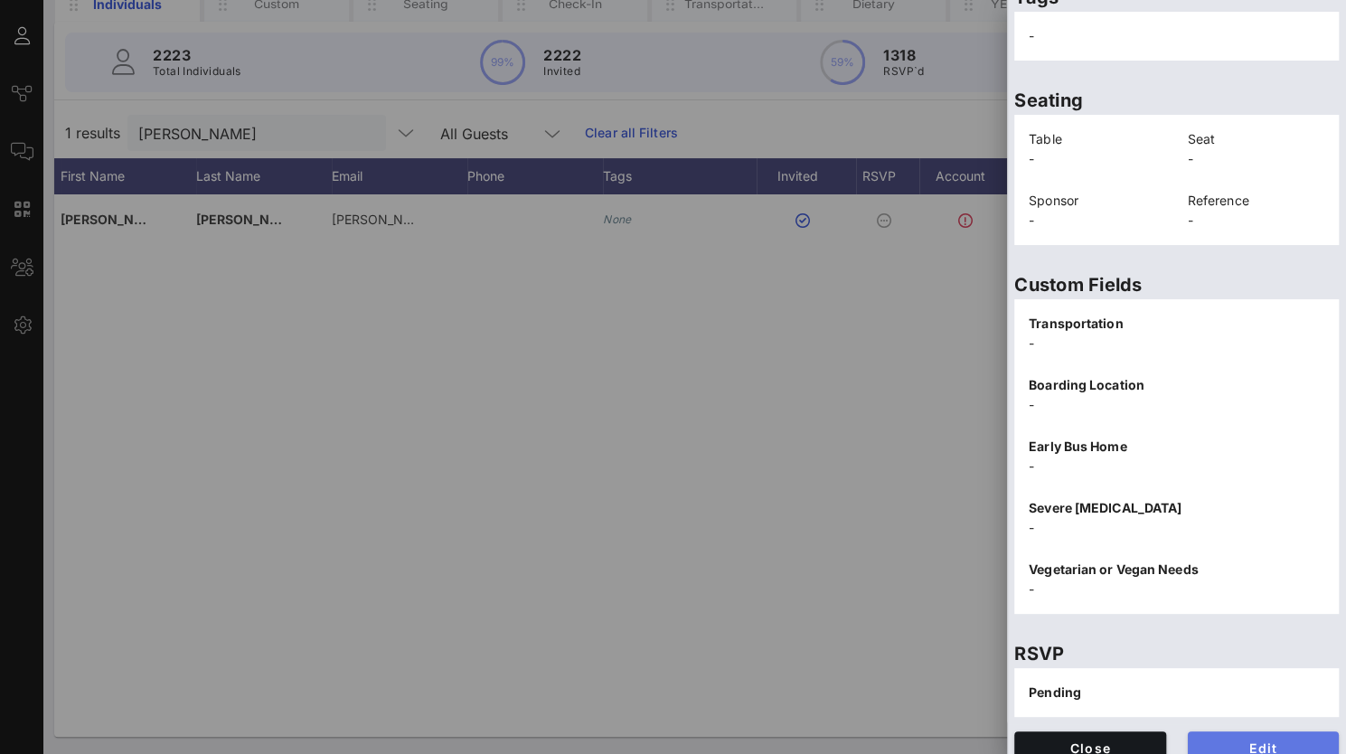
click at [1219, 731] on button "Edit" at bounding box center [1264, 747] width 152 height 33
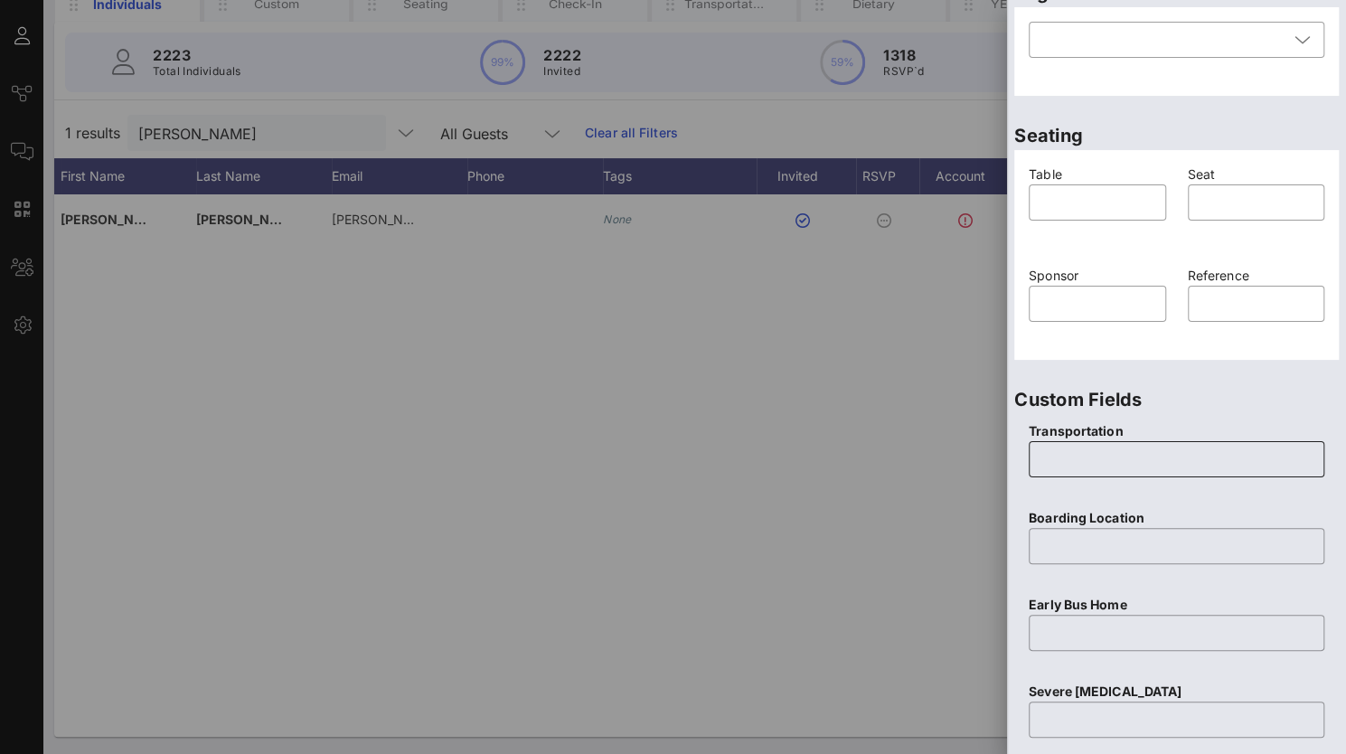
click at [1092, 459] on input "text" at bounding box center [1177, 459] width 274 height 29
type input "None"
type input "N/A"
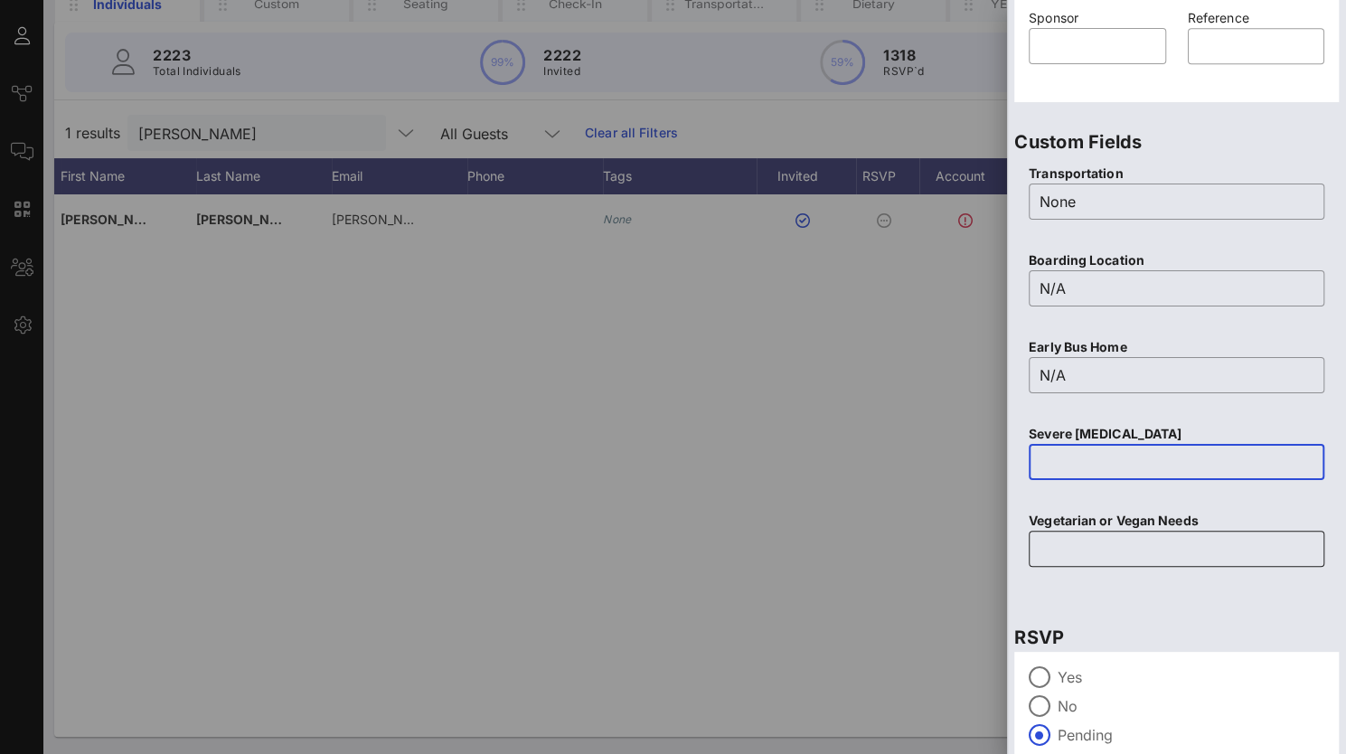
scroll to position [707, 0]
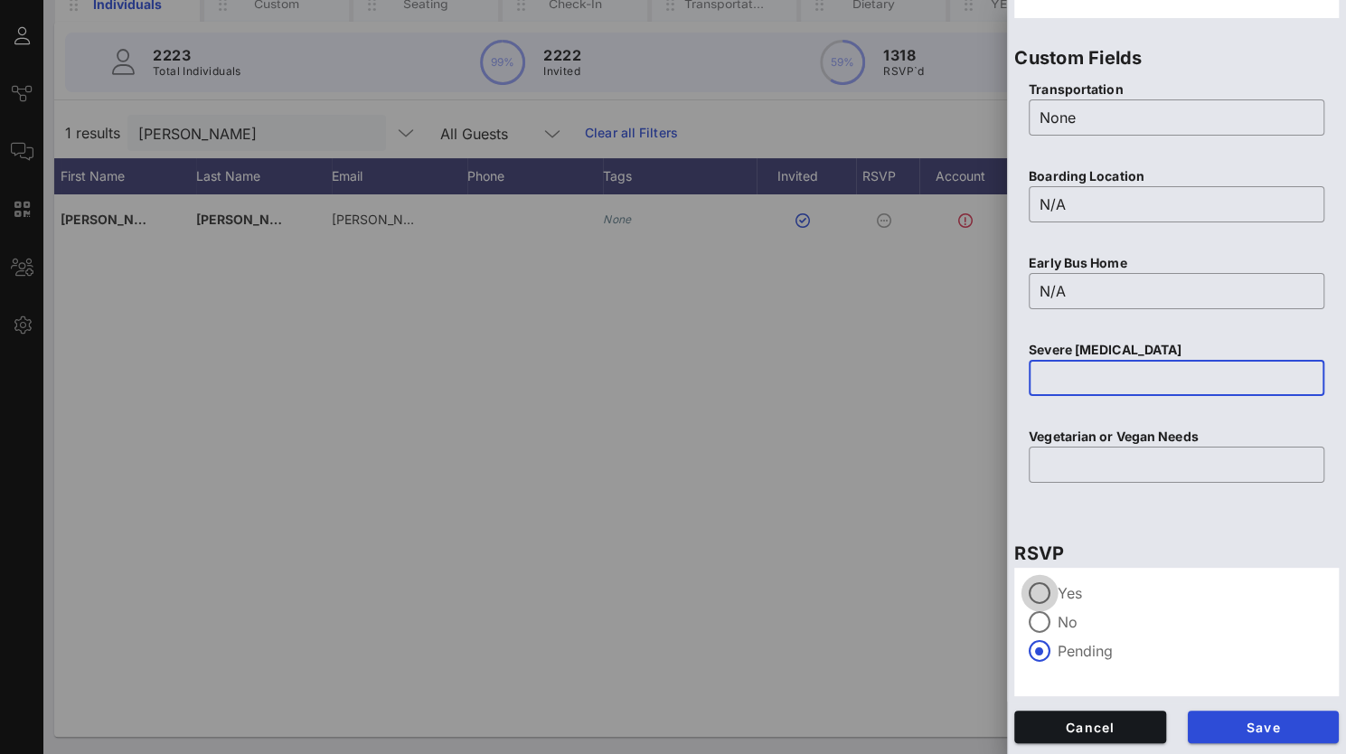
click at [1035, 596] on div at bounding box center [1039, 593] width 31 height 31
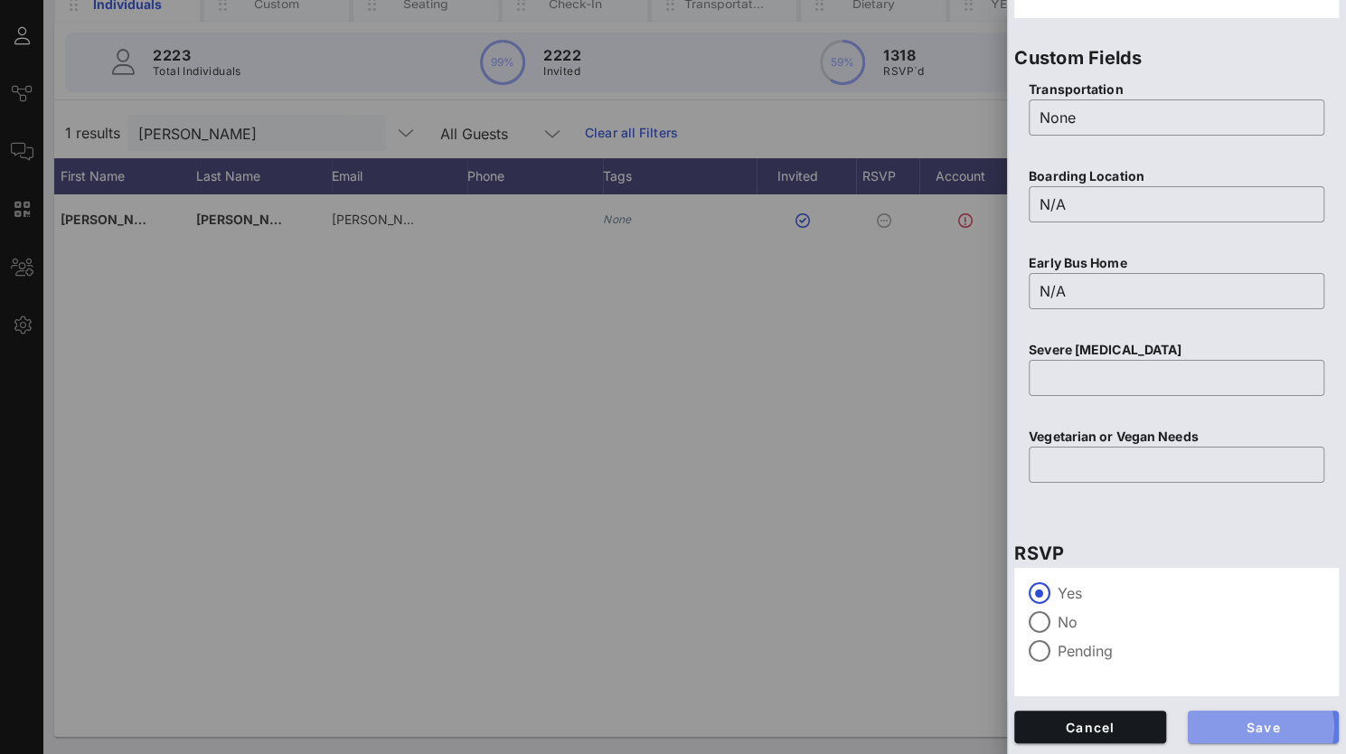
click at [1240, 728] on span "Save" at bounding box center [1263, 727] width 123 height 15
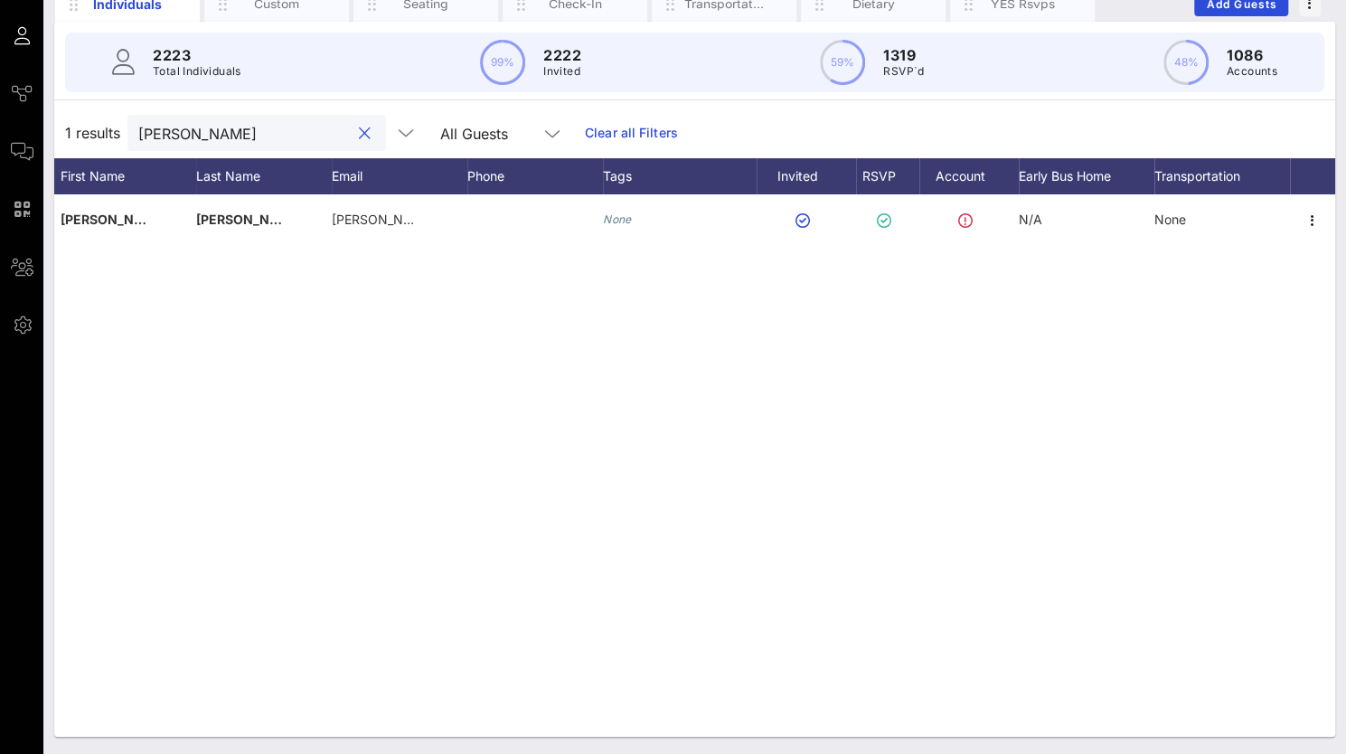
drag, startPoint x: 215, startPoint y: 136, endPoint x: 55, endPoint y: 141, distance: 160.1
click at [55, 141] on div "1 results [PERSON_NAME] All Guests Clear all Filters" at bounding box center [694, 133] width 1281 height 51
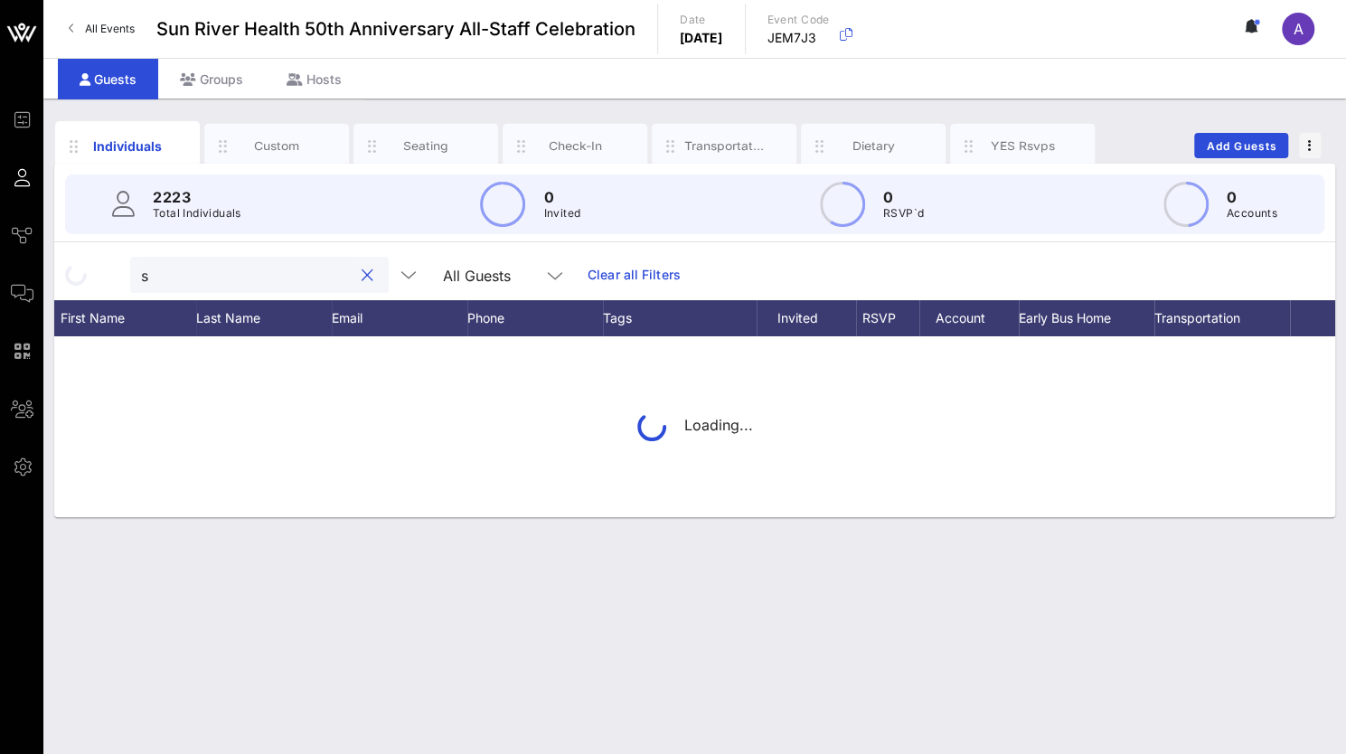
scroll to position [0, 0]
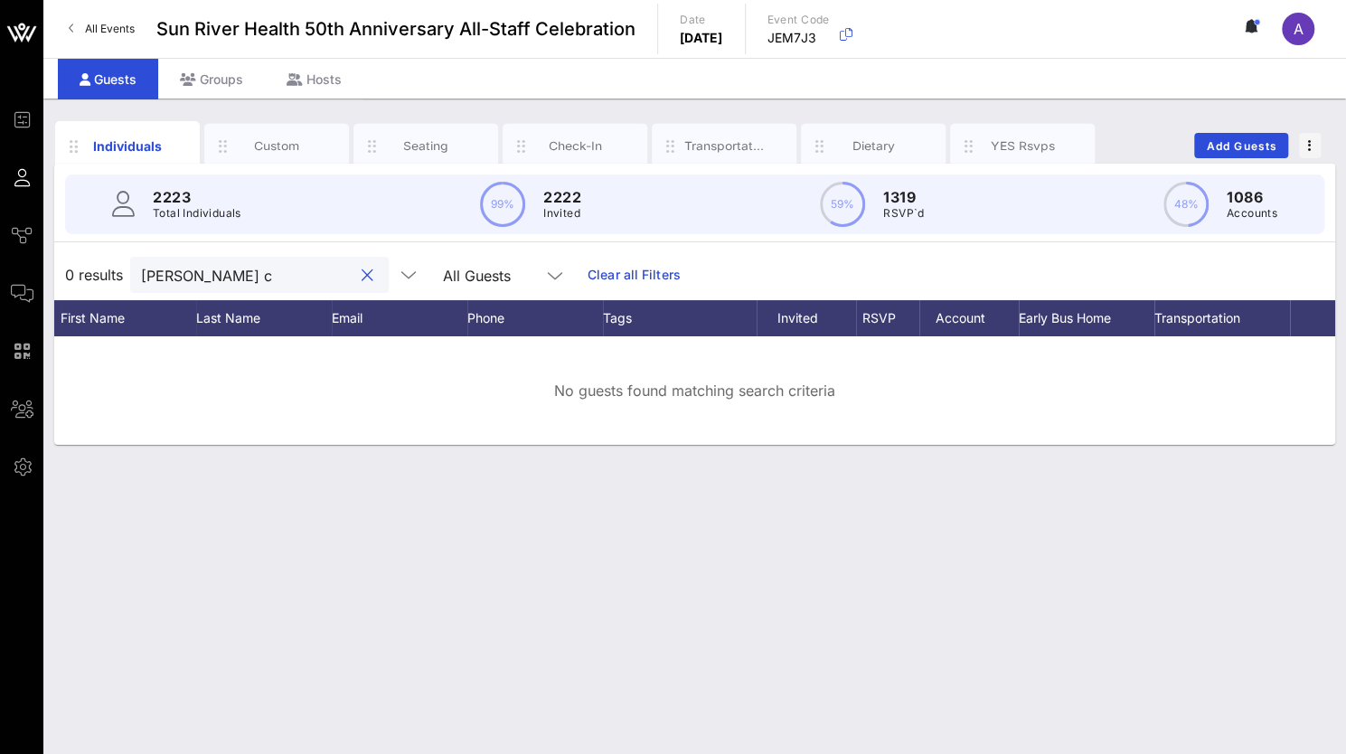
drag, startPoint x: 155, startPoint y: 271, endPoint x: 136, endPoint y: 271, distance: 19.0
click at [136, 271] on div "[PERSON_NAME] c" at bounding box center [259, 275] width 259 height 36
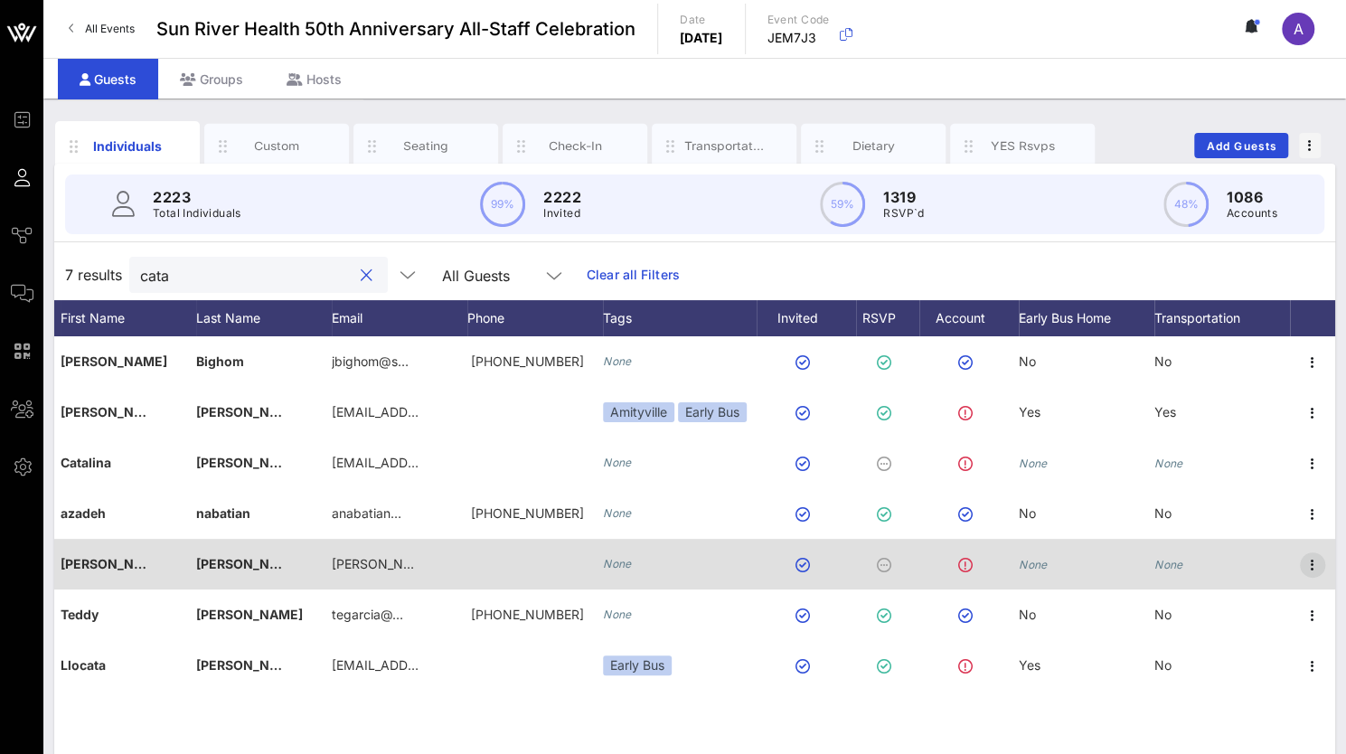
type input "cata"
click at [1310, 561] on icon "button" at bounding box center [1313, 565] width 22 height 22
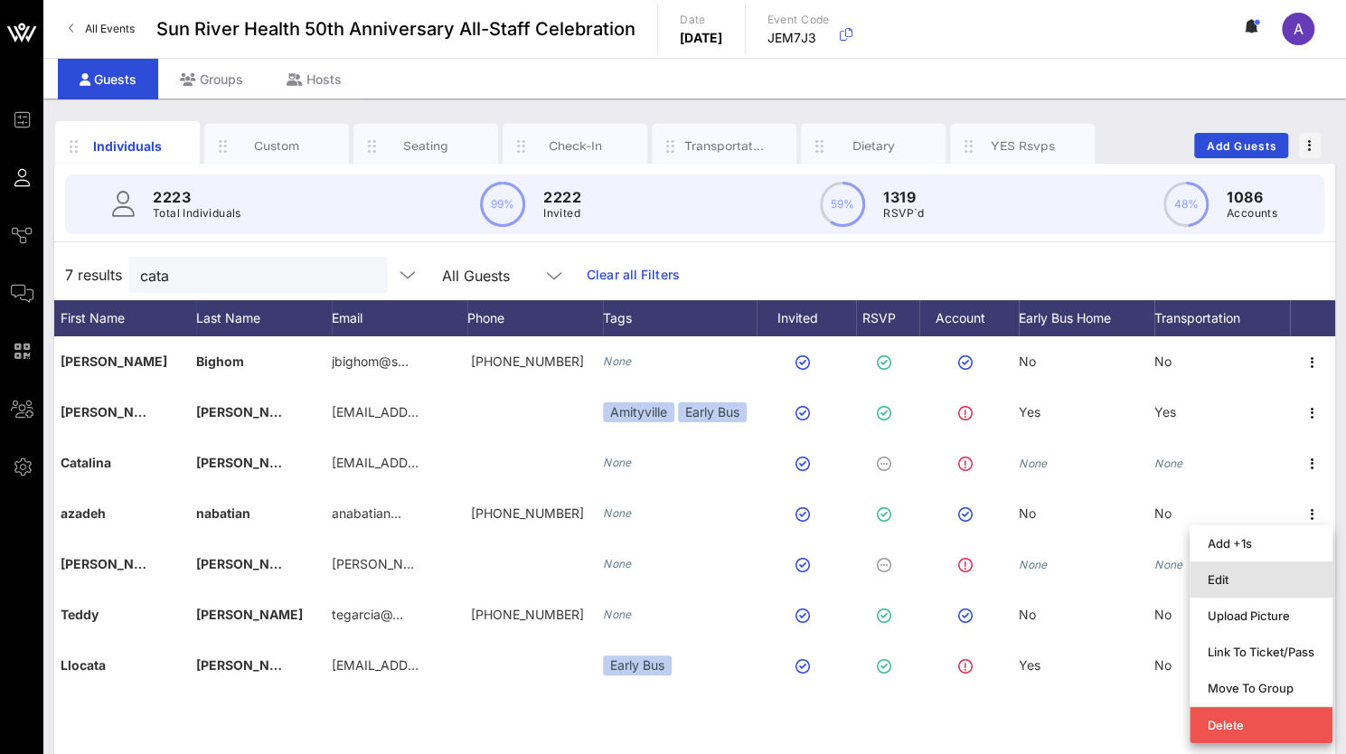
click at [1269, 567] on div "Edit" at bounding box center [1261, 579] width 107 height 29
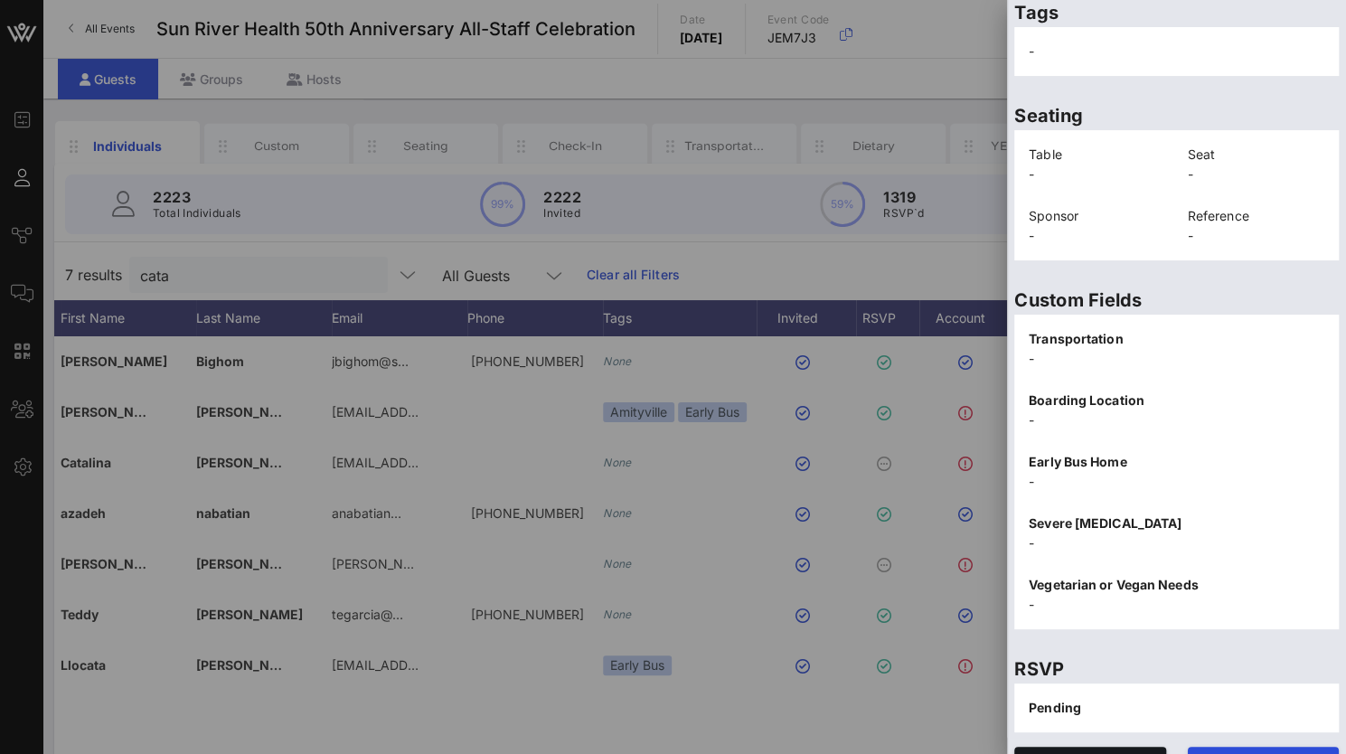
scroll to position [365, 0]
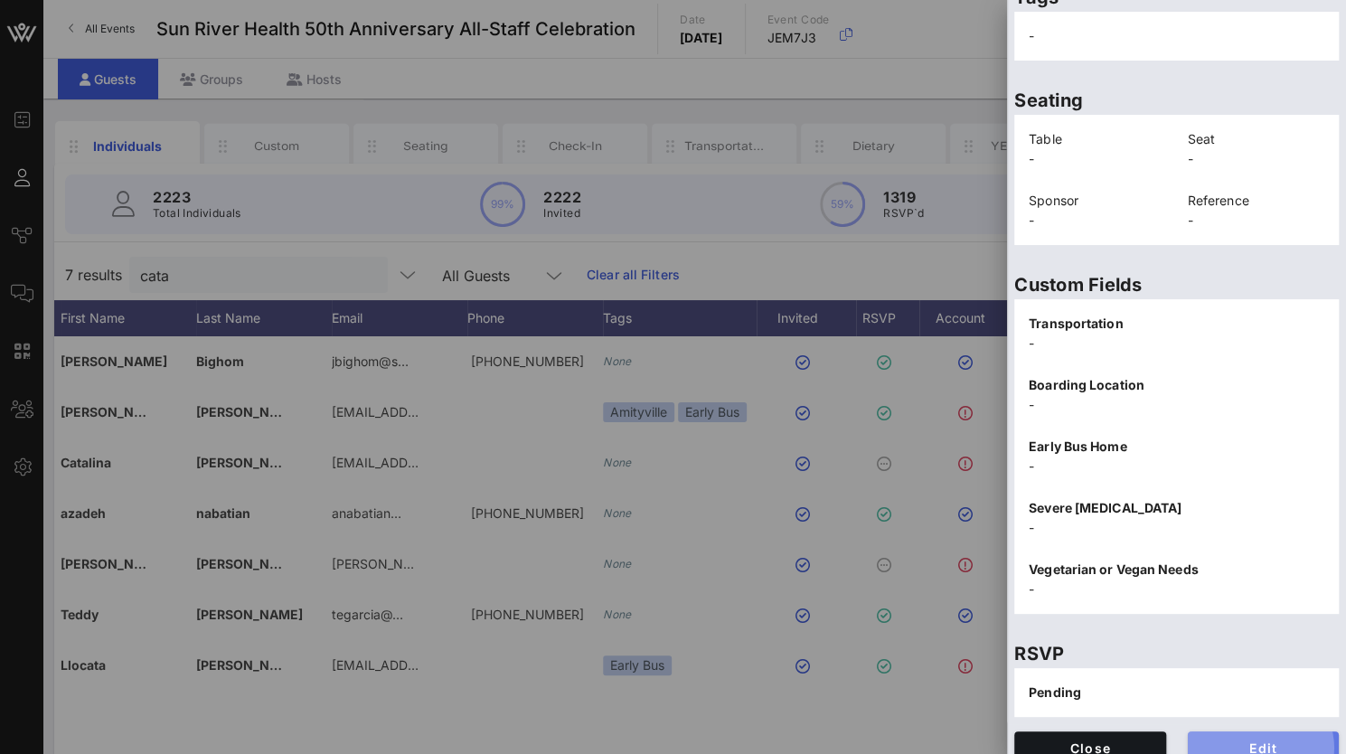
click at [1225, 740] on span "Edit" at bounding box center [1263, 747] width 123 height 15
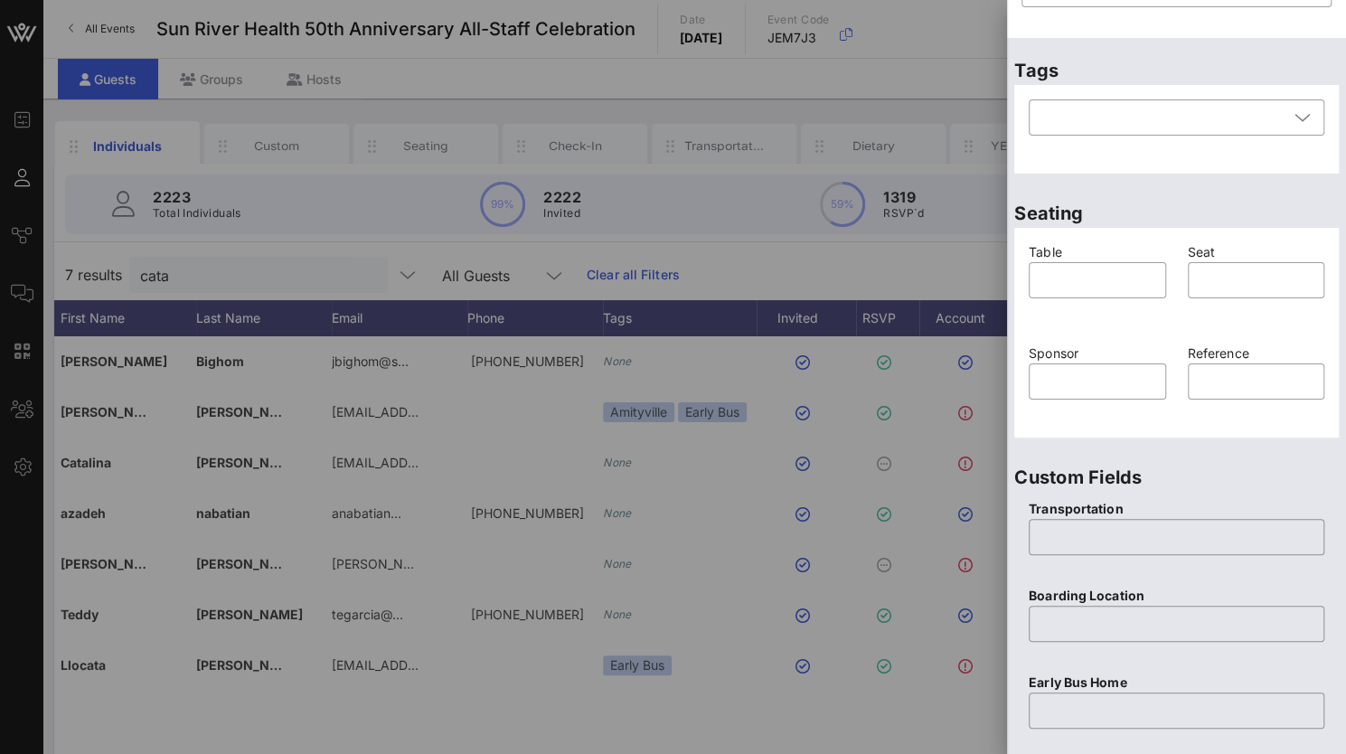
scroll to position [542, 0]
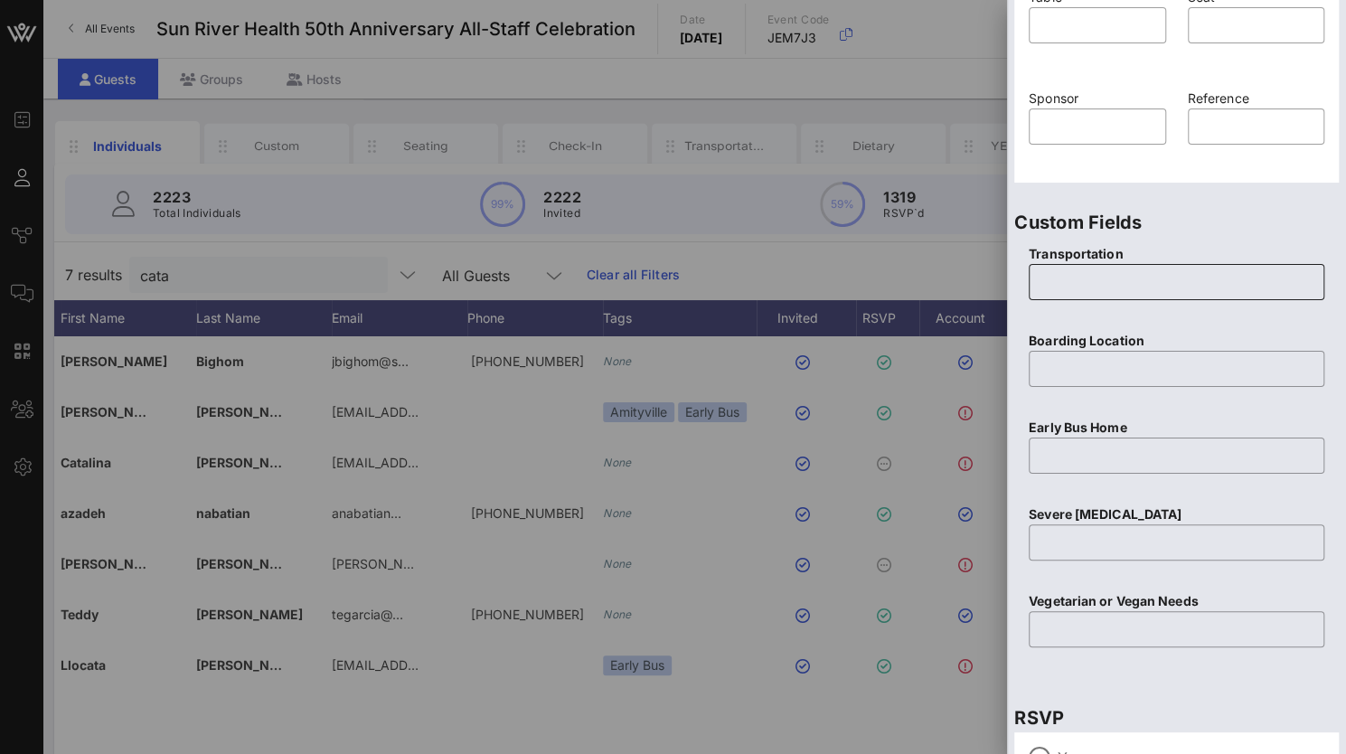
click at [1076, 279] on input "text" at bounding box center [1177, 282] width 274 height 29
type input "None"
type input "N/A"
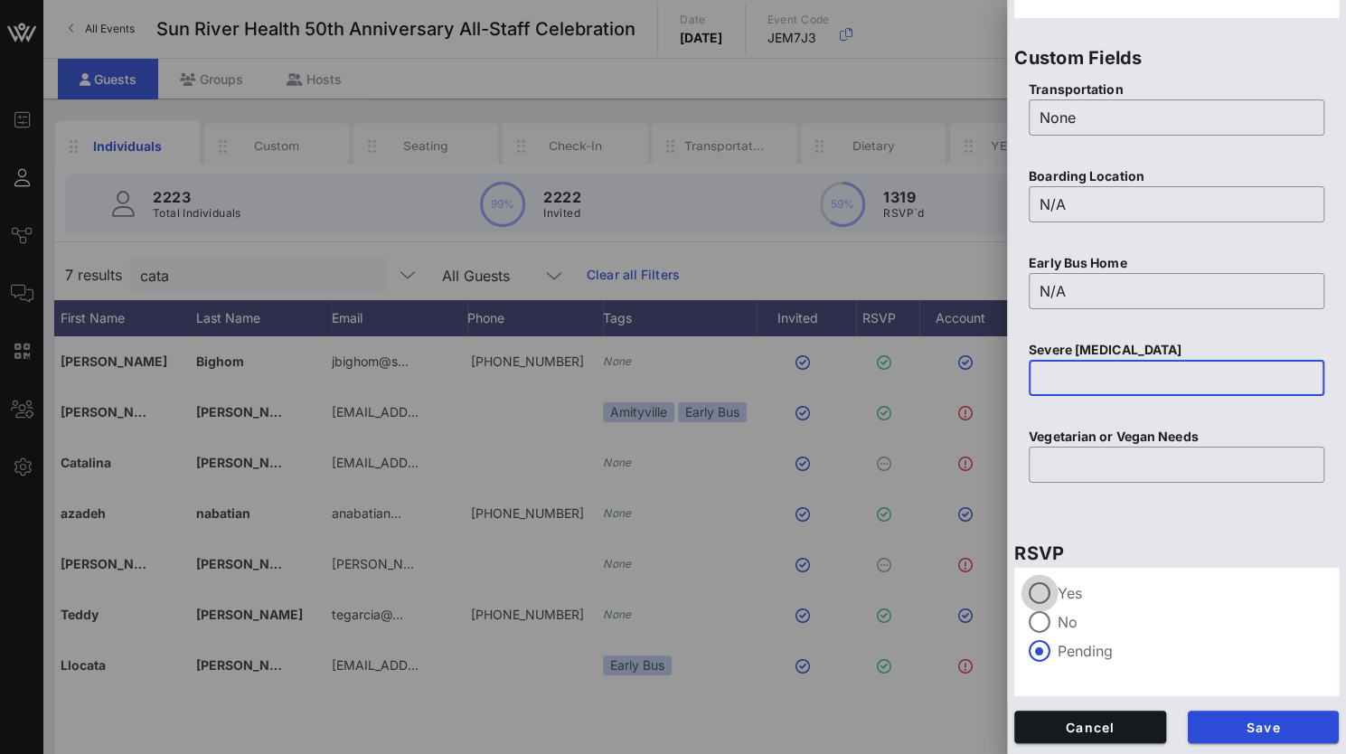
click at [1044, 599] on div at bounding box center [1039, 593] width 31 height 31
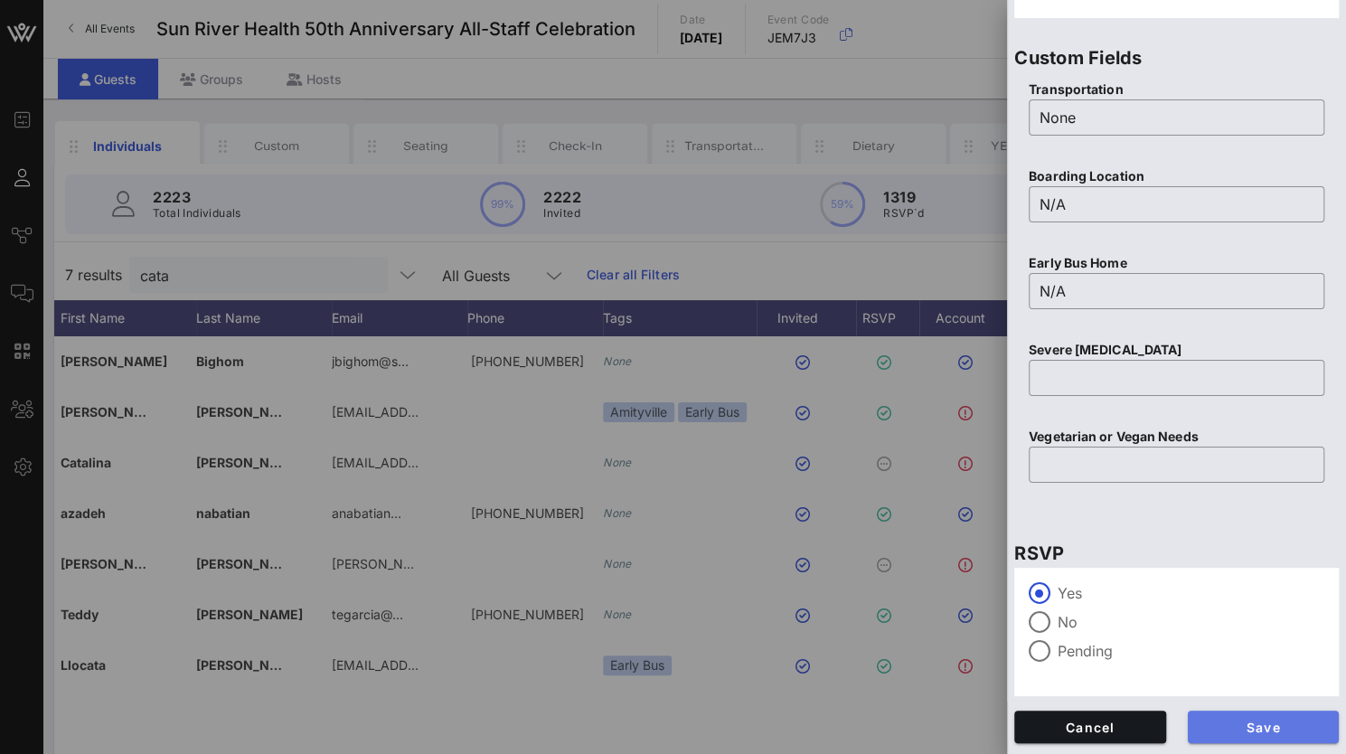
click at [1244, 722] on span "Save" at bounding box center [1263, 727] width 123 height 15
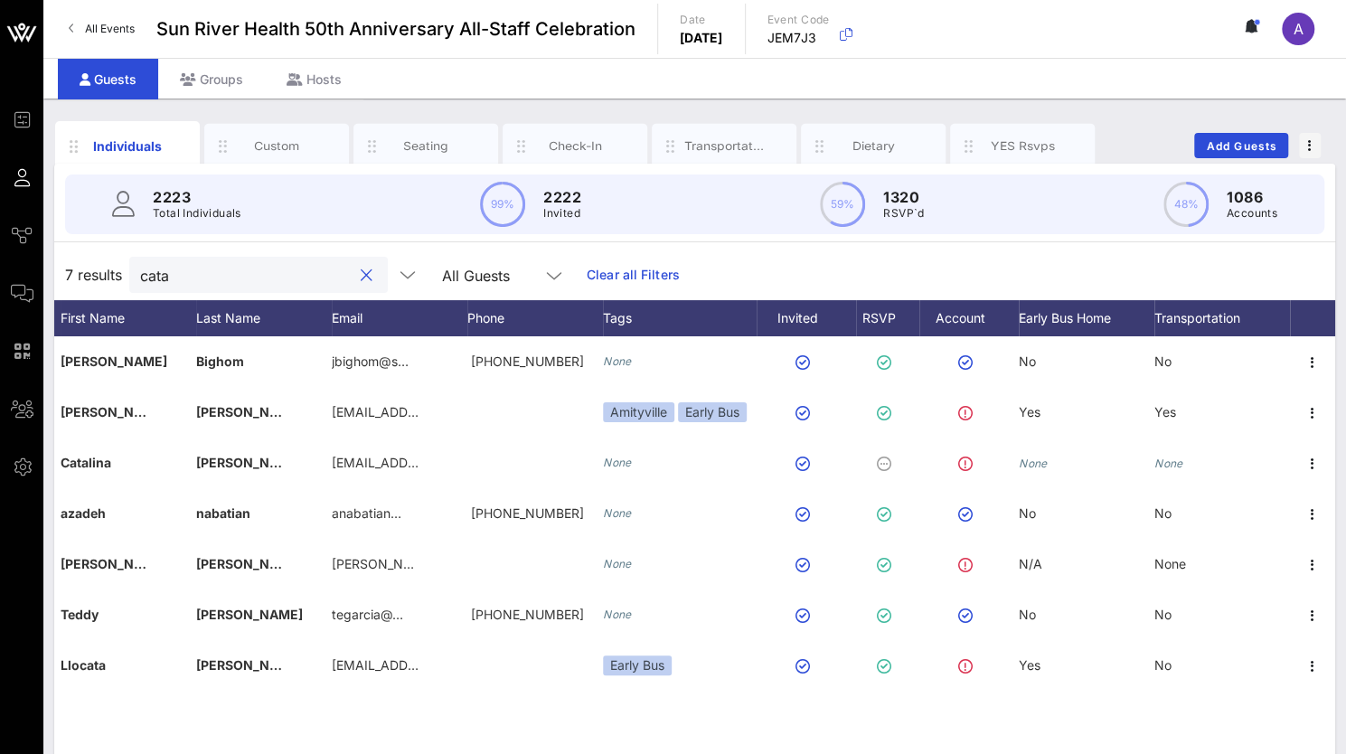
drag, startPoint x: 234, startPoint y: 265, endPoint x: 137, endPoint y: 278, distance: 97.5
click at [137, 278] on div "cata" at bounding box center [258, 275] width 259 height 36
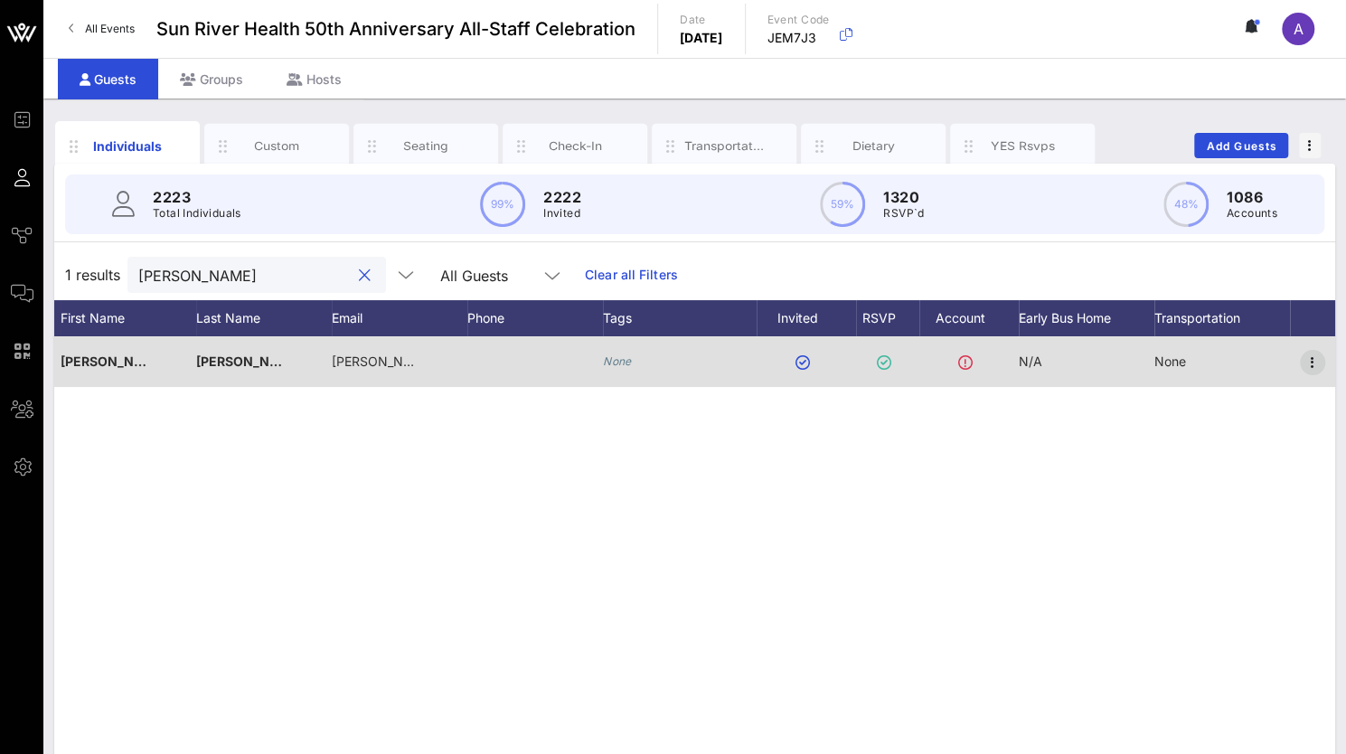
type input "[PERSON_NAME]"
drag, startPoint x: 1311, startPoint y: 361, endPoint x: 1325, endPoint y: 353, distance: 16.2
click at [1312, 360] on icon "button" at bounding box center [1313, 363] width 22 height 22
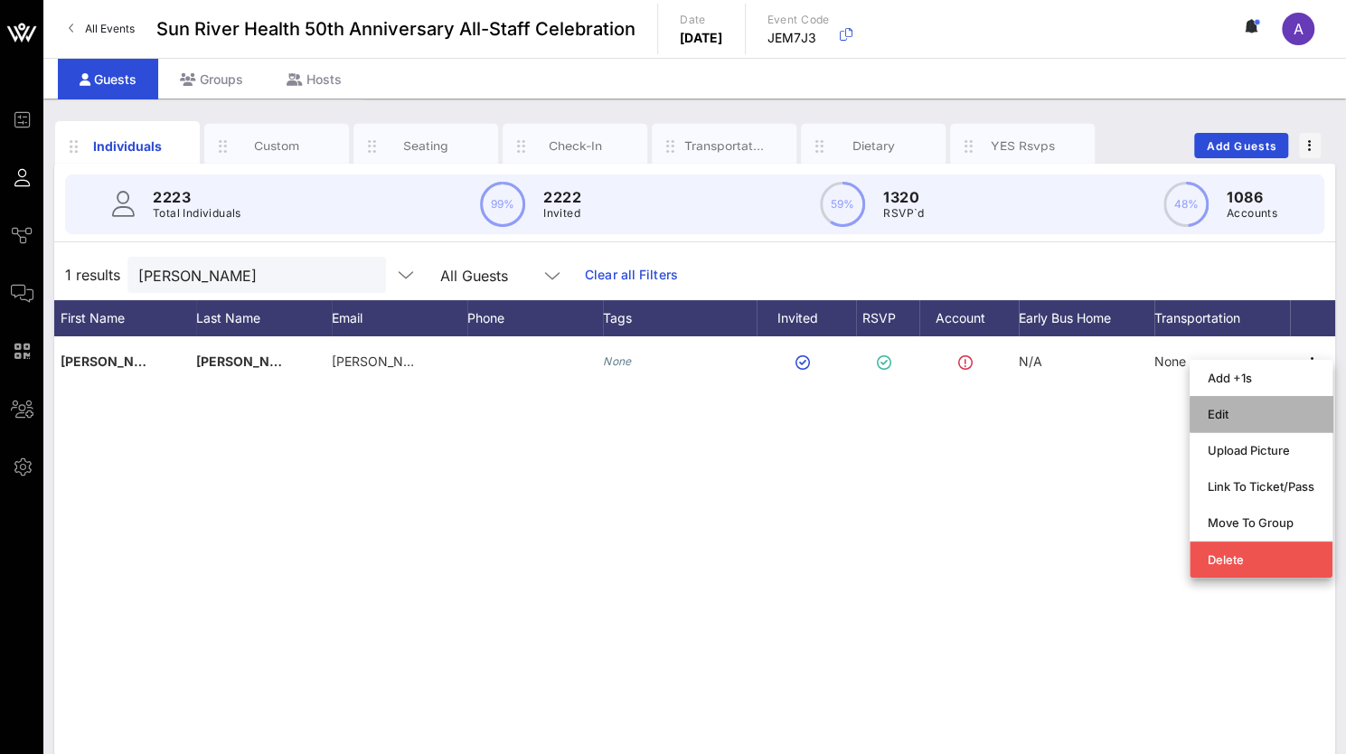
click at [1233, 416] on div "Edit" at bounding box center [1261, 414] width 107 height 14
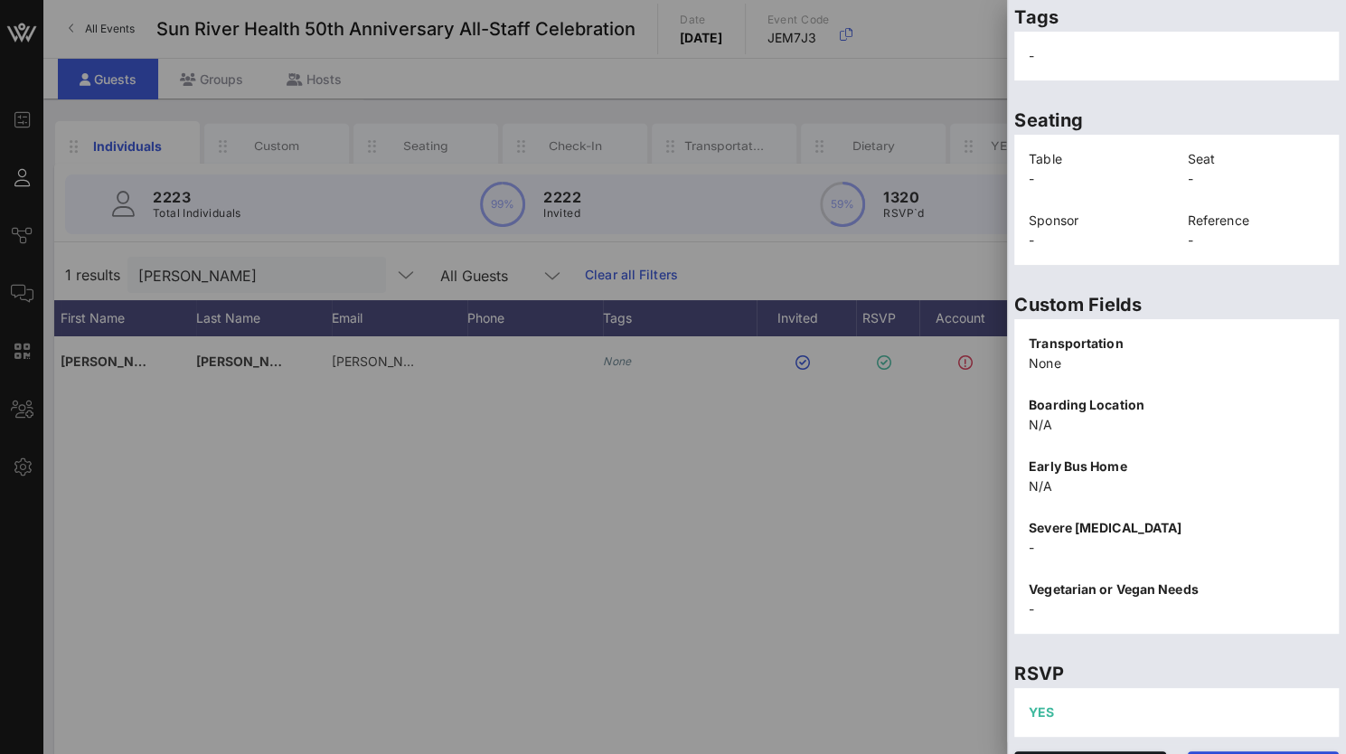
scroll to position [365, 0]
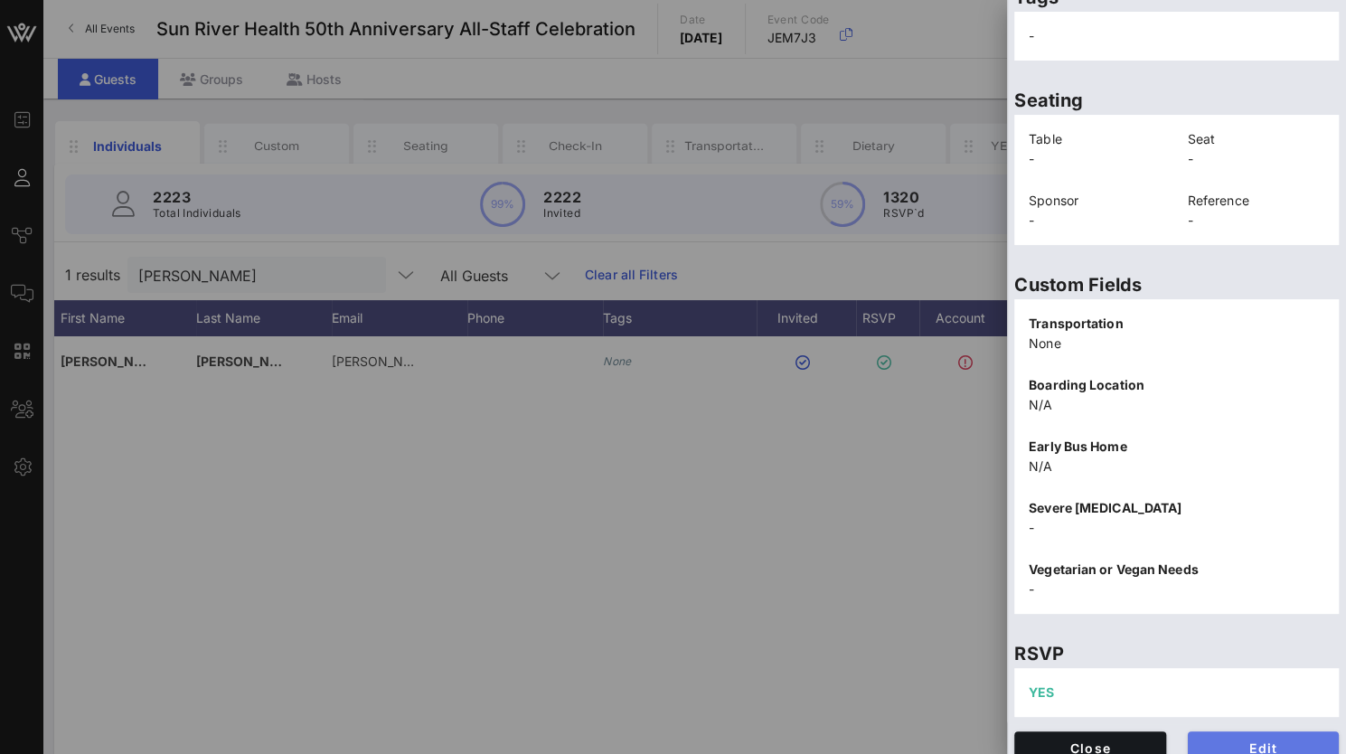
click at [1232, 740] on span "Edit" at bounding box center [1263, 747] width 123 height 15
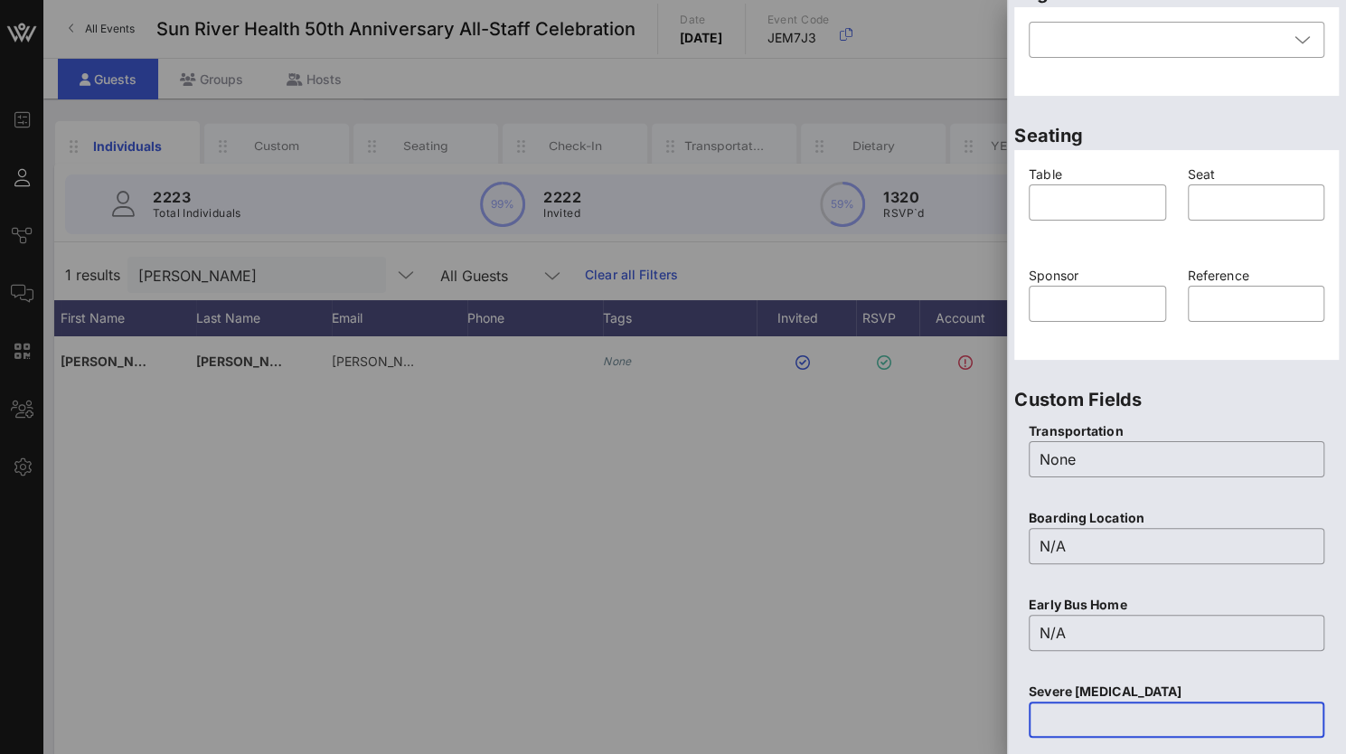
click at [1105, 714] on input "text" at bounding box center [1177, 719] width 274 height 29
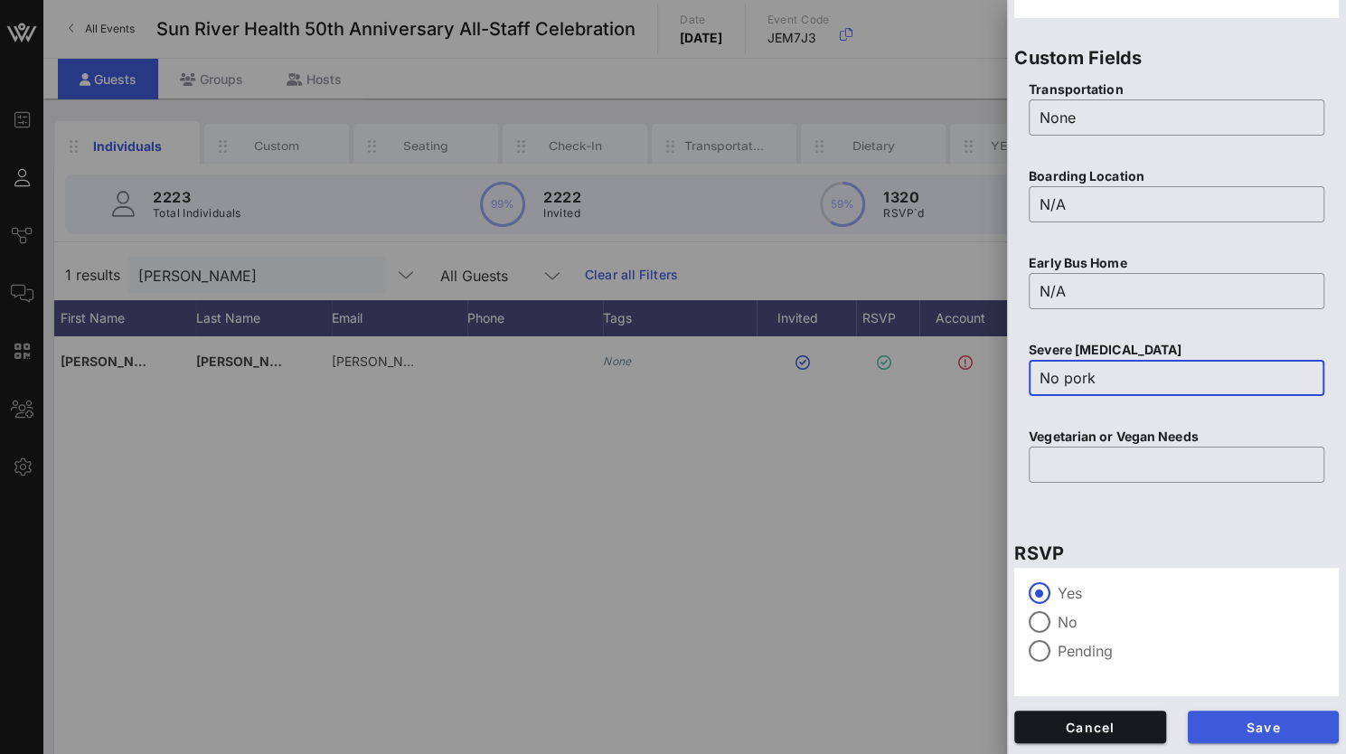
type input "No pork"
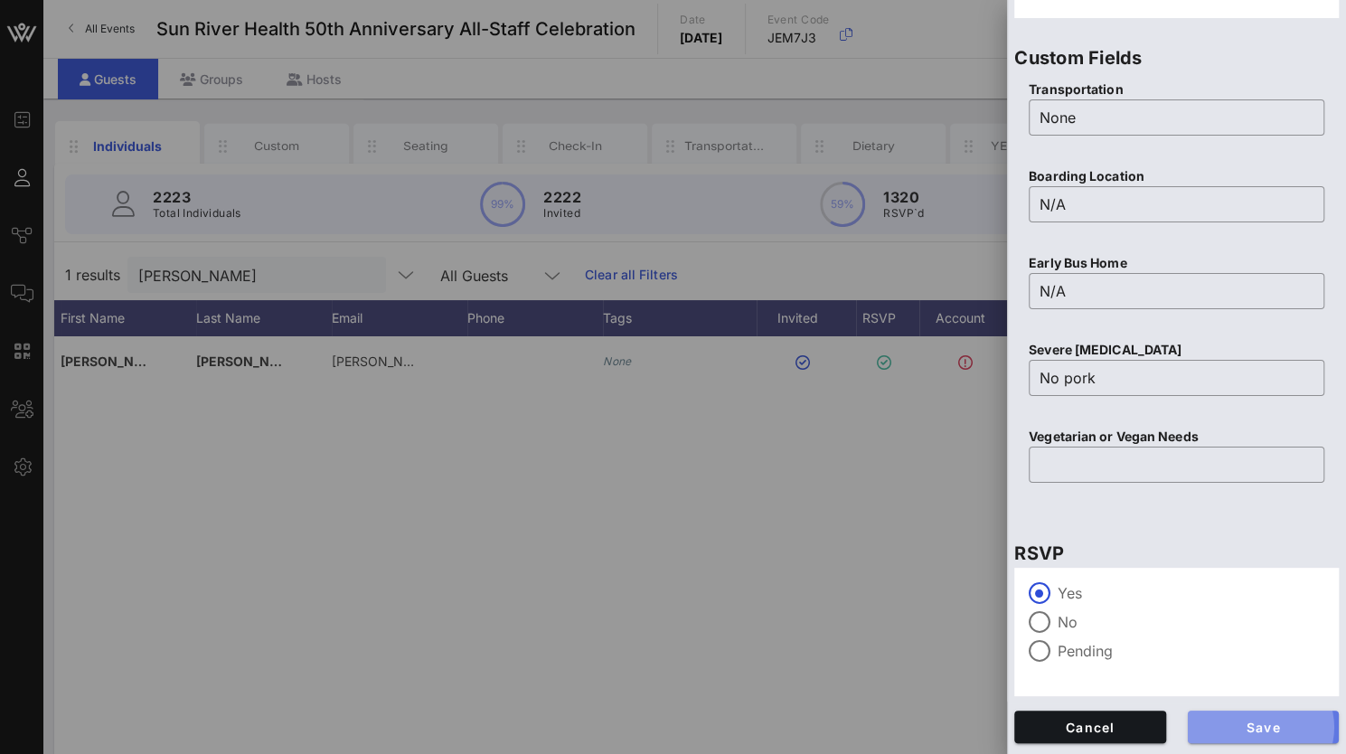
click at [1268, 732] on span "Save" at bounding box center [1263, 727] width 123 height 15
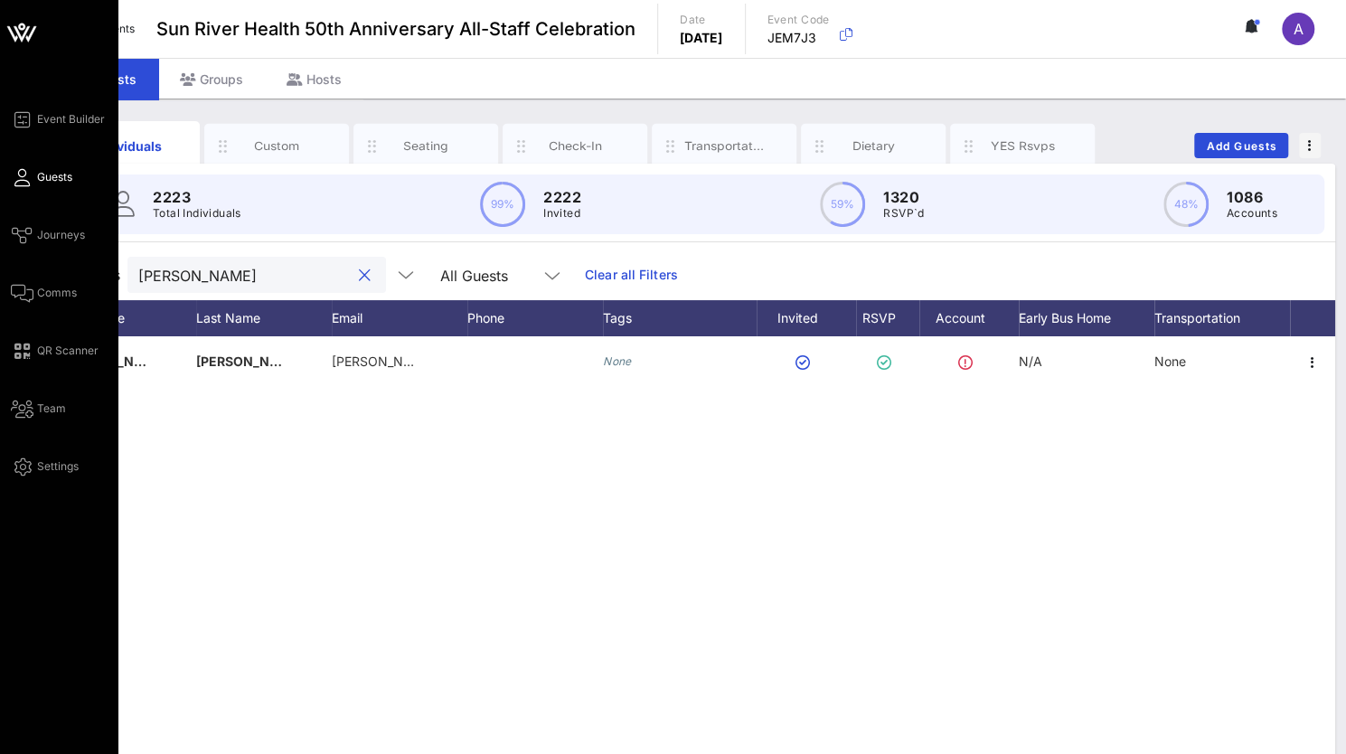
drag, startPoint x: 183, startPoint y: 272, endPoint x: 6, endPoint y: 266, distance: 176.4
click at [6, 266] on div "Event Builder Guests Journeys Comms QR Scanner Team Settings Sun River Health 5…" at bounding box center [673, 448] width 1346 height 897
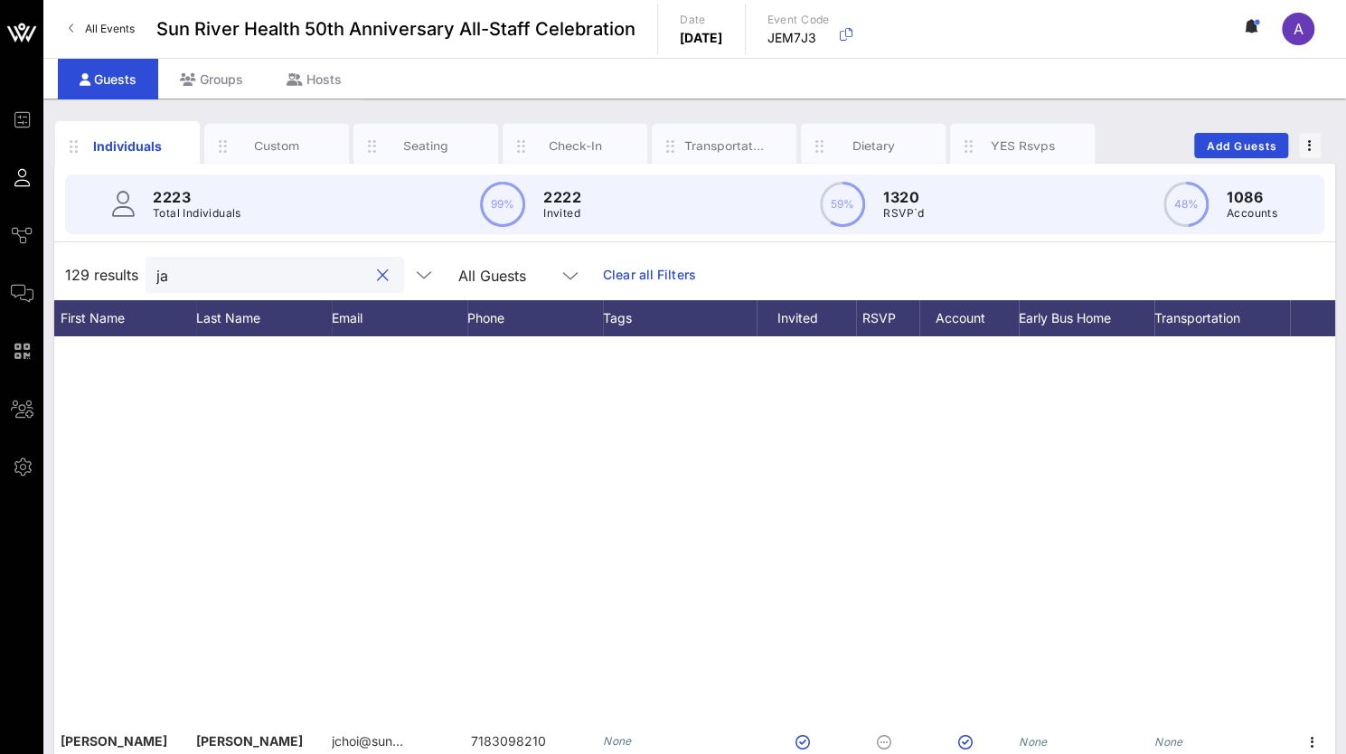
scroll to position [1265, 127]
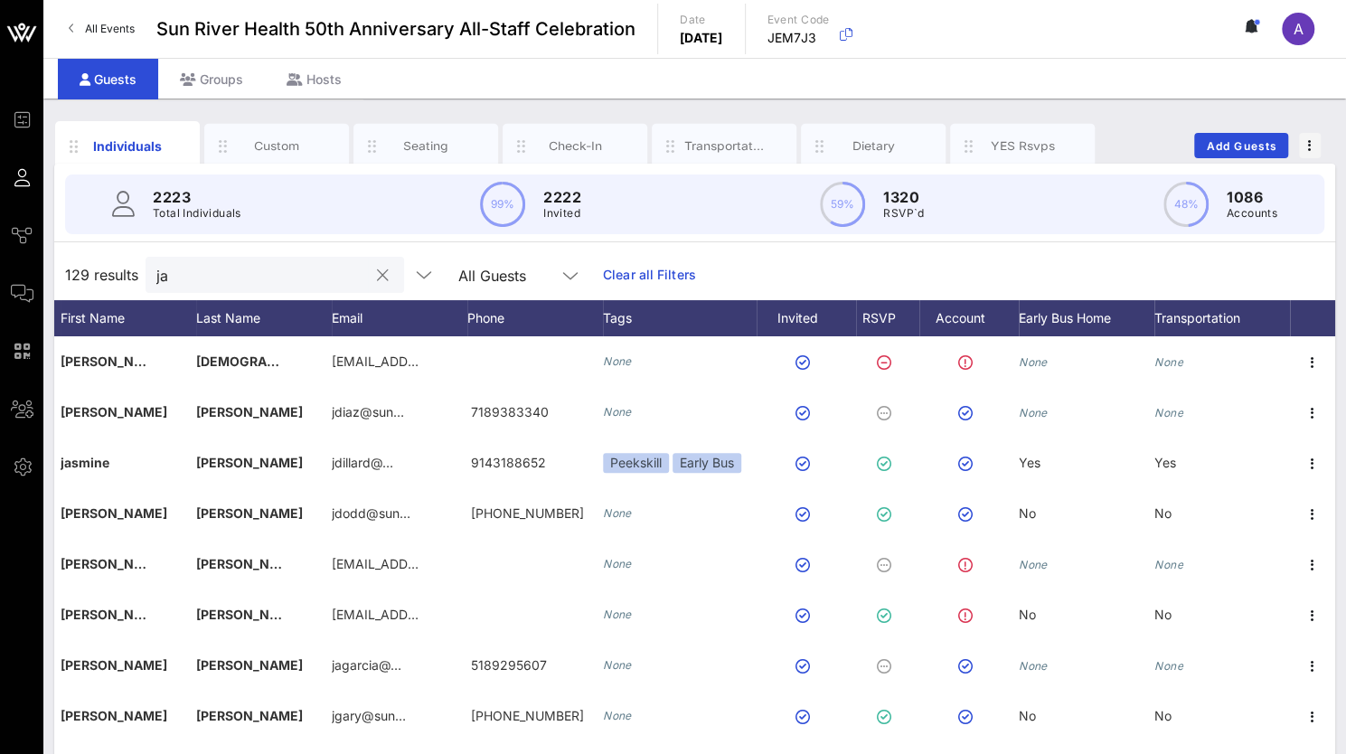
click at [193, 270] on input "ja" at bounding box center [262, 275] width 212 height 24
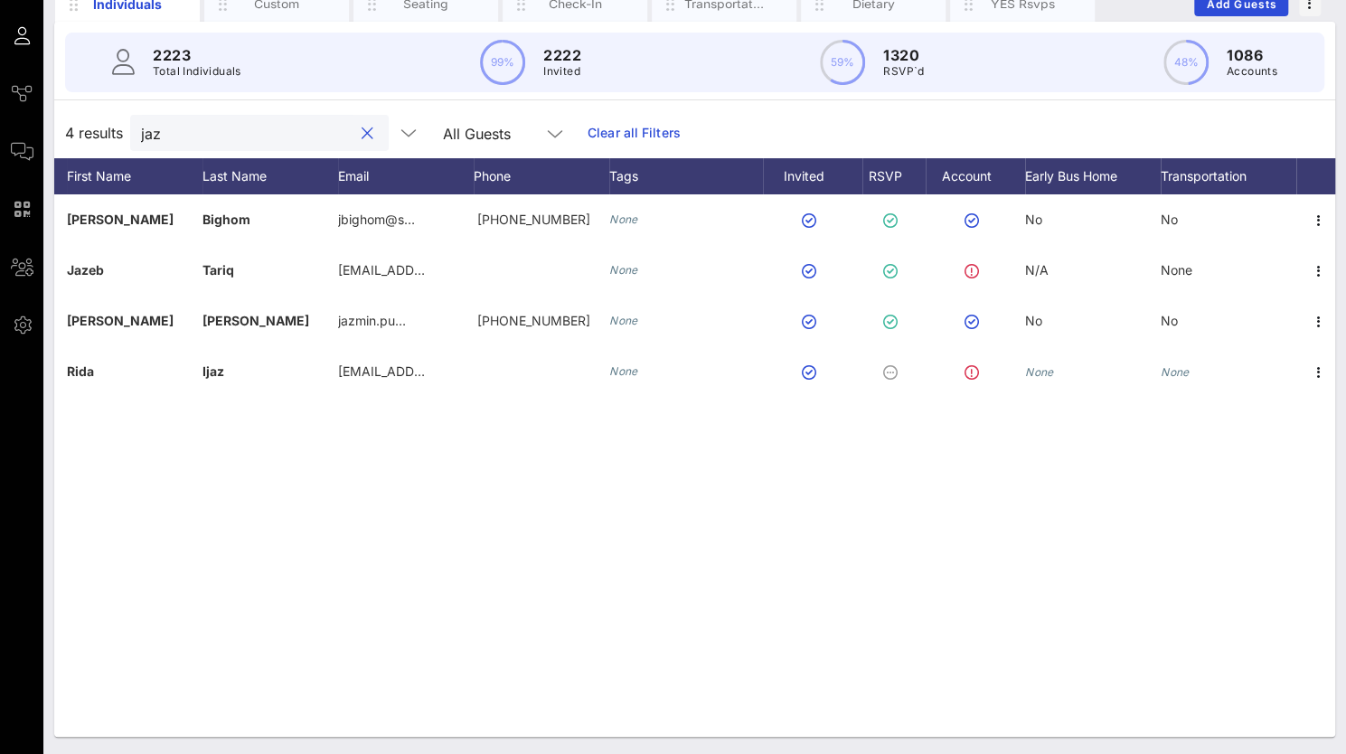
scroll to position [0, 127]
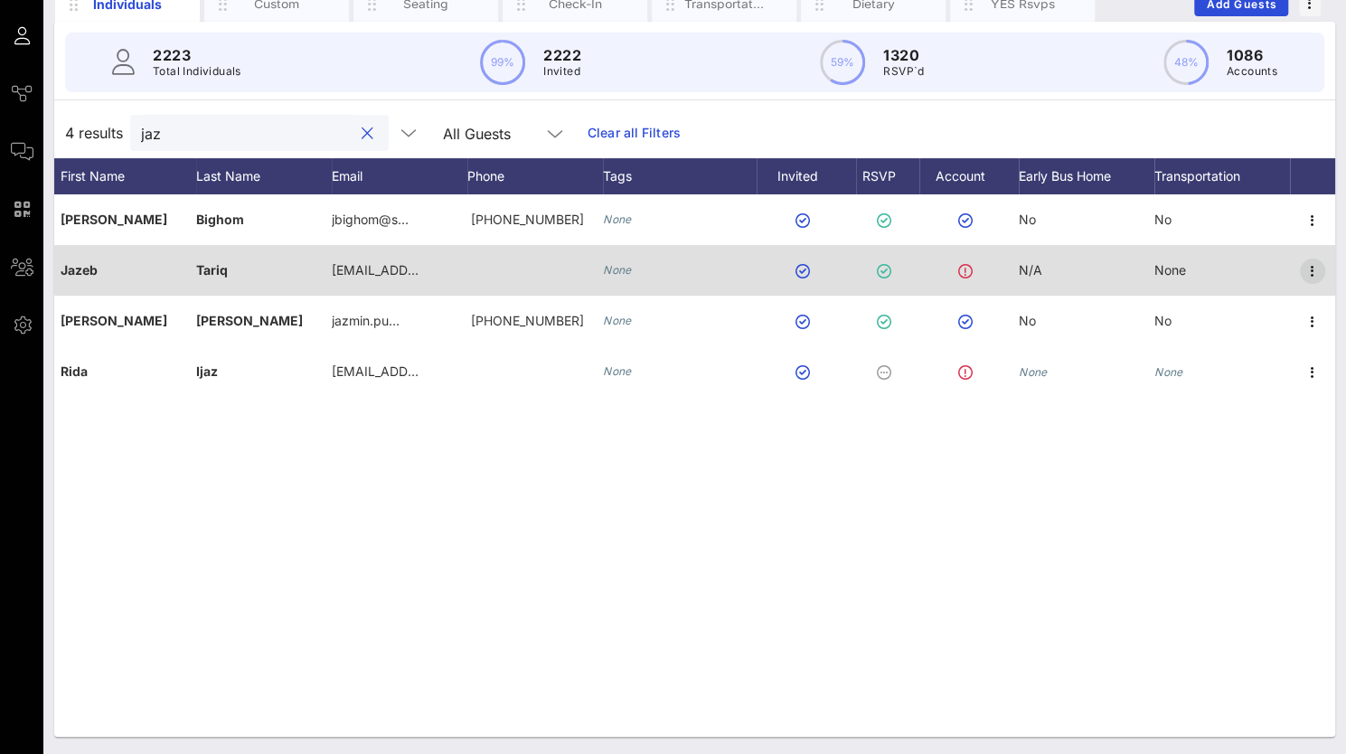
type input "jaz"
click at [1303, 272] on icon "button" at bounding box center [1313, 271] width 22 height 22
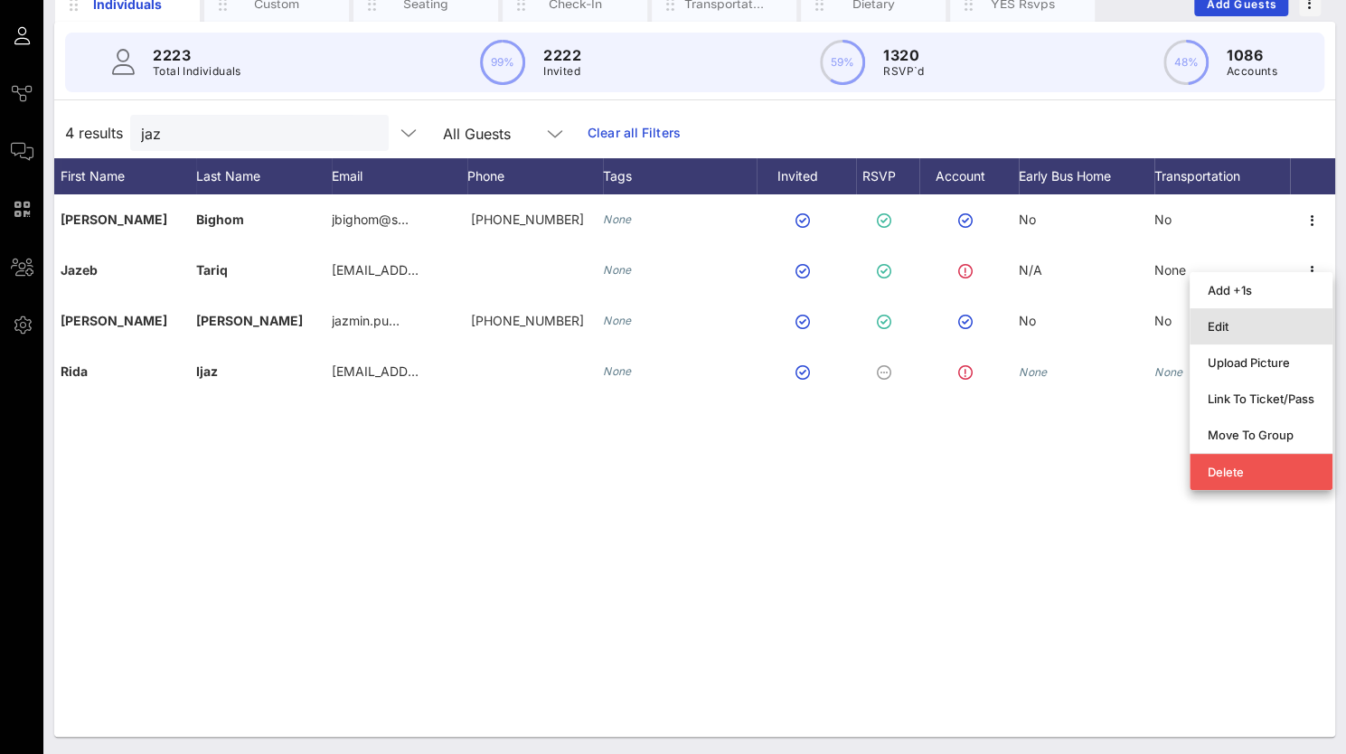
click at [1223, 327] on div "Edit" at bounding box center [1261, 326] width 107 height 14
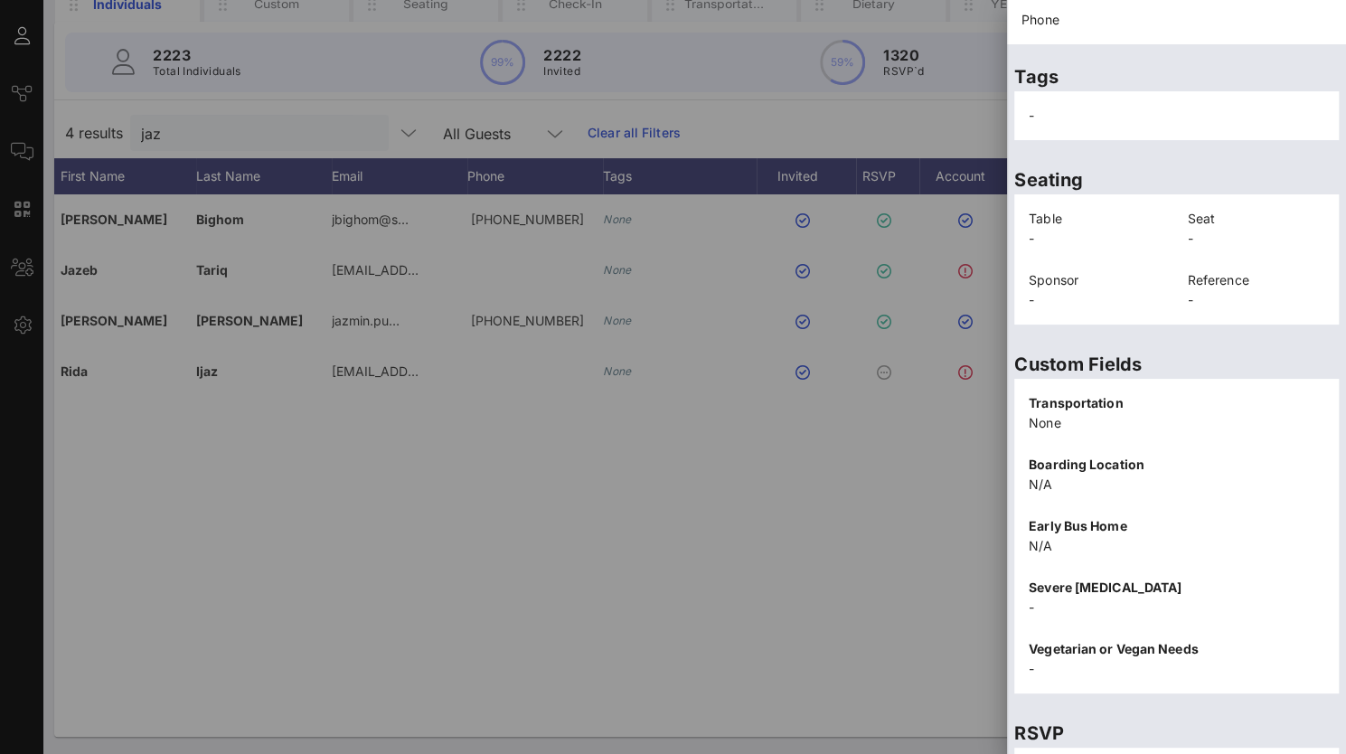
scroll to position [365, 0]
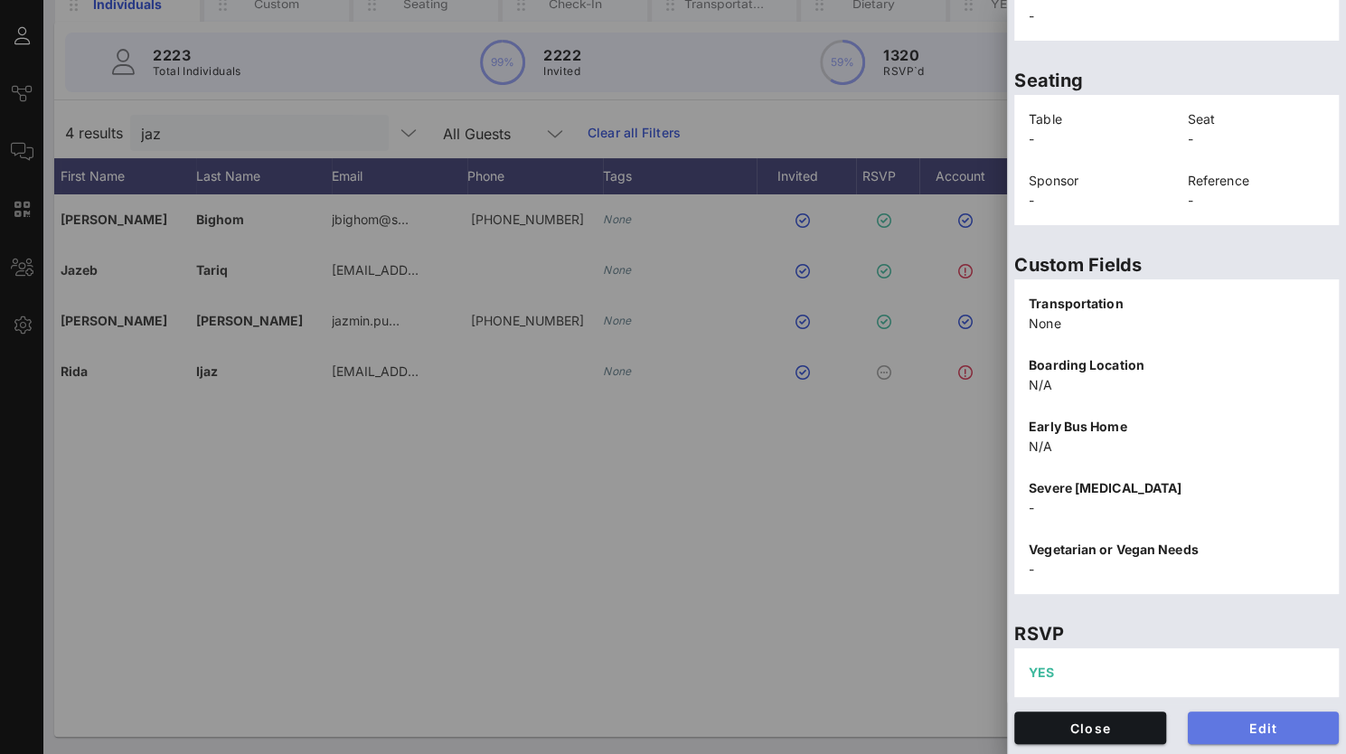
click at [1265, 726] on span "Edit" at bounding box center [1263, 727] width 123 height 15
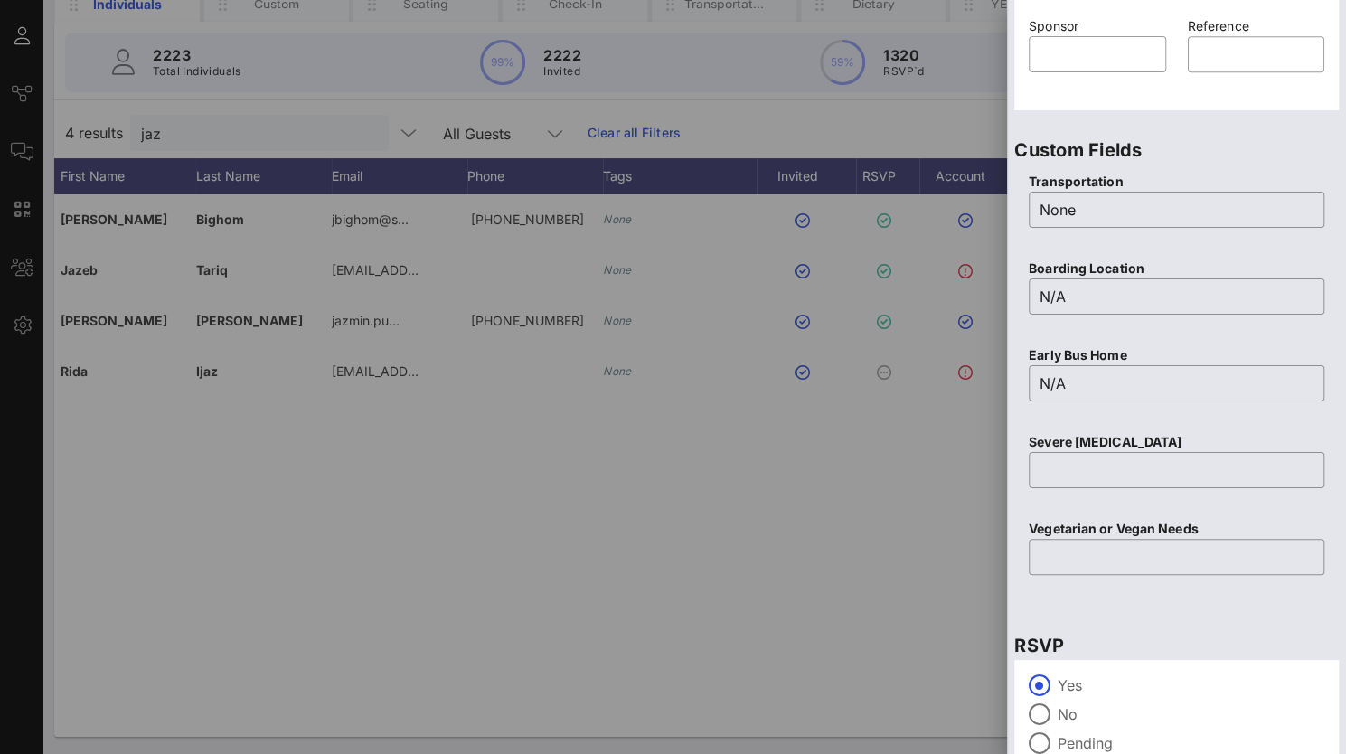
scroll to position [707, 0]
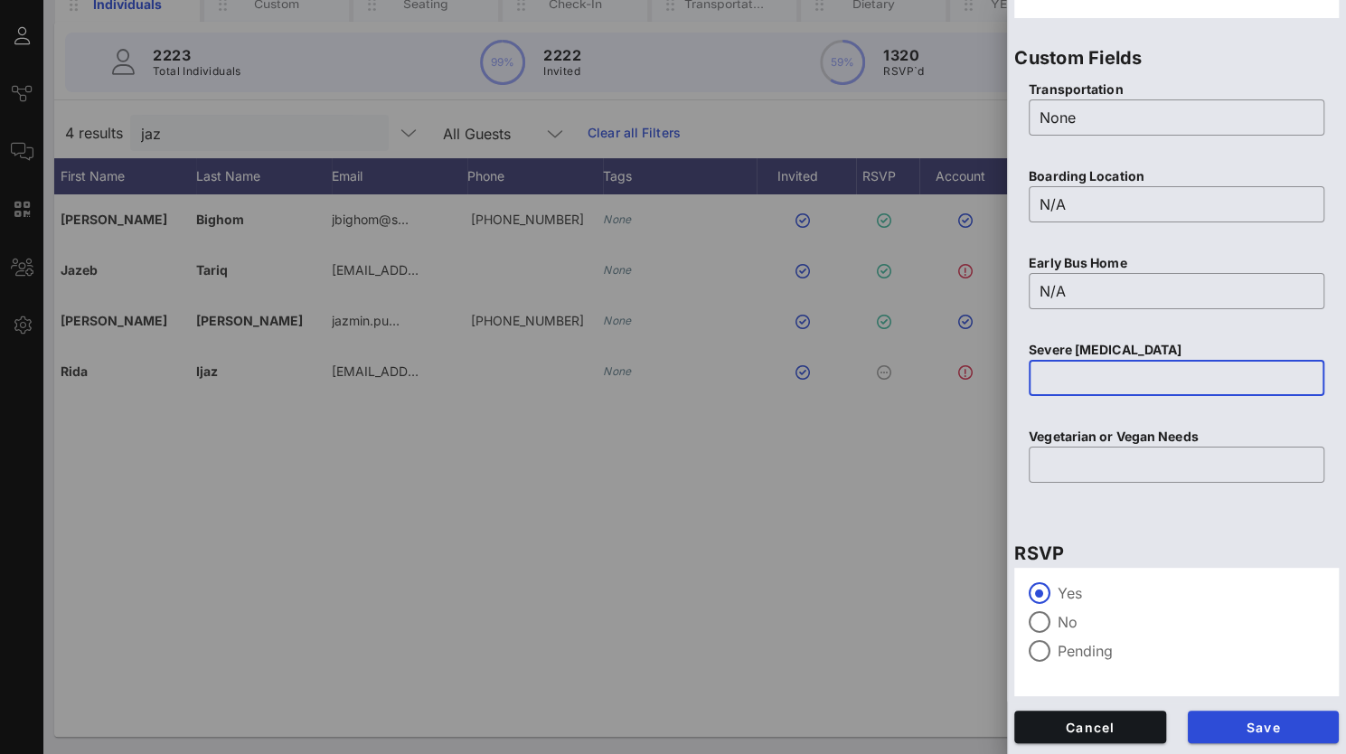
click at [1061, 368] on input "text" at bounding box center [1177, 377] width 274 height 29
click at [1097, 381] on input "Only eats [DEMOGRAPHIC_DATA] chicken/beef" at bounding box center [1177, 377] width 274 height 29
type input "Only eat [DEMOGRAPHIC_DATA] chicken/beef"
click at [1081, 469] on input "text" at bounding box center [1177, 464] width 274 height 29
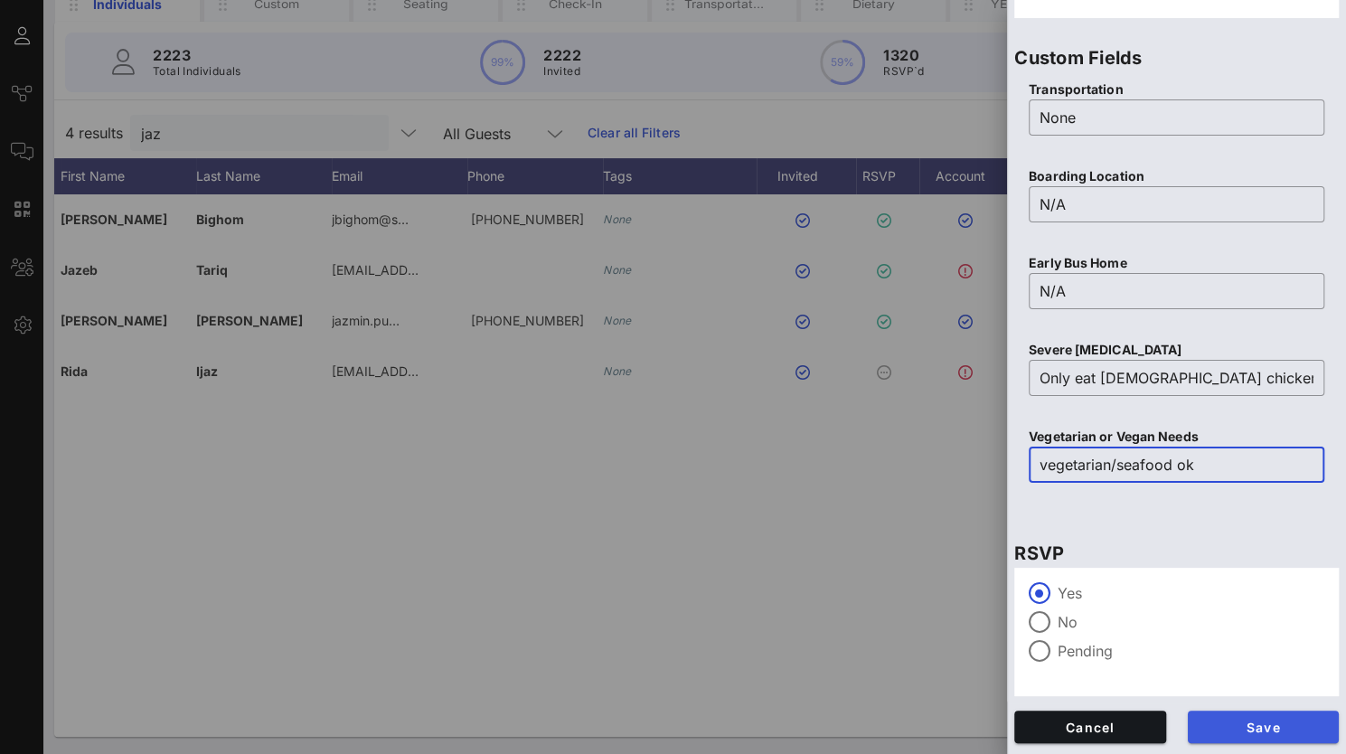
type input "vegetarian/seafood ok"
click at [1262, 726] on span "Save" at bounding box center [1263, 727] width 123 height 15
